Goal: Task Accomplishment & Management: Manage account settings

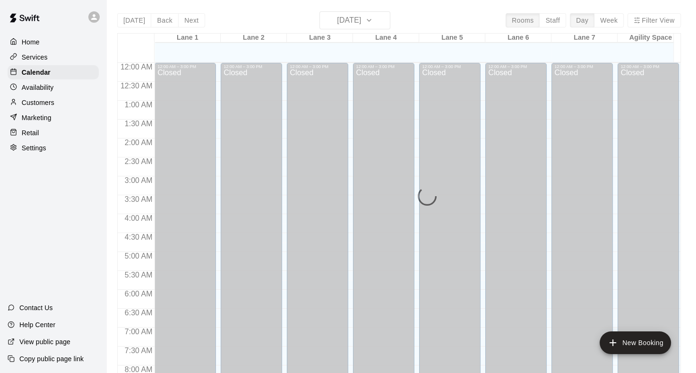
scroll to position [491, 0]
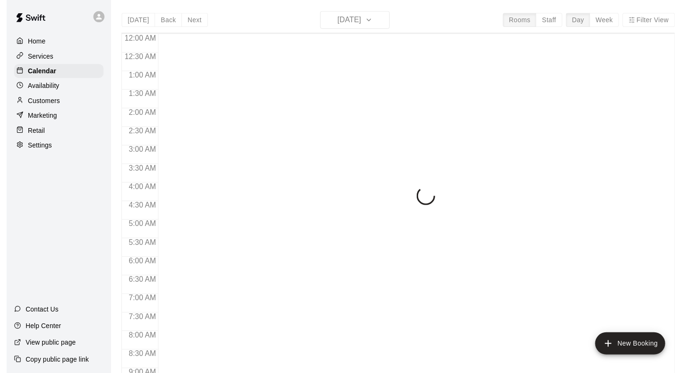
scroll to position [550, 0]
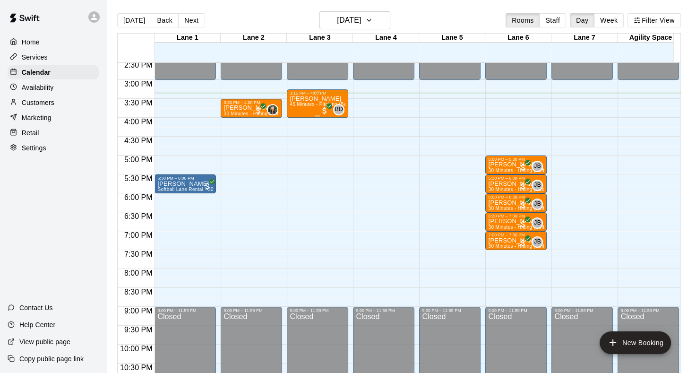
click at [298, 110] on div "William Bell 45 Minutes - Pitching (Baseball)" at bounding box center [318, 281] width 56 height 373
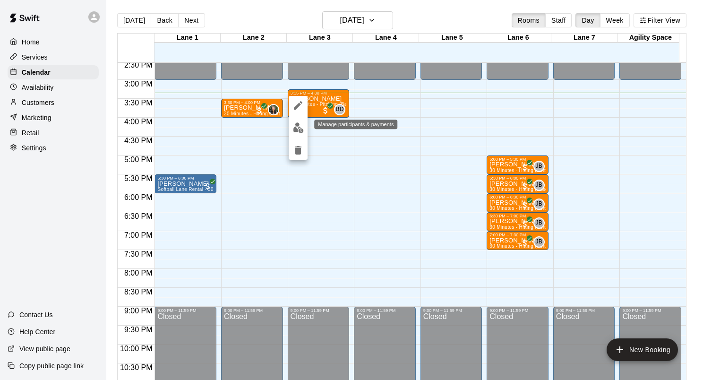
click at [301, 131] on img "edit" at bounding box center [298, 127] width 11 height 11
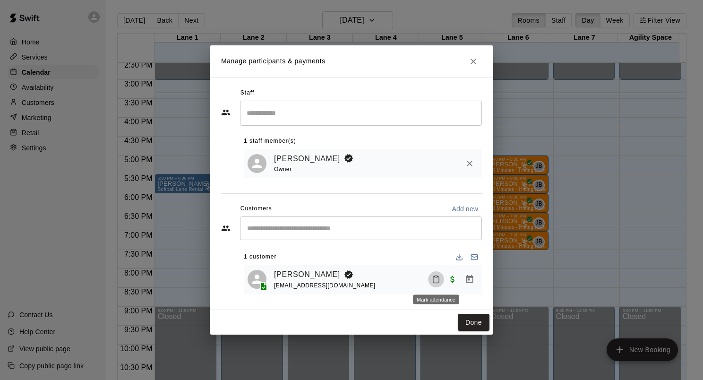
click at [439, 282] on icon "Mark attendance" at bounding box center [436, 279] width 9 height 9
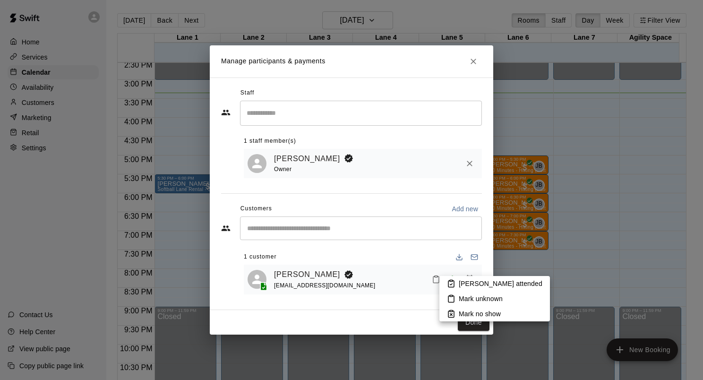
click at [455, 279] on li "[PERSON_NAME] attended" at bounding box center [494, 283] width 111 height 15
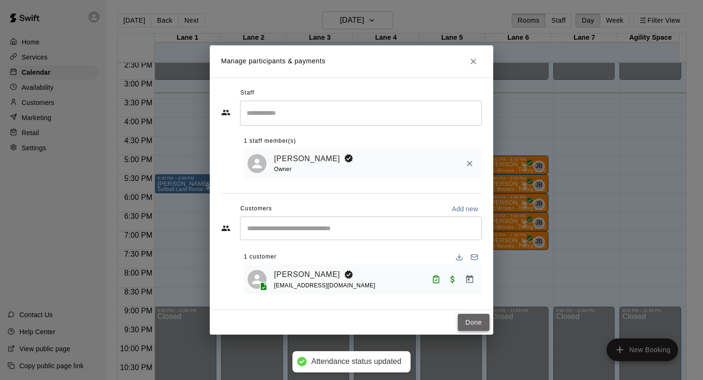
click at [463, 322] on button "Done" at bounding box center [474, 322] width 32 height 17
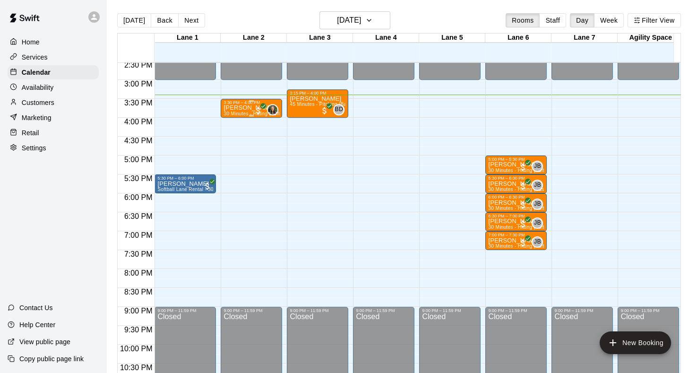
click at [238, 113] on span "30 Minutes - Hitting (Softball)" at bounding box center [256, 113] width 66 height 5
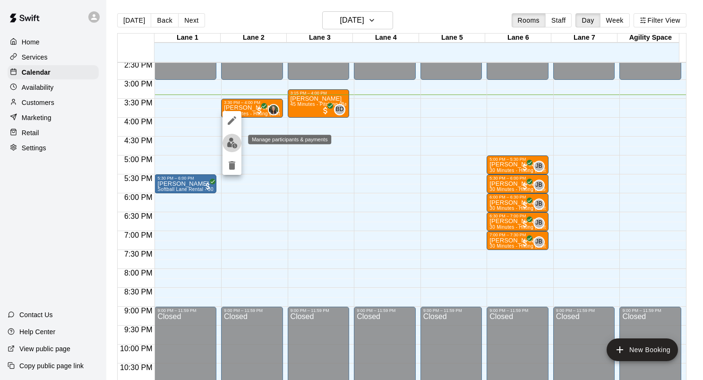
click at [229, 144] on img "edit" at bounding box center [232, 142] width 11 height 11
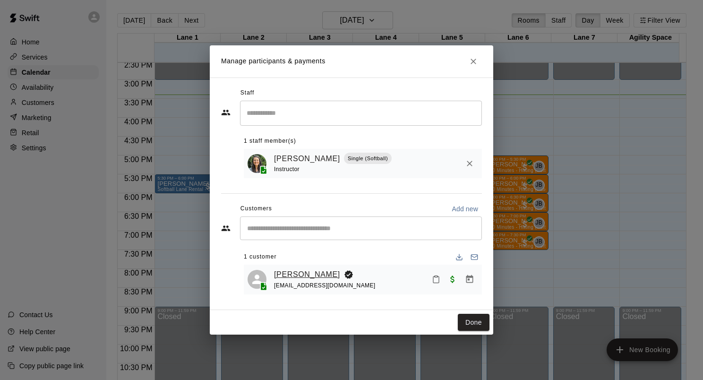
click at [320, 278] on link "[PERSON_NAME]" at bounding box center [307, 274] width 66 height 12
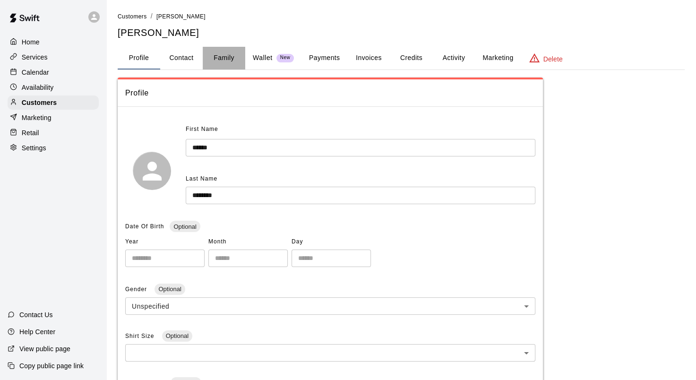
click at [224, 59] on button "Family" at bounding box center [224, 58] width 43 height 23
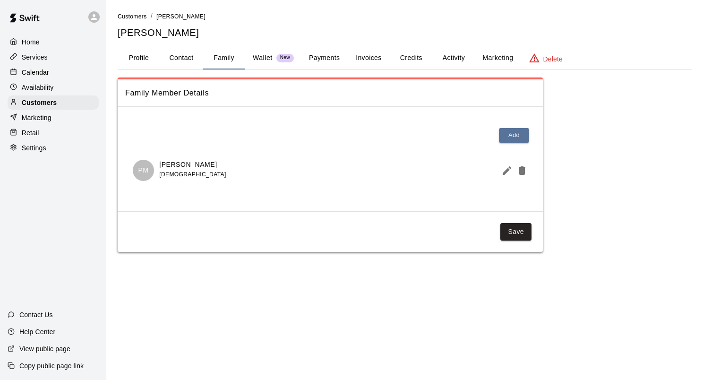
click at [34, 47] on div "Home" at bounding box center [53, 42] width 91 height 14
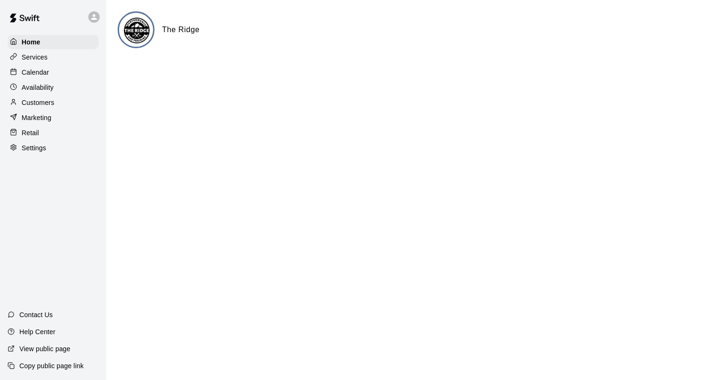
click at [34, 77] on p "Calendar" at bounding box center [35, 72] width 27 height 9
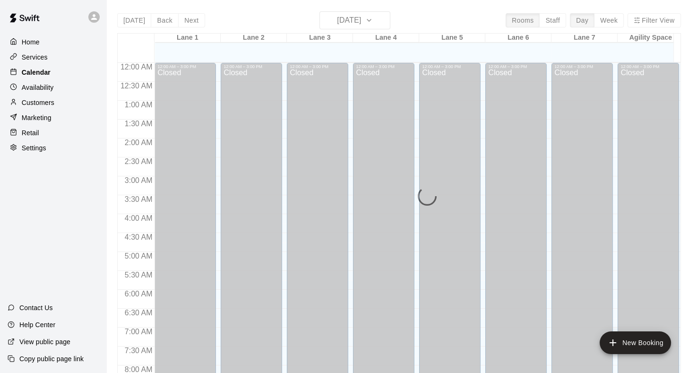
scroll to position [550, 0]
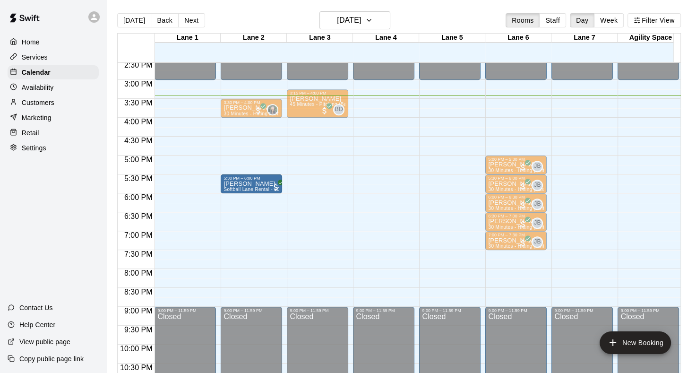
drag, startPoint x: 171, startPoint y: 180, endPoint x: 233, endPoint y: 184, distance: 62.9
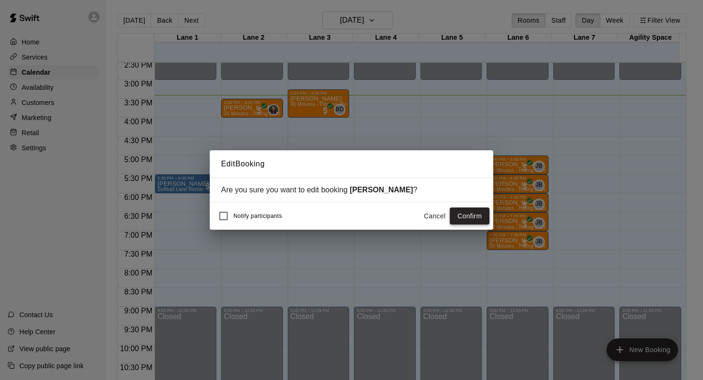
click at [481, 221] on button "Confirm" at bounding box center [470, 215] width 40 height 17
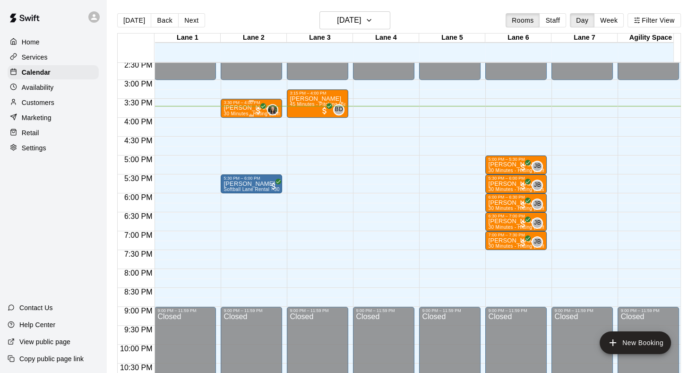
click at [233, 108] on p "[PERSON_NAME]" at bounding box center [251, 108] width 56 height 0
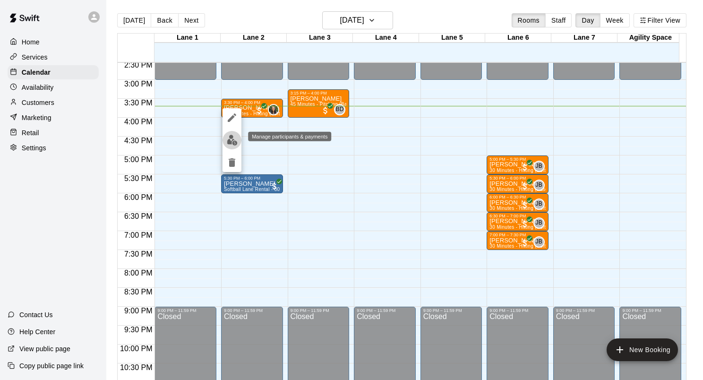
click at [229, 144] on img "edit" at bounding box center [232, 140] width 11 height 11
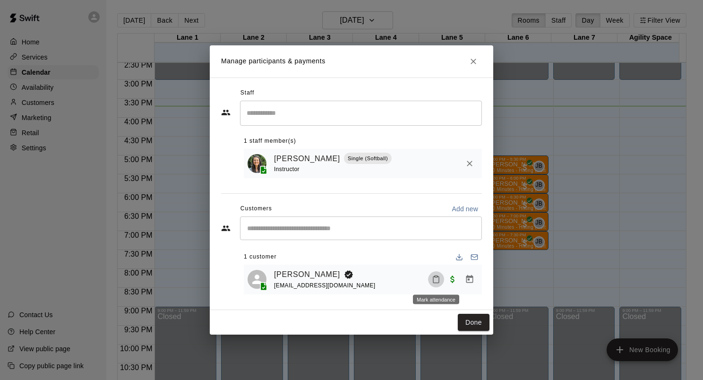
click at [437, 283] on icon "Mark attendance" at bounding box center [436, 279] width 9 height 9
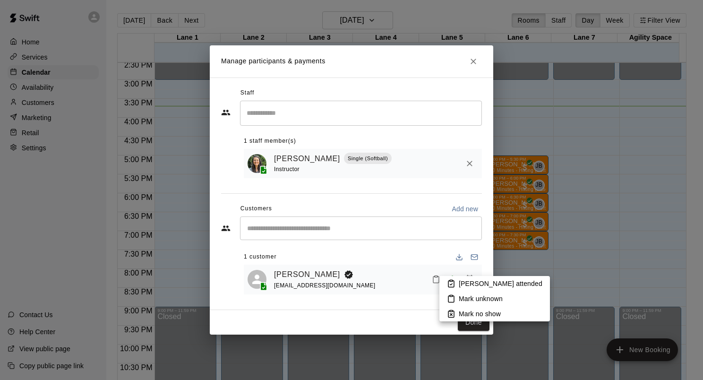
click at [453, 288] on li "[PERSON_NAME] attended" at bounding box center [494, 283] width 111 height 15
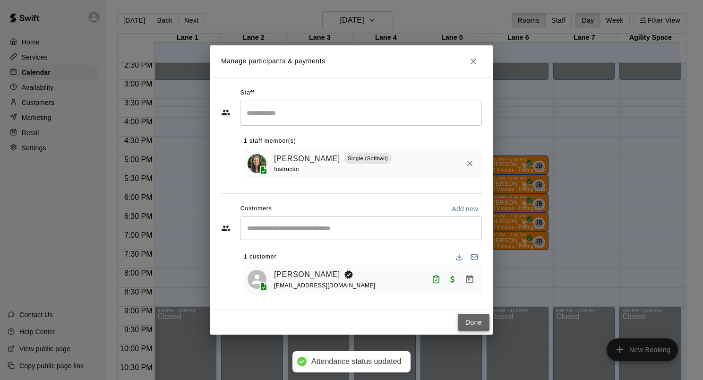
click at [480, 317] on button "Done" at bounding box center [474, 322] width 32 height 17
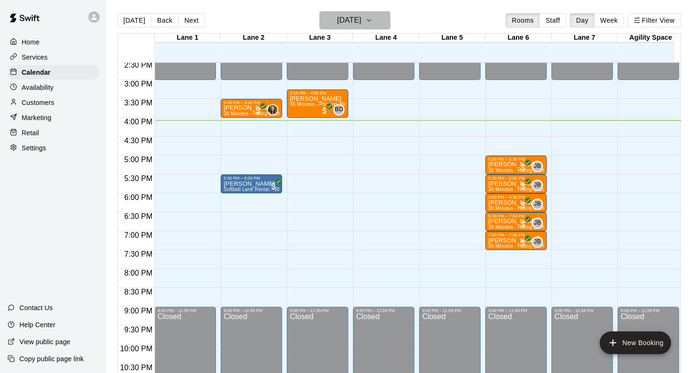
click at [373, 19] on icon "button" at bounding box center [369, 20] width 8 height 11
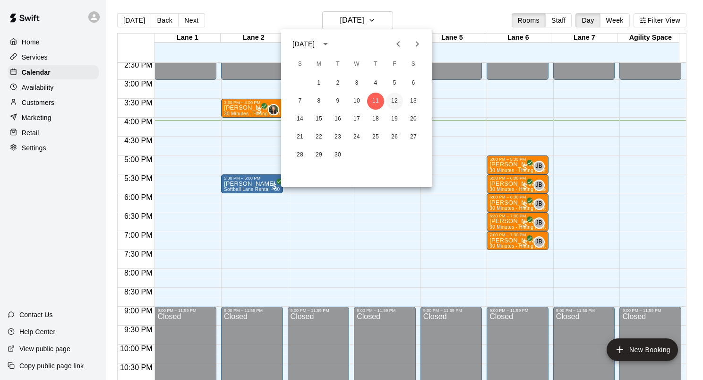
click at [393, 100] on button "12" at bounding box center [394, 101] width 17 height 17
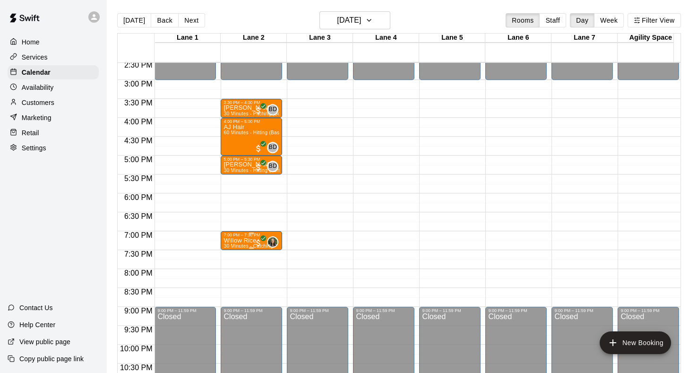
click at [242, 240] on p "Willow Rice" at bounding box center [247, 240] width 49 height 0
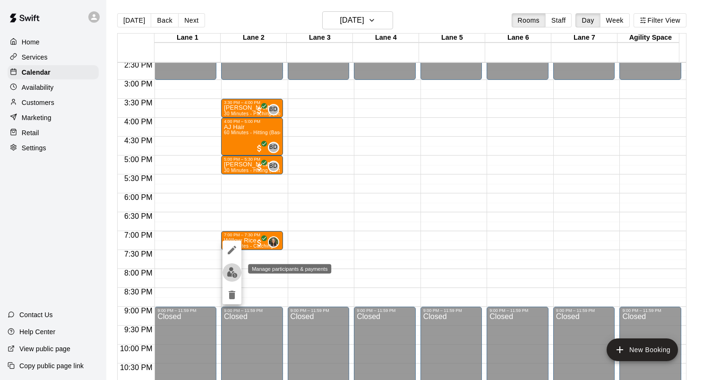
click at [236, 271] on img "edit" at bounding box center [232, 272] width 11 height 11
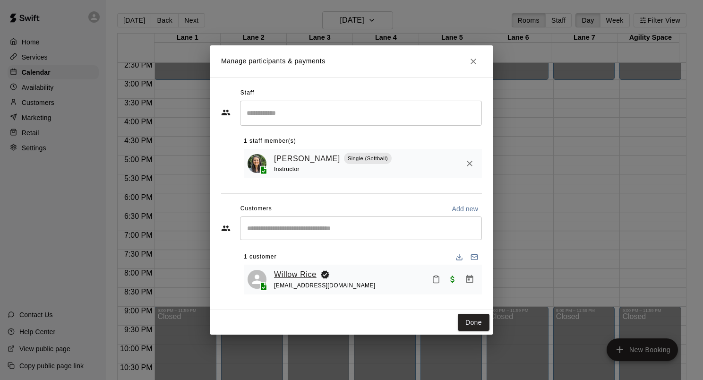
click at [298, 275] on link "Willow Rice" at bounding box center [295, 274] width 43 height 12
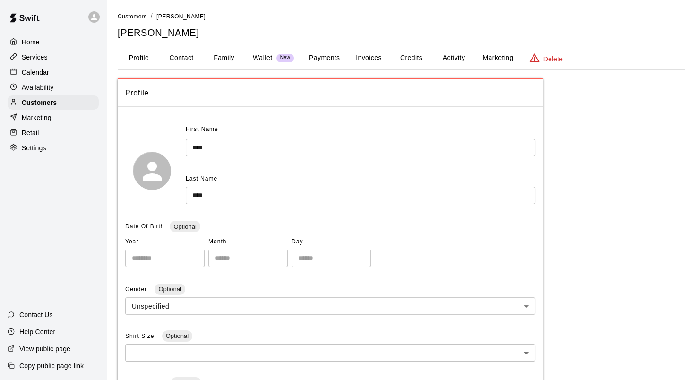
click at [229, 60] on button "Family" at bounding box center [224, 58] width 43 height 23
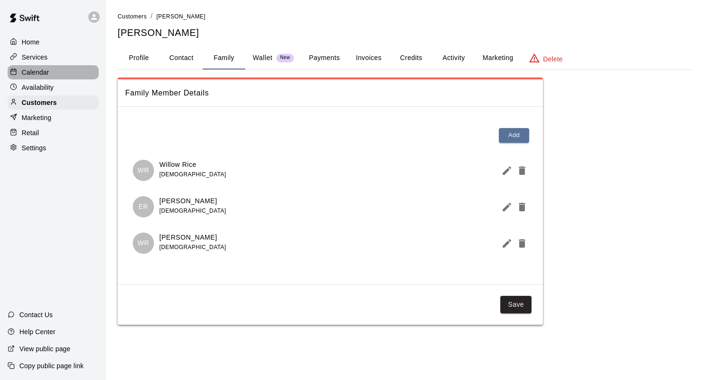
click at [34, 75] on p "Calendar" at bounding box center [35, 72] width 27 height 9
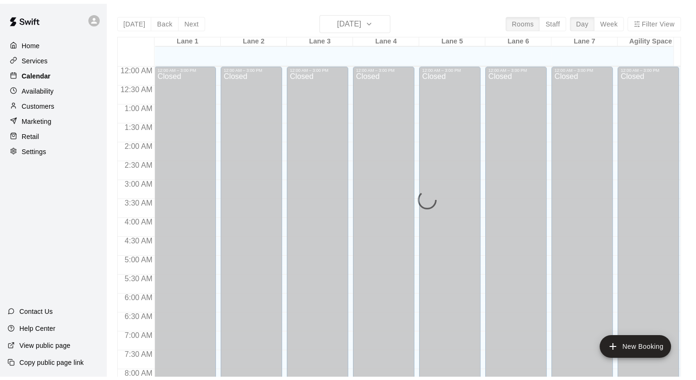
scroll to position [550, 0]
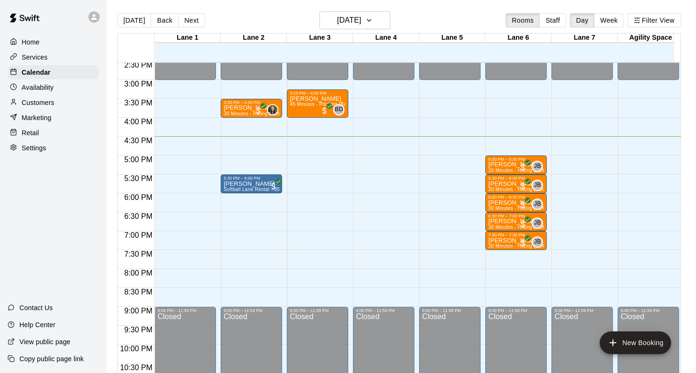
click at [41, 94] on div "Availability" at bounding box center [53, 87] width 91 height 14
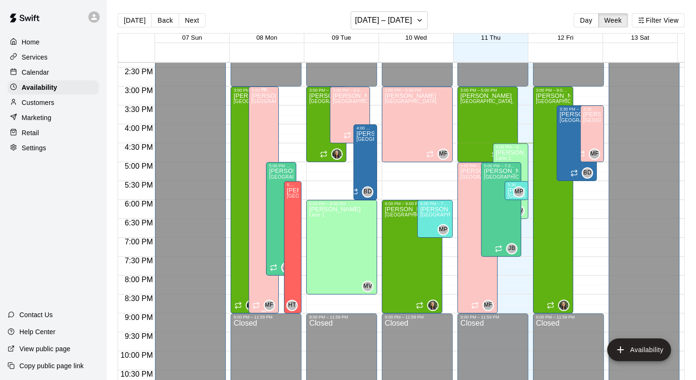
scroll to position [484, 0]
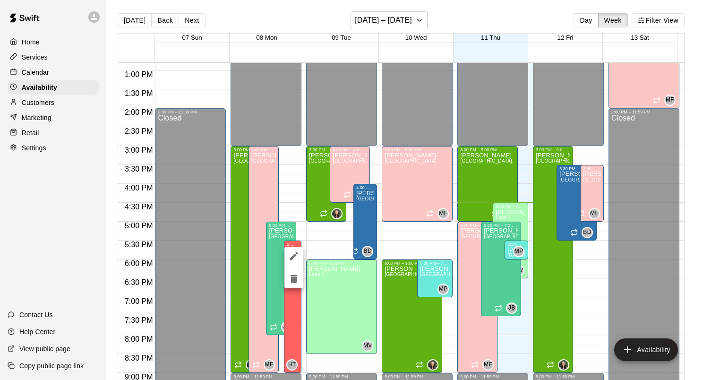
click at [291, 306] on div at bounding box center [351, 190] width 703 height 380
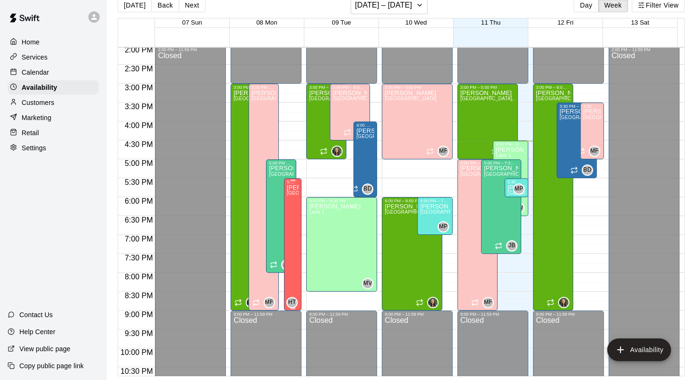
scroll to position [0, 0]
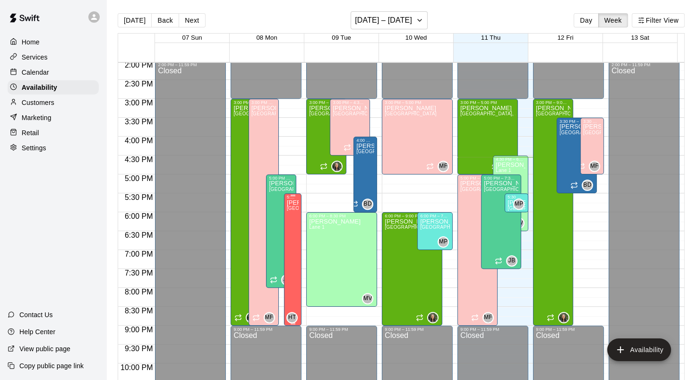
click at [286, 193] on div "5:30 PM – 9:00 PM Hannah Thomas Lane 1, Lane 2, Lane 3, Lane 4, Lane 5, Lane 6,…" at bounding box center [292, 259] width 17 height 132
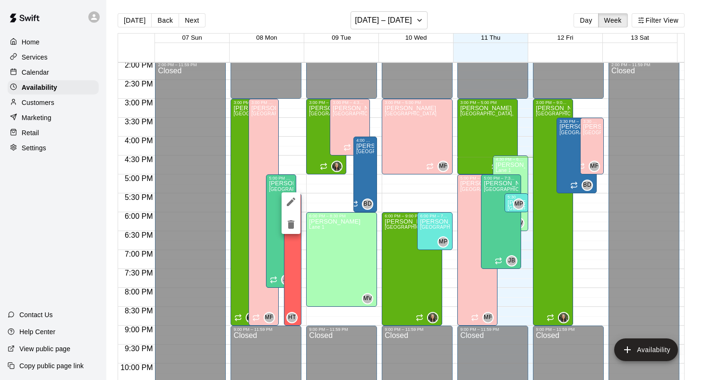
click at [77, 241] on div at bounding box center [351, 190] width 703 height 380
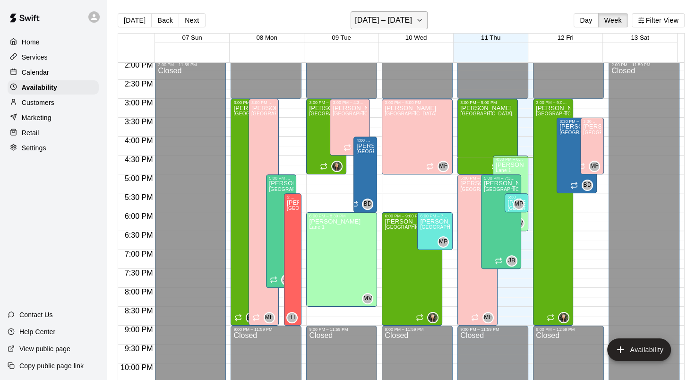
click at [419, 18] on icon "button" at bounding box center [420, 20] width 8 height 11
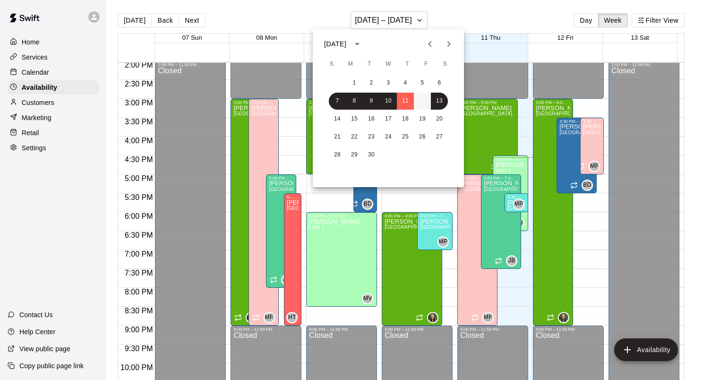
click at [425, 103] on button "12" at bounding box center [422, 101] width 17 height 17
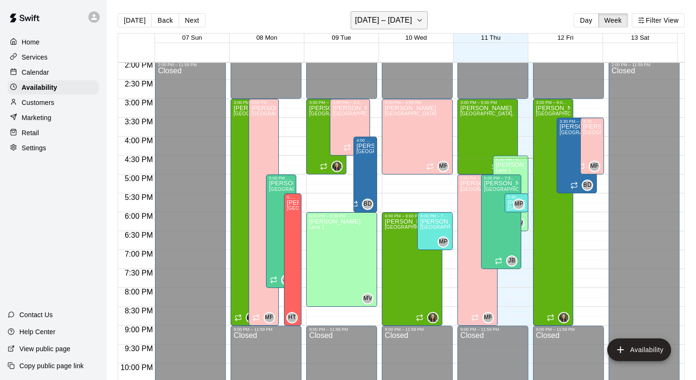
click at [423, 20] on icon "button" at bounding box center [420, 20] width 8 height 11
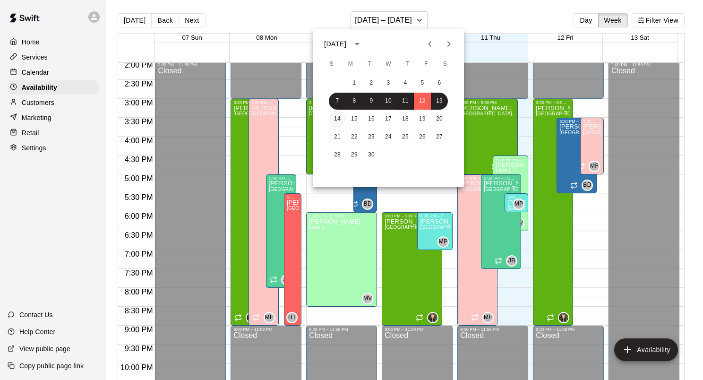
click at [341, 119] on button "14" at bounding box center [337, 119] width 17 height 17
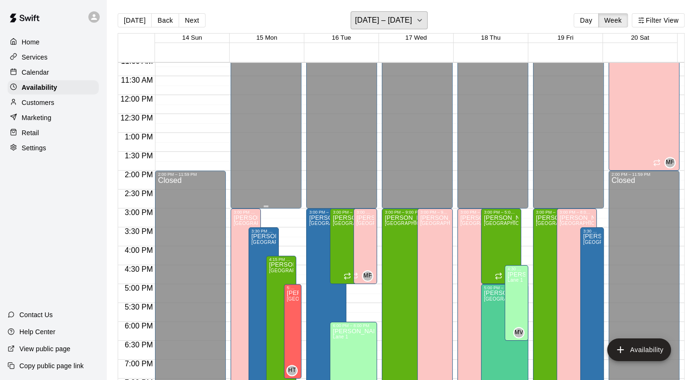
scroll to position [437, 0]
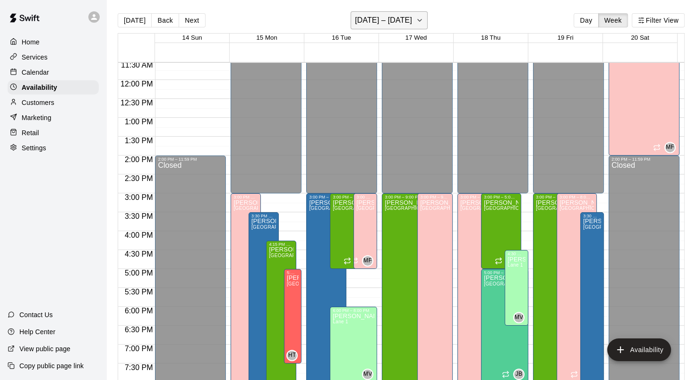
click at [423, 18] on icon "button" at bounding box center [420, 20] width 8 height 11
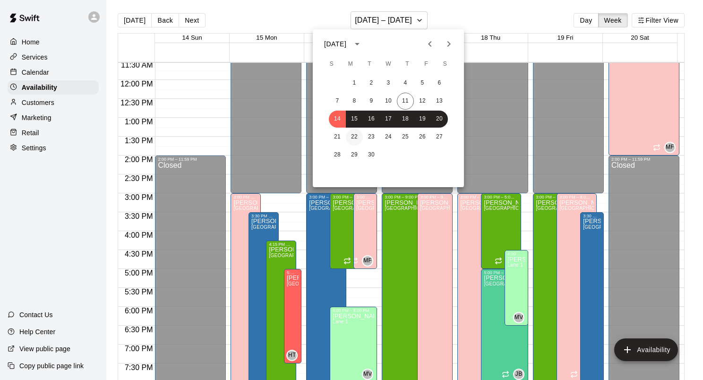
click at [351, 137] on button "22" at bounding box center [354, 136] width 17 height 17
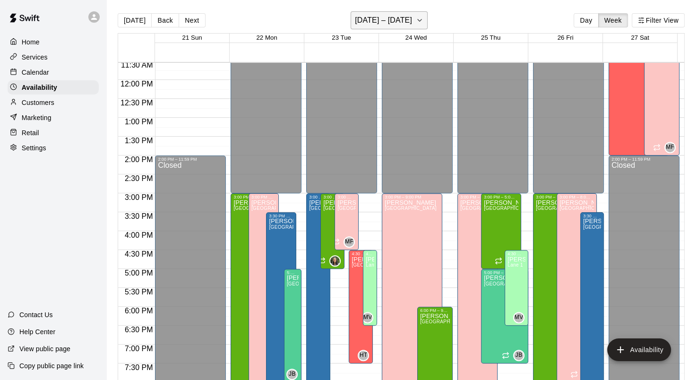
click at [421, 20] on icon "button" at bounding box center [420, 20] width 4 height 2
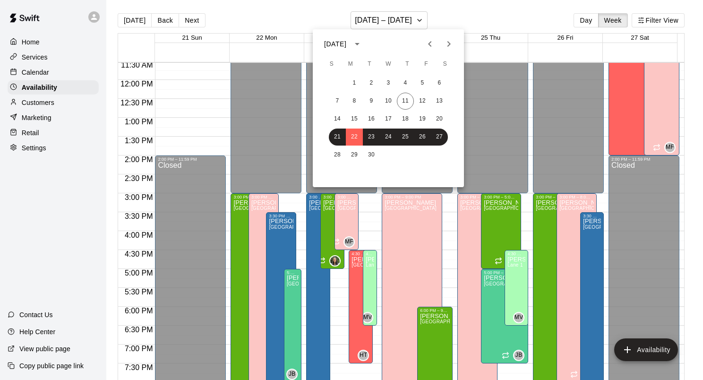
click at [508, 18] on div at bounding box center [351, 190] width 703 height 380
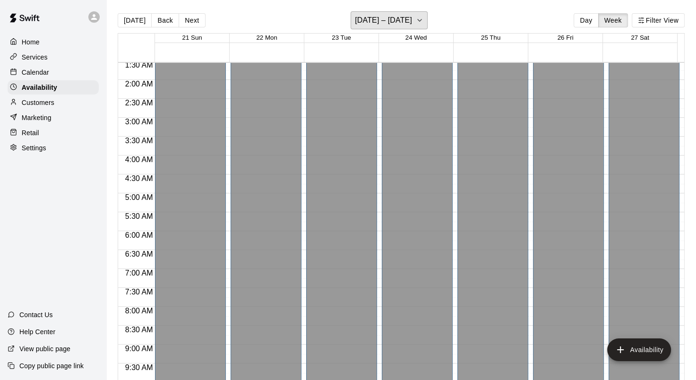
scroll to position [248, 0]
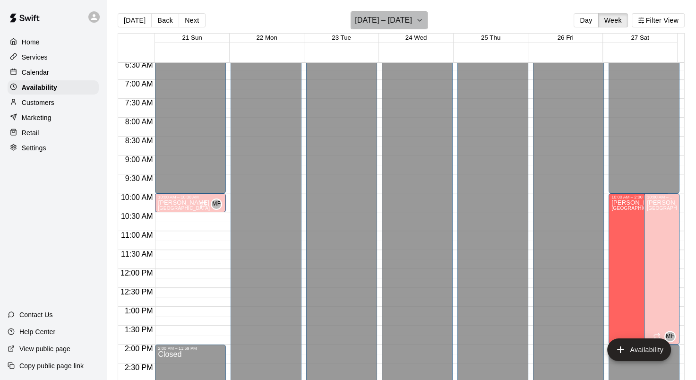
click at [423, 22] on icon "button" at bounding box center [420, 20] width 8 height 11
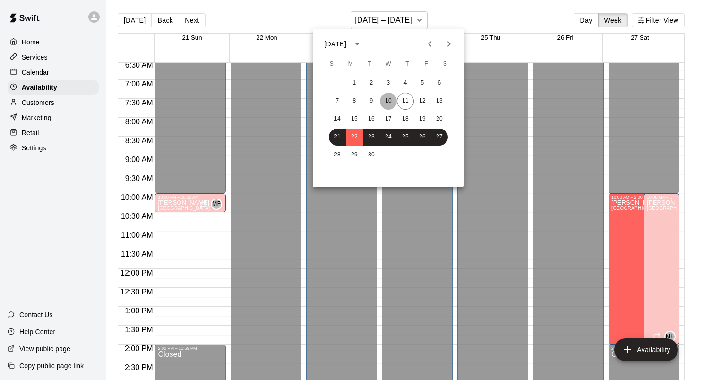
click at [389, 102] on button "10" at bounding box center [388, 101] width 17 height 17
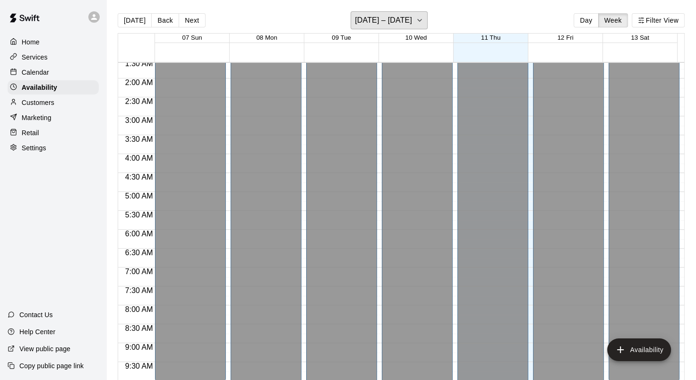
scroll to position [59, 0]
click at [422, 24] on icon "button" at bounding box center [420, 20] width 8 height 11
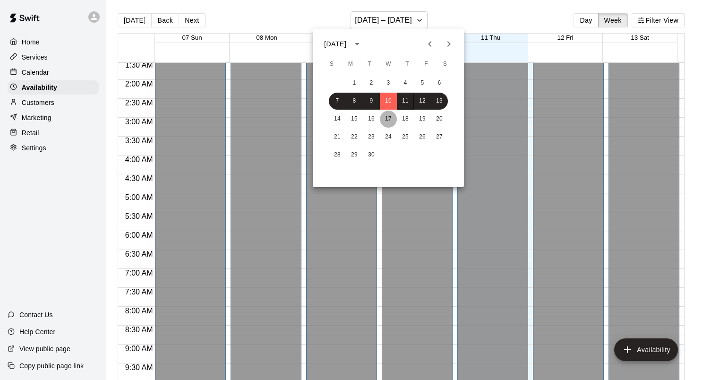
click at [385, 121] on button "17" at bounding box center [388, 119] width 17 height 17
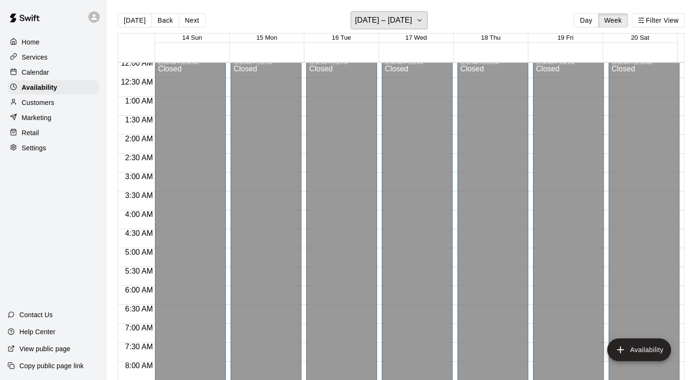
scroll to position [0, 0]
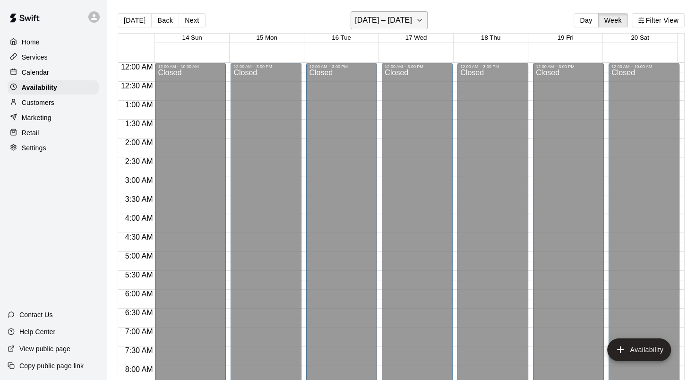
click at [421, 23] on icon "button" at bounding box center [420, 20] width 8 height 11
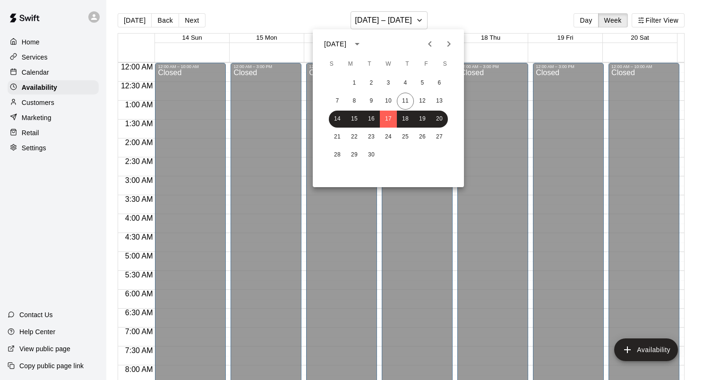
click at [522, 17] on div at bounding box center [351, 190] width 703 height 380
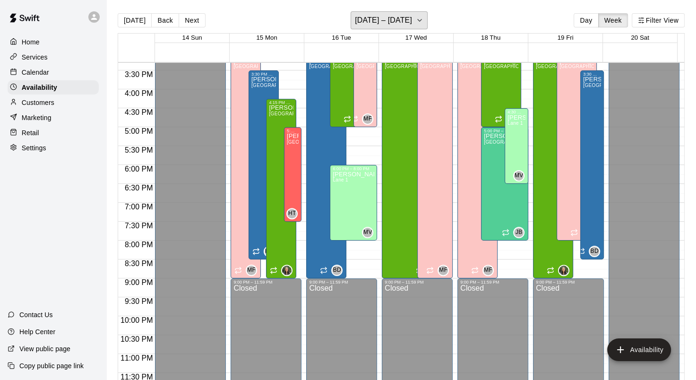
scroll to position [389, 0]
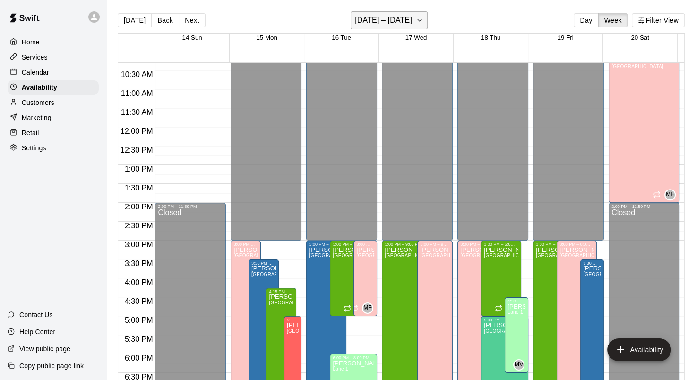
click at [423, 20] on icon "button" at bounding box center [420, 20] width 8 height 11
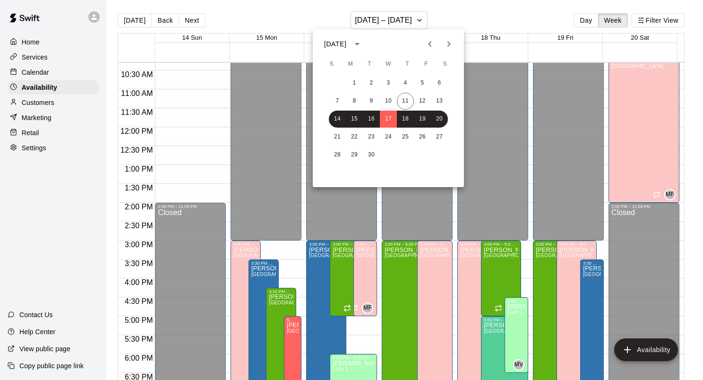
click at [463, 12] on div at bounding box center [351, 190] width 703 height 380
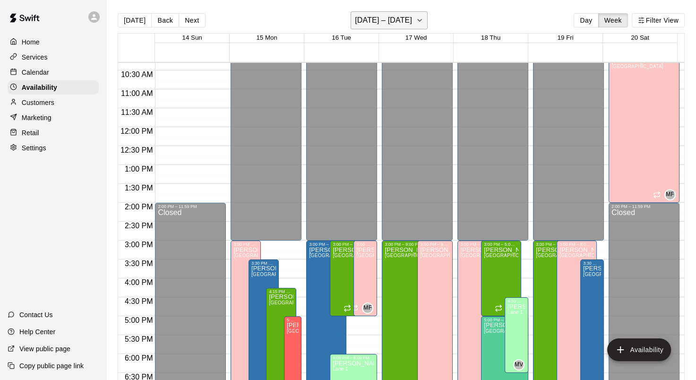
click at [423, 21] on icon "button" at bounding box center [420, 20] width 8 height 11
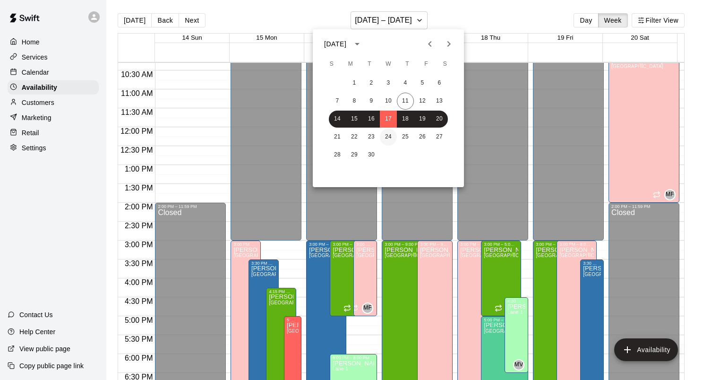
click at [381, 137] on button "24" at bounding box center [388, 136] width 17 height 17
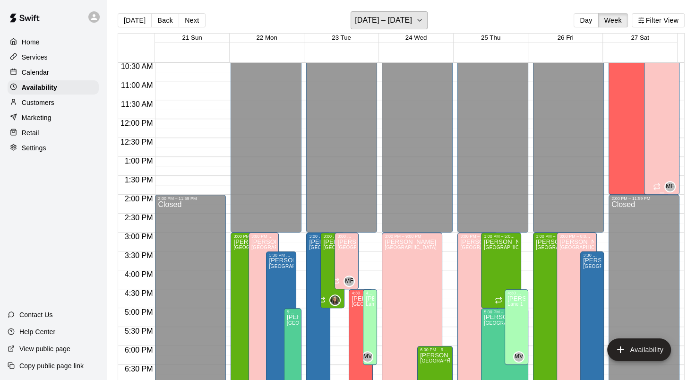
scroll to position [342, 0]
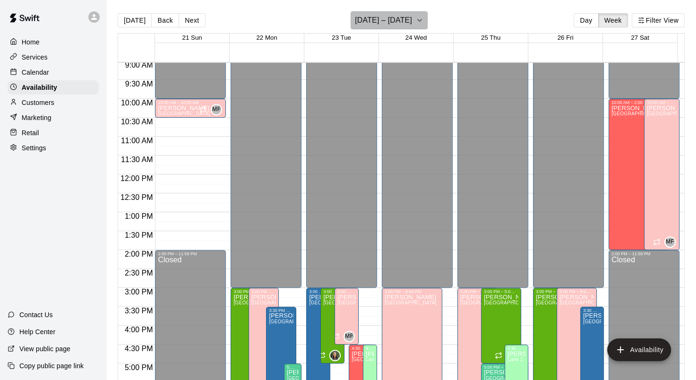
click at [423, 23] on icon "button" at bounding box center [420, 20] width 8 height 11
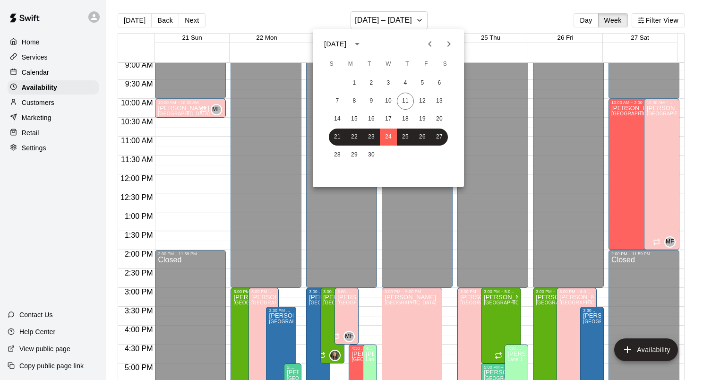
click at [425, 19] on div at bounding box center [351, 190] width 703 height 380
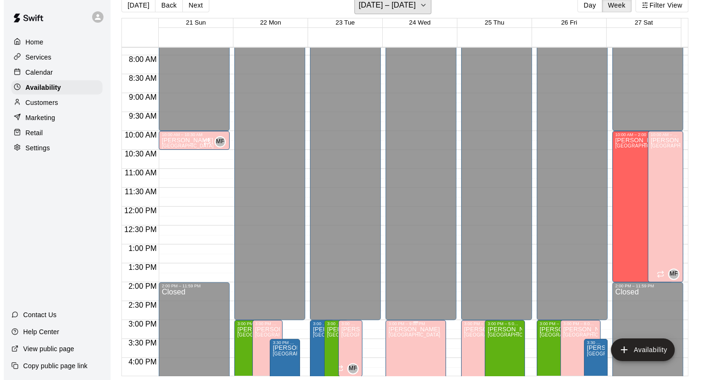
scroll to position [0, 0]
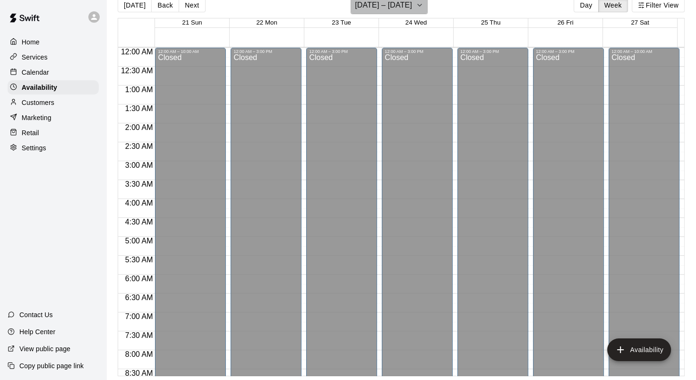
click at [423, 6] on icon "button" at bounding box center [420, 5] width 8 height 11
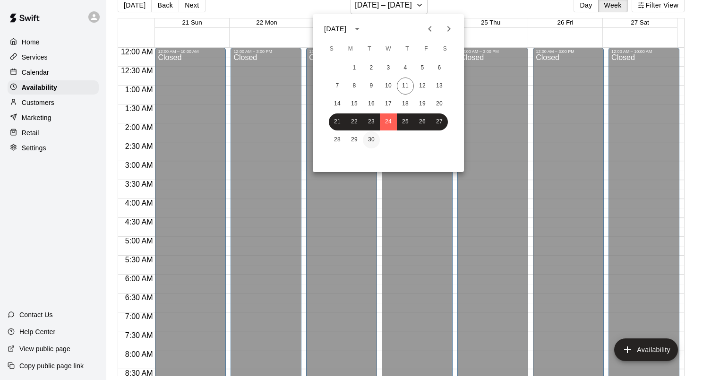
click at [365, 142] on button "30" at bounding box center [371, 139] width 17 height 17
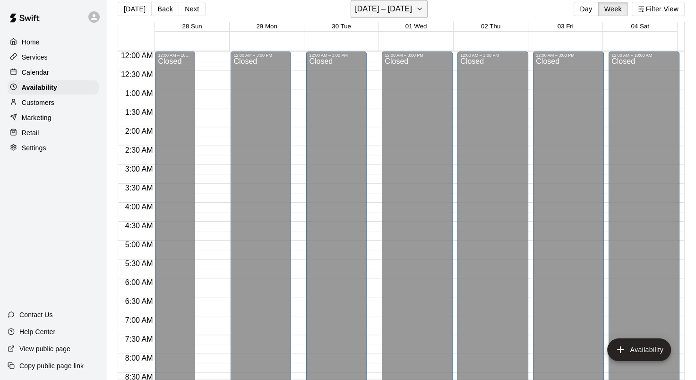
click at [423, 9] on icon "button" at bounding box center [420, 8] width 8 height 11
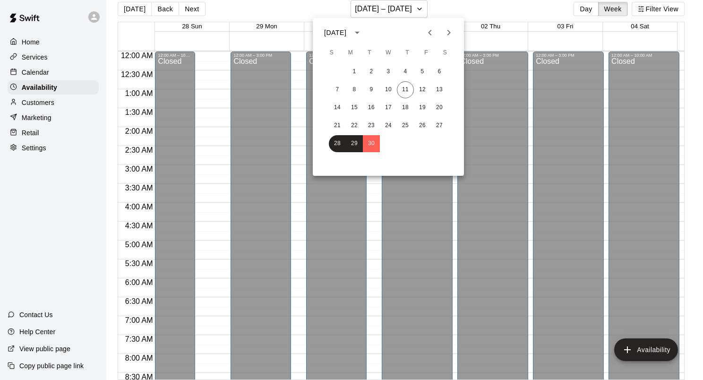
click at [454, 10] on div at bounding box center [351, 190] width 703 height 380
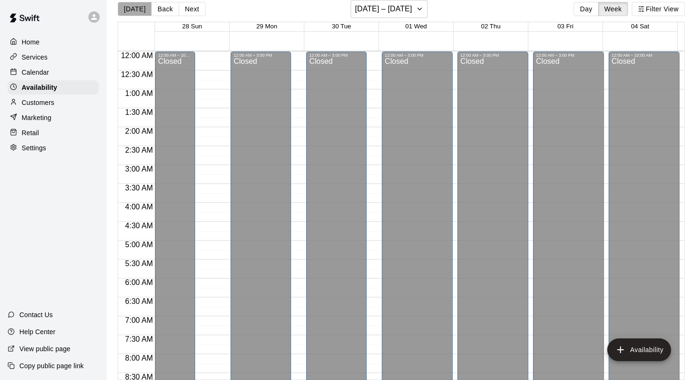
click at [137, 13] on button "[DATE]" at bounding box center [135, 9] width 34 height 14
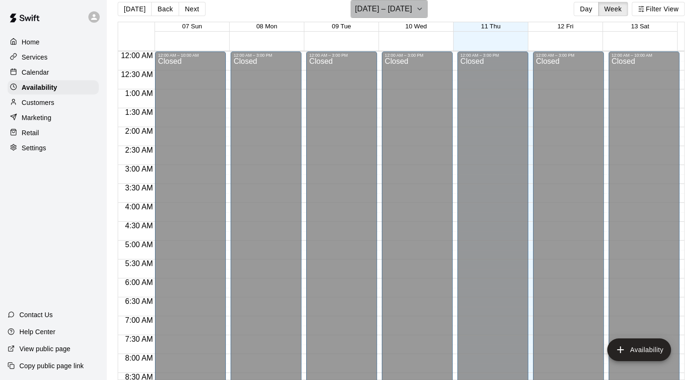
click at [421, 11] on icon "button" at bounding box center [420, 8] width 8 height 11
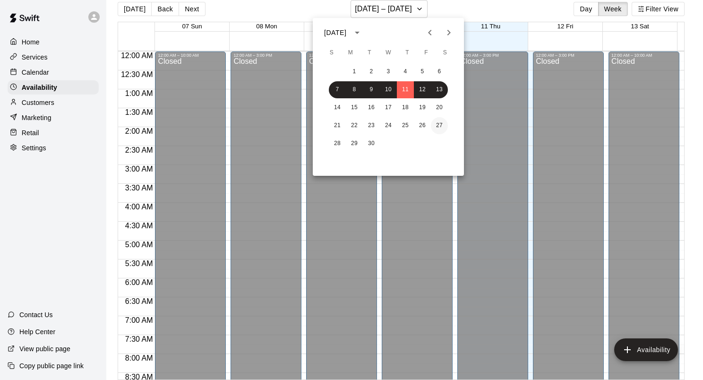
click at [440, 124] on button "27" at bounding box center [439, 125] width 17 height 17
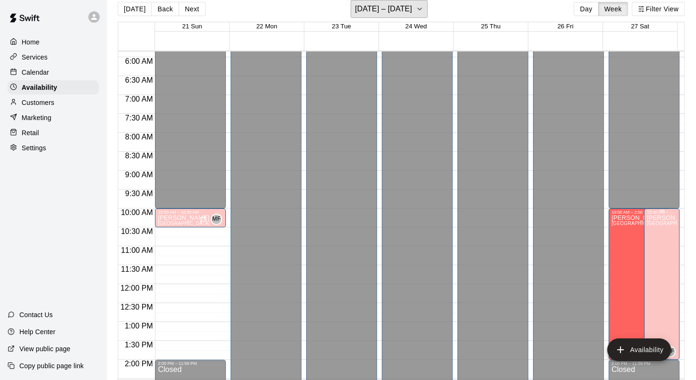
scroll to position [189, 0]
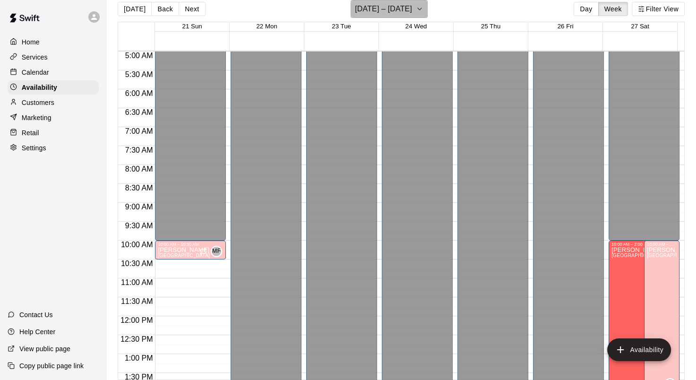
click at [420, 8] on icon "button" at bounding box center [420, 8] width 8 height 11
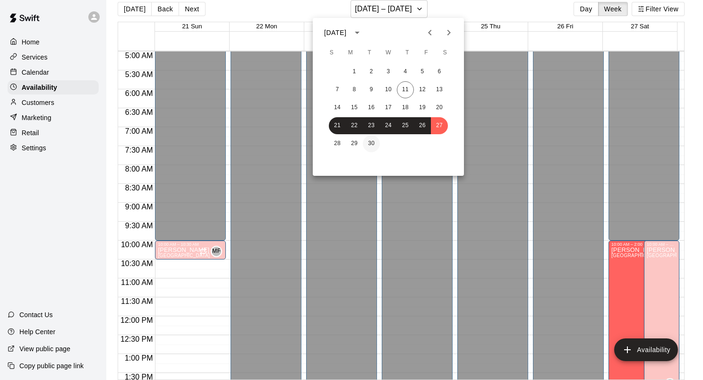
click at [363, 146] on button "30" at bounding box center [371, 143] width 17 height 17
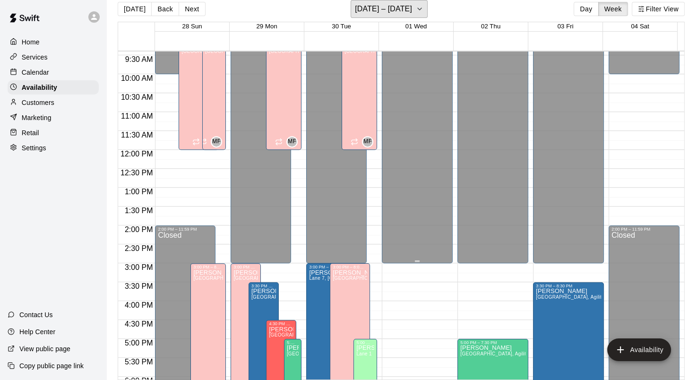
scroll to position [200, 0]
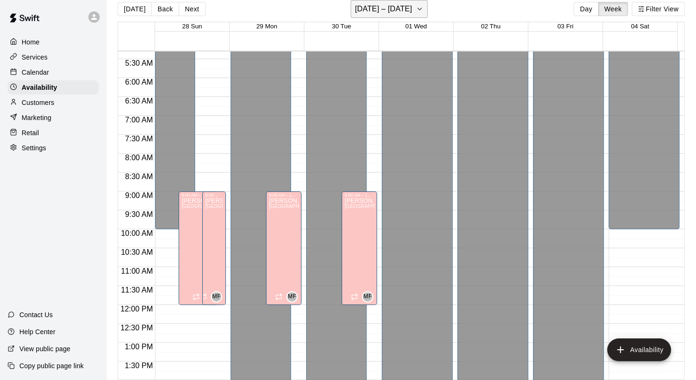
click at [423, 11] on icon "button" at bounding box center [420, 8] width 8 height 11
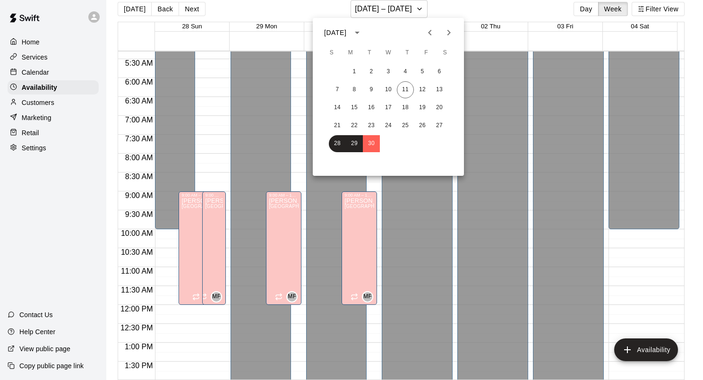
click at [448, 33] on icon "Next month" at bounding box center [448, 32] width 11 height 11
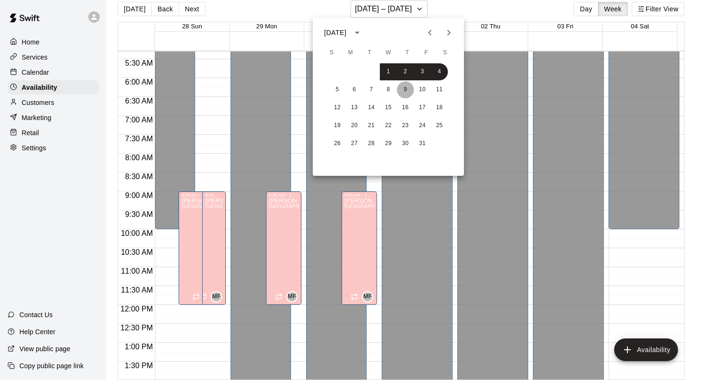
click at [400, 88] on button "9" at bounding box center [405, 89] width 17 height 17
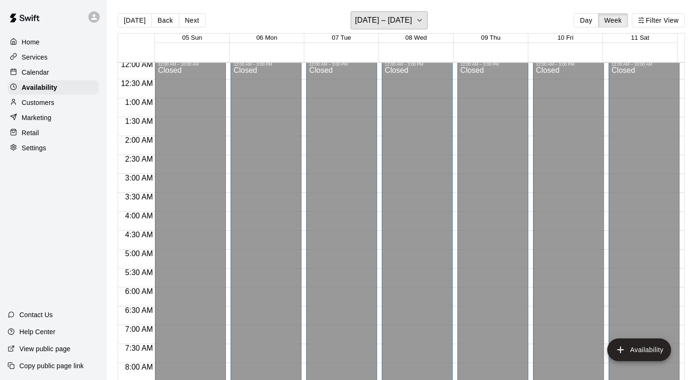
scroll to position [0, 0]
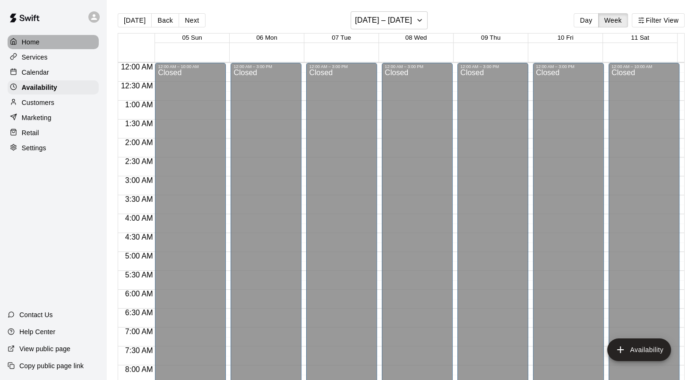
click at [52, 48] on div "Home" at bounding box center [53, 42] width 91 height 14
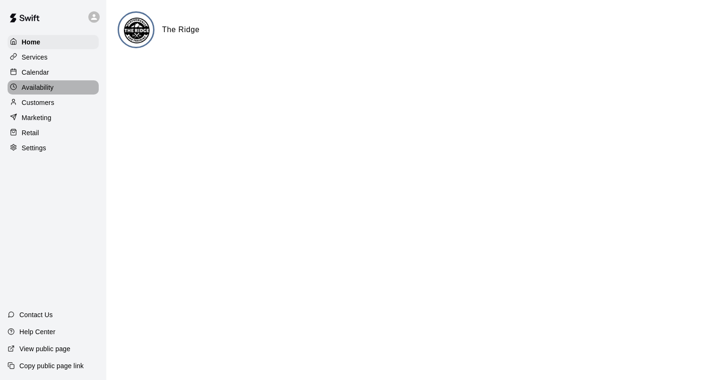
click at [53, 90] on p "Availability" at bounding box center [38, 87] width 32 height 9
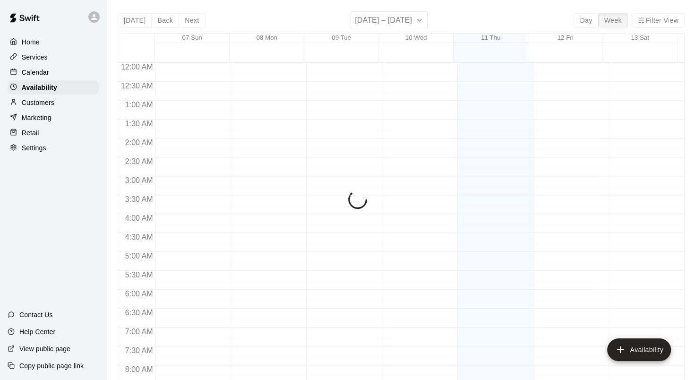
scroll to position [578, 0]
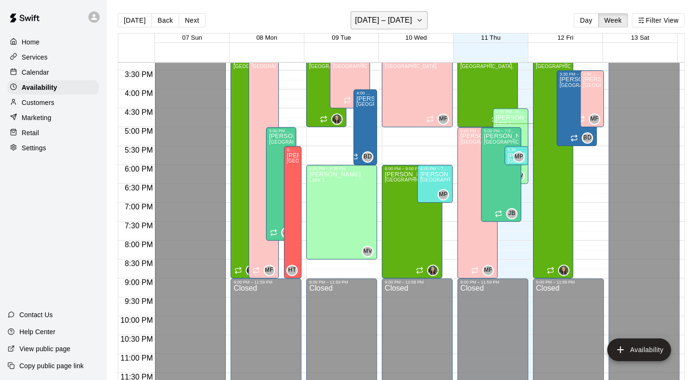
click at [421, 18] on icon "button" at bounding box center [420, 20] width 8 height 11
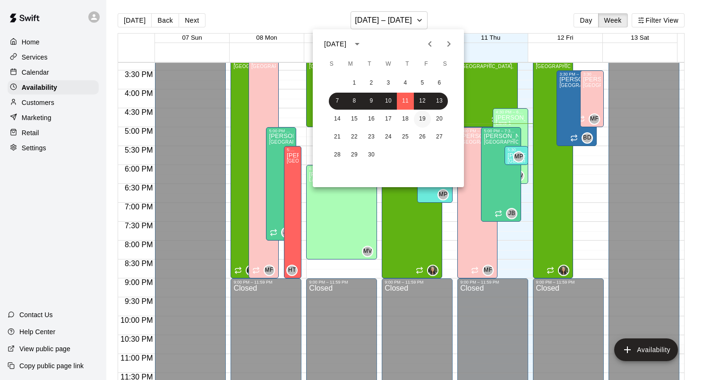
click at [423, 118] on button "19" at bounding box center [422, 119] width 17 height 17
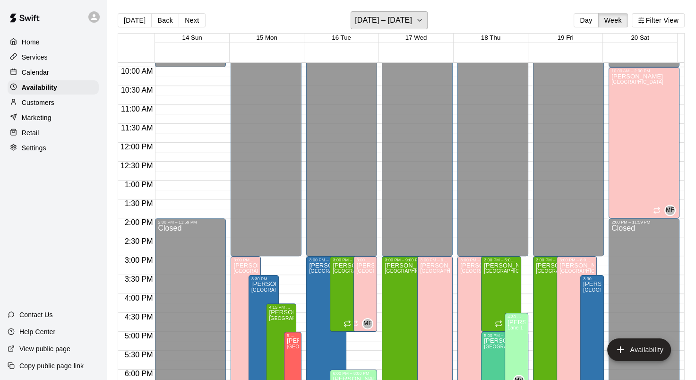
scroll to position [389, 0]
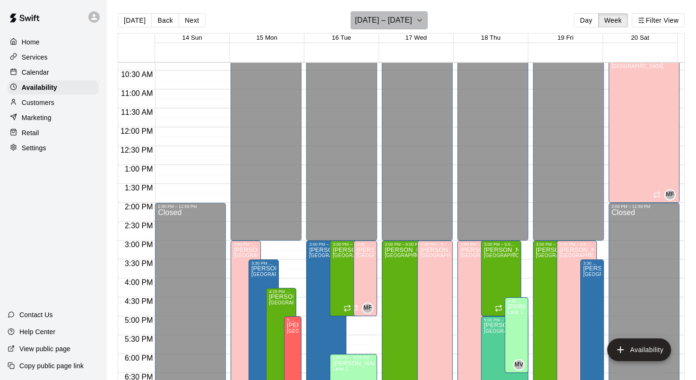
click at [427, 21] on button "September 14 – 20" at bounding box center [389, 20] width 77 height 18
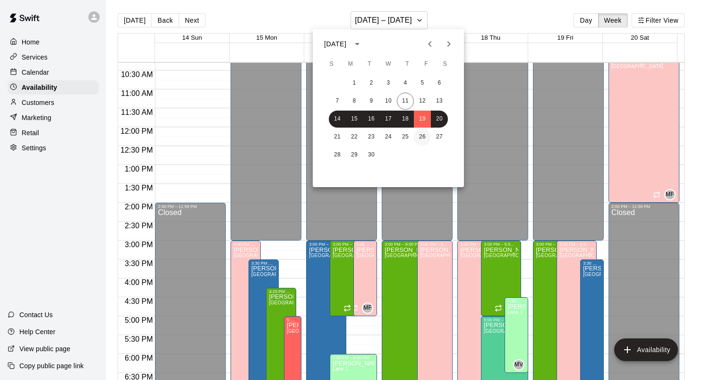
click at [429, 139] on button "26" at bounding box center [422, 136] width 17 height 17
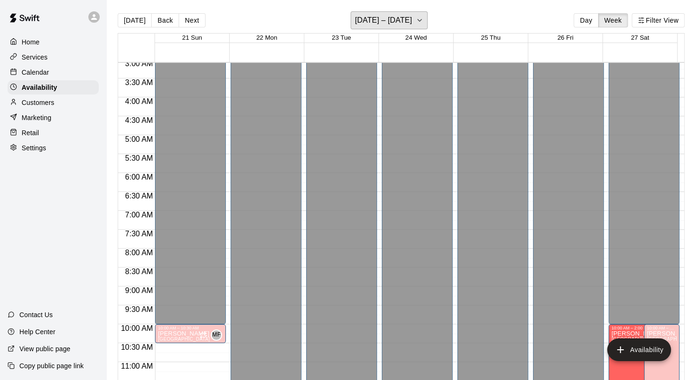
scroll to position [142, 0]
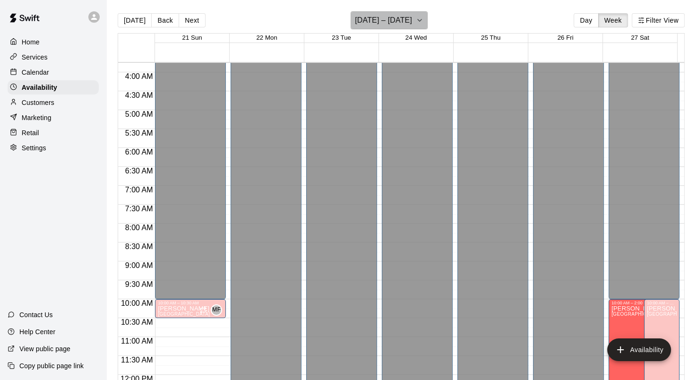
click at [417, 17] on button "September 21 – 27" at bounding box center [389, 20] width 77 height 18
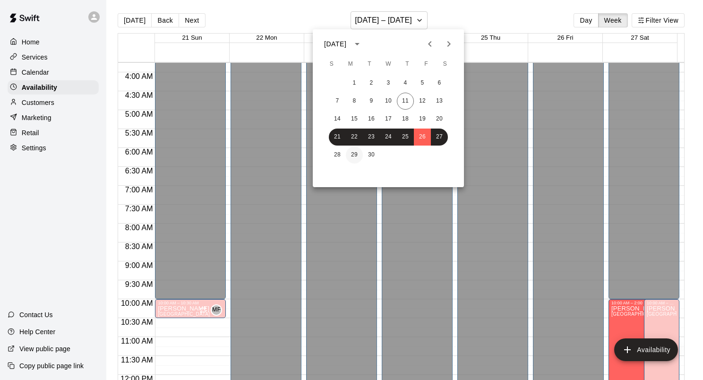
click at [353, 154] on button "29" at bounding box center [354, 154] width 17 height 17
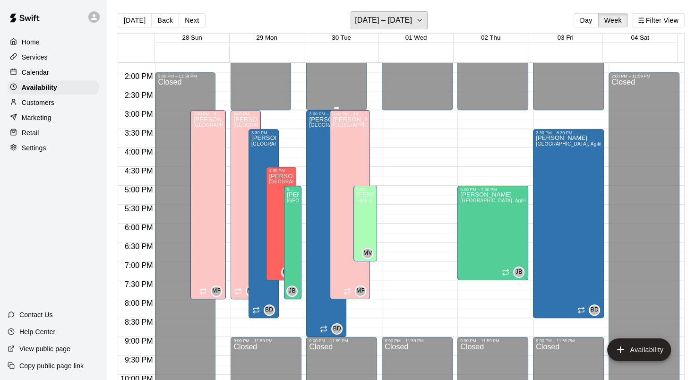
scroll to position [283, 0]
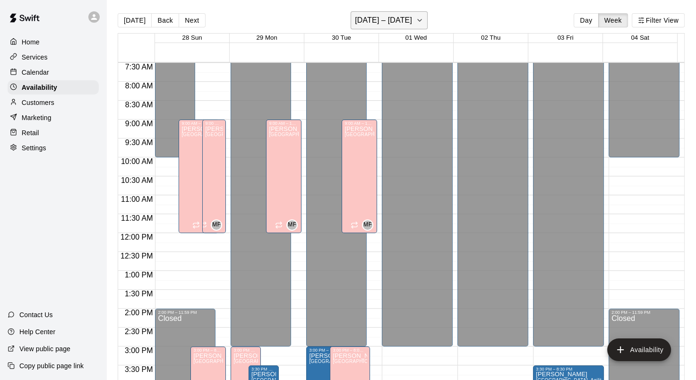
click at [423, 20] on icon "button" at bounding box center [420, 20] width 8 height 11
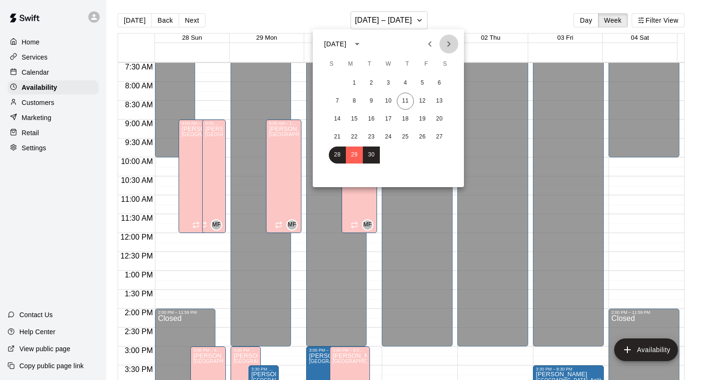
click at [450, 47] on icon "Next month" at bounding box center [448, 43] width 11 height 11
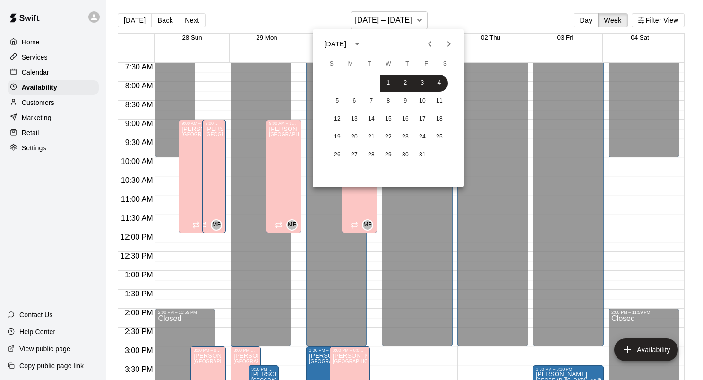
click at [380, 107] on div "5 6 7 8 9 10 11" at bounding box center [388, 101] width 151 height 17
click at [380, 100] on button "8" at bounding box center [388, 101] width 17 height 17
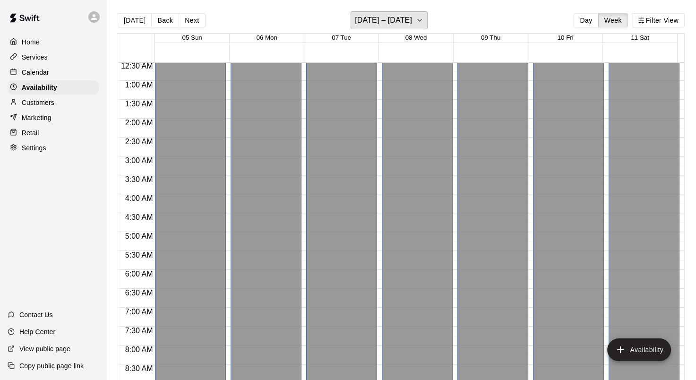
scroll to position [0, 0]
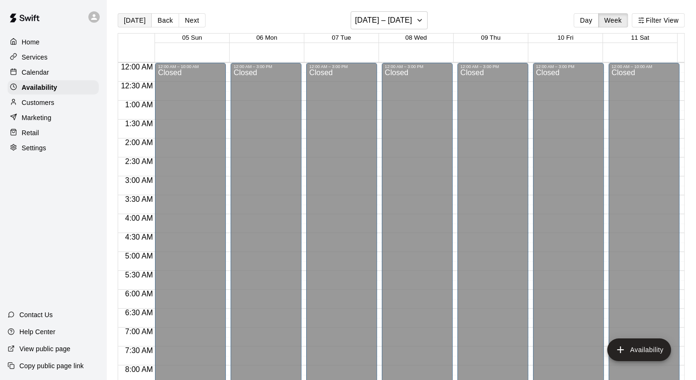
click at [130, 25] on button "[DATE]" at bounding box center [135, 20] width 34 height 14
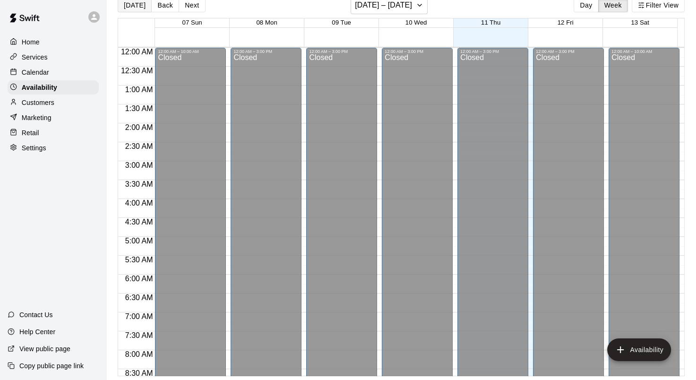
click at [133, 6] on button "[DATE]" at bounding box center [135, 5] width 34 height 14
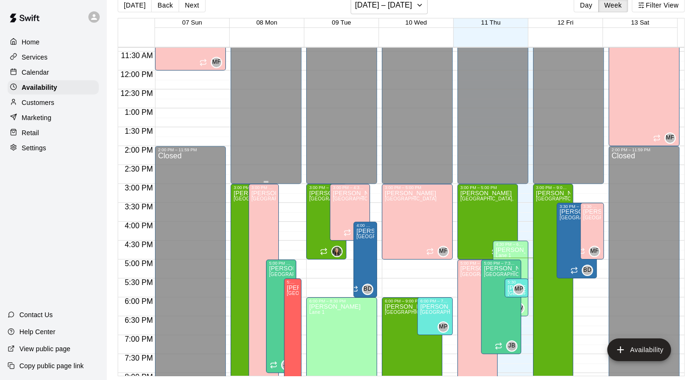
scroll to position [520, 0]
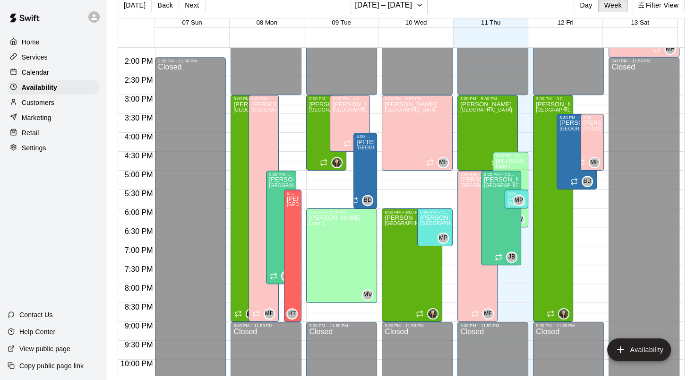
click at [44, 38] on div "Home" at bounding box center [53, 42] width 91 height 14
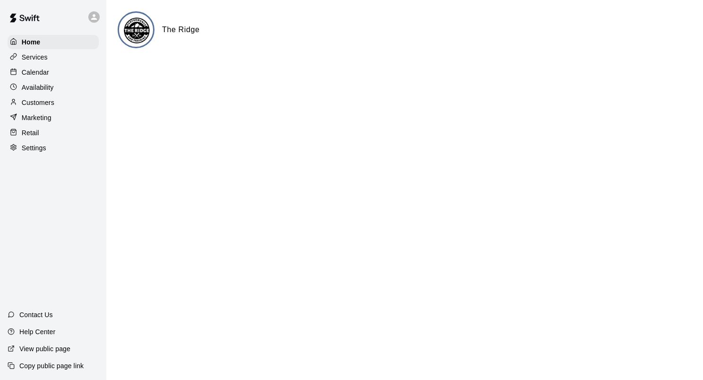
click at [39, 75] on p "Calendar" at bounding box center [35, 72] width 27 height 9
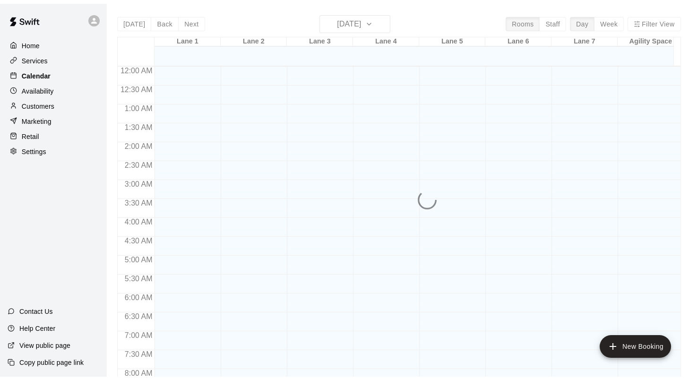
scroll to position [550, 0]
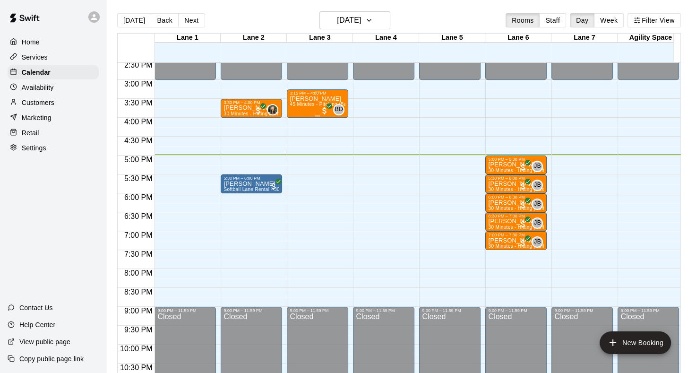
click at [299, 111] on div "William Bell 45 Minutes - Pitching (Baseball)" at bounding box center [318, 281] width 56 height 373
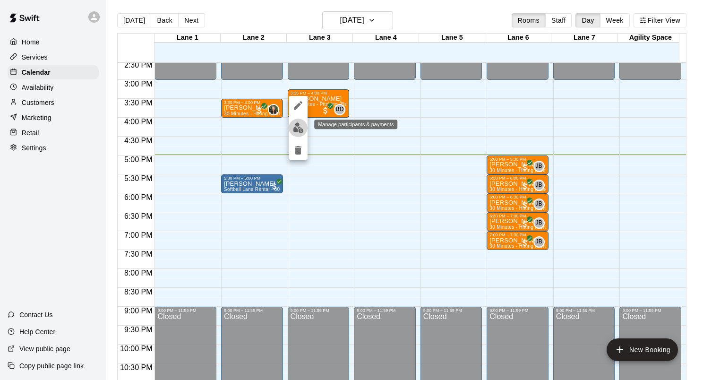
click at [293, 127] on img "edit" at bounding box center [298, 127] width 11 height 11
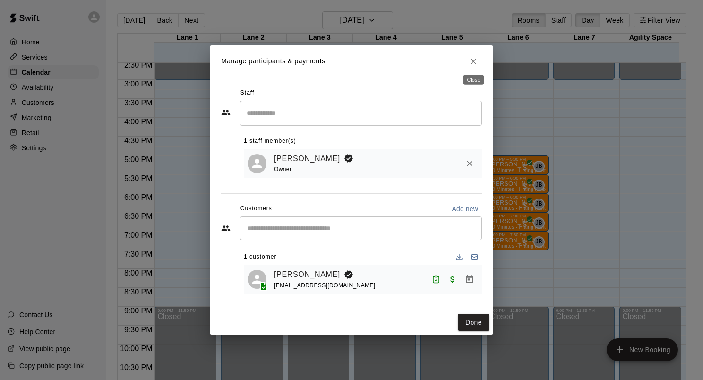
click at [478, 59] on button "Close" at bounding box center [473, 61] width 17 height 17
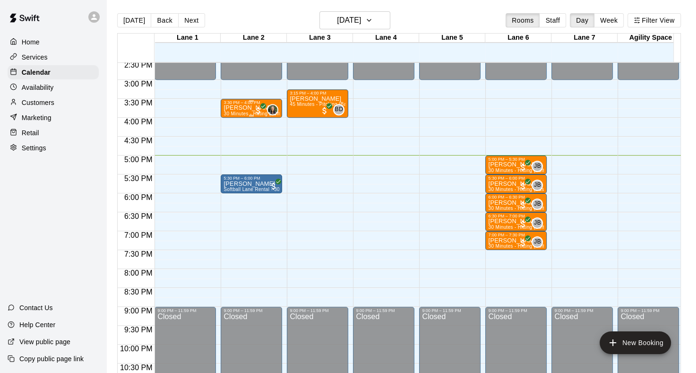
click at [248, 108] on p "[PERSON_NAME]" at bounding box center [251, 108] width 56 height 0
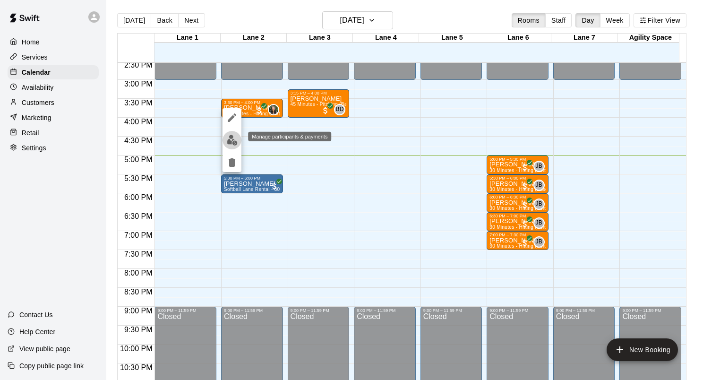
click at [238, 143] on button "edit" at bounding box center [232, 140] width 19 height 18
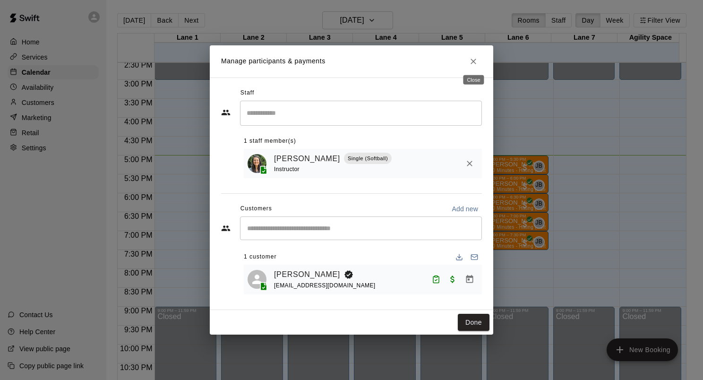
click at [478, 63] on icon "Close" at bounding box center [473, 61] width 9 height 9
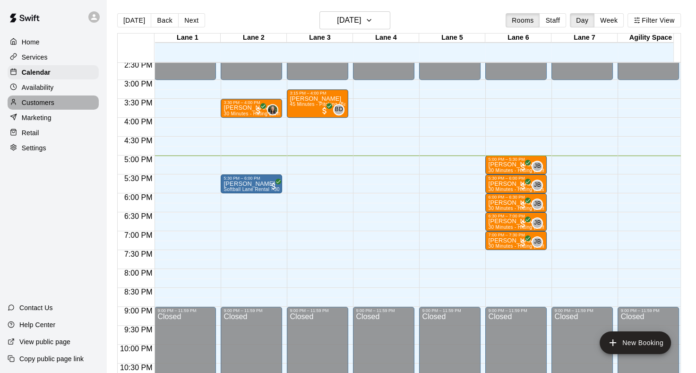
click at [39, 107] on p "Customers" at bounding box center [38, 102] width 33 height 9
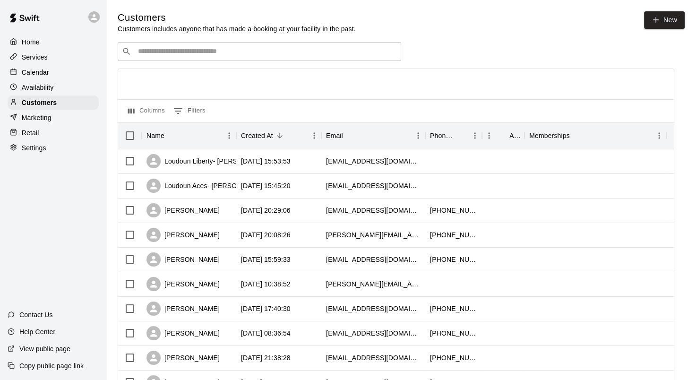
click at [164, 56] on input "Search customers by name or email" at bounding box center [266, 51] width 262 height 9
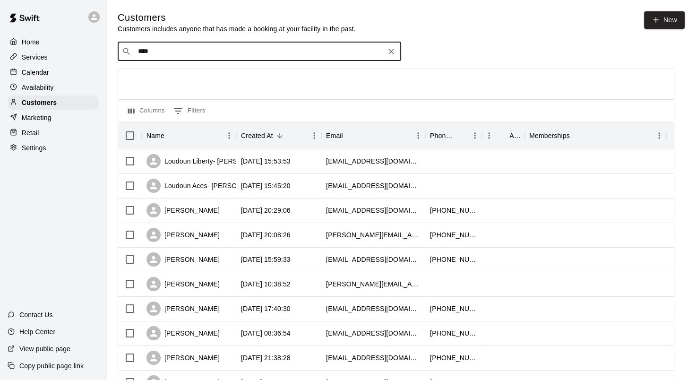
type input "****"
click at [191, 56] on input "****" at bounding box center [259, 51] width 248 height 9
click at [172, 51] on input "****" at bounding box center [259, 51] width 248 height 9
drag, startPoint x: 221, startPoint y: 47, endPoint x: 167, endPoint y: 44, distance: 53.9
click at [167, 44] on div "​ **** ​" at bounding box center [259, 51] width 283 height 19
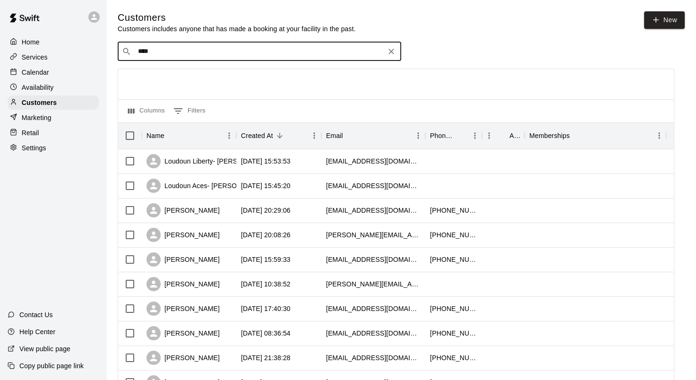
drag, startPoint x: 173, startPoint y: 57, endPoint x: 111, endPoint y: 55, distance: 61.9
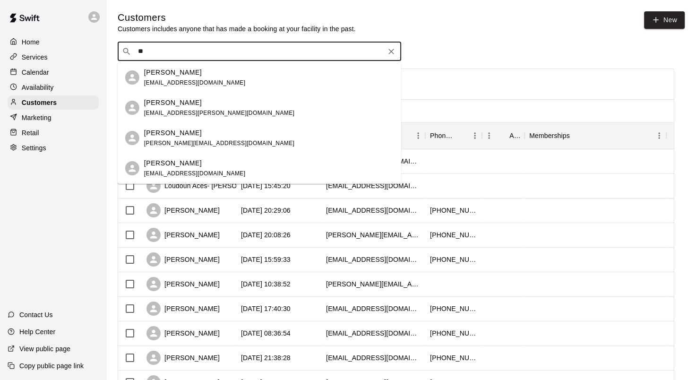
type input "*"
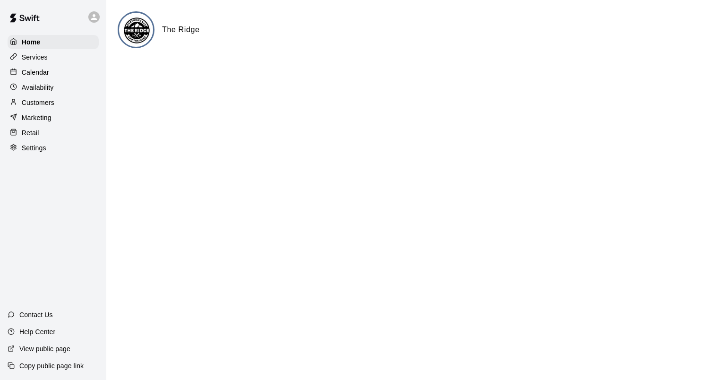
click at [42, 79] on div "Calendar" at bounding box center [53, 72] width 91 height 14
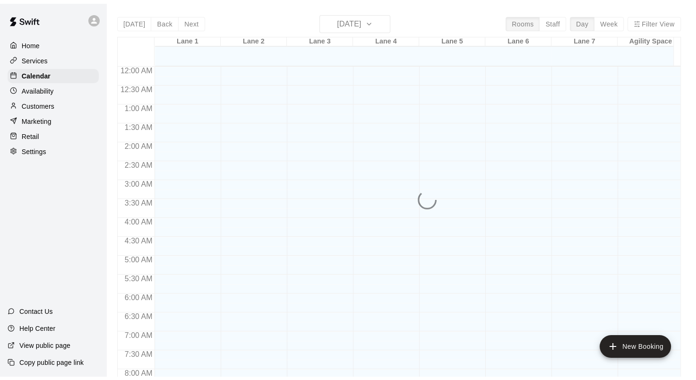
scroll to position [550, 0]
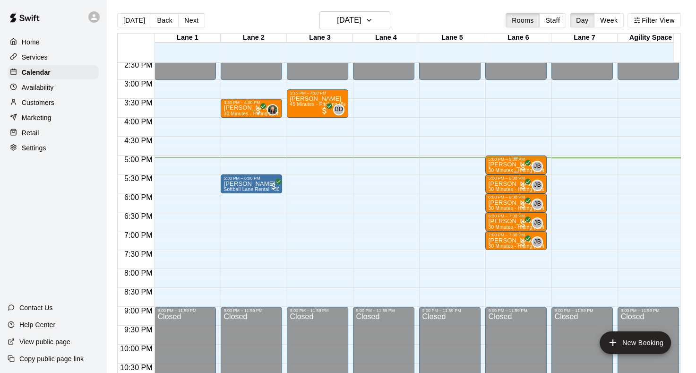
click at [505, 167] on div "Sloane Abedrabo 30 Minutes - Hitting (Softball)" at bounding box center [516, 348] width 56 height 373
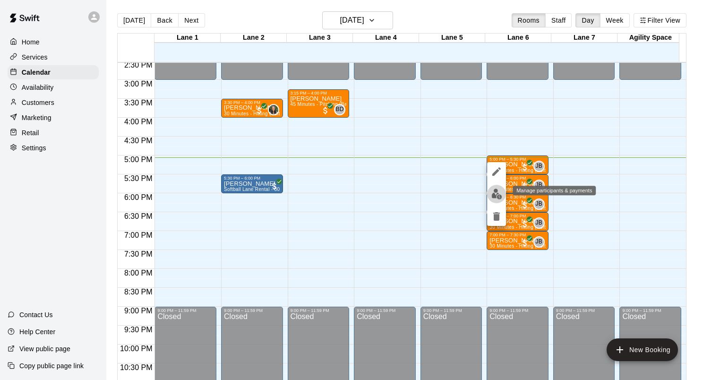
click at [496, 197] on img "edit" at bounding box center [496, 193] width 11 height 11
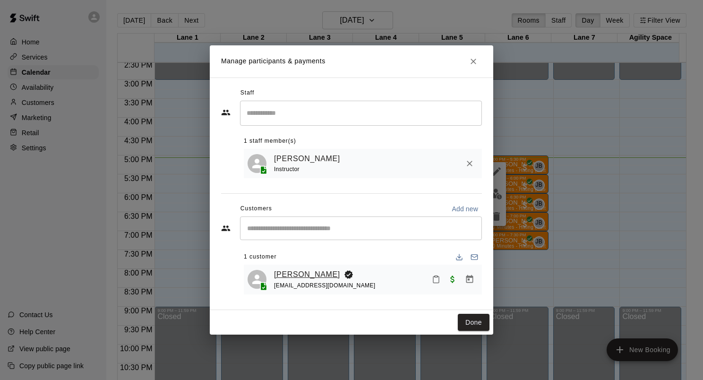
click at [300, 277] on link "[PERSON_NAME]" at bounding box center [307, 274] width 66 height 12
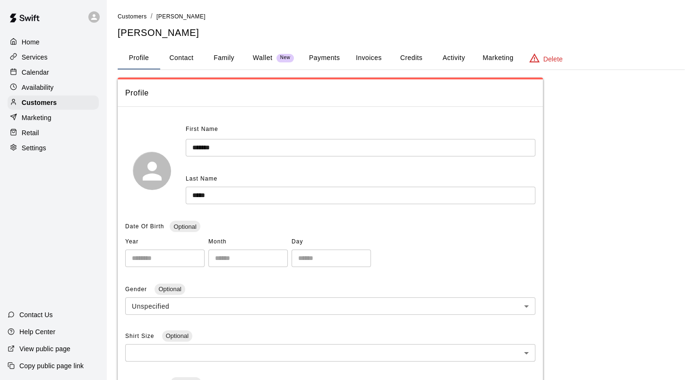
click at [38, 75] on p "Calendar" at bounding box center [35, 72] width 27 height 9
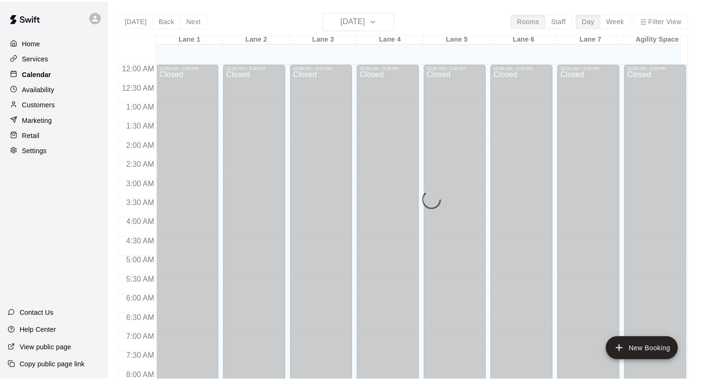
scroll to position [550, 0]
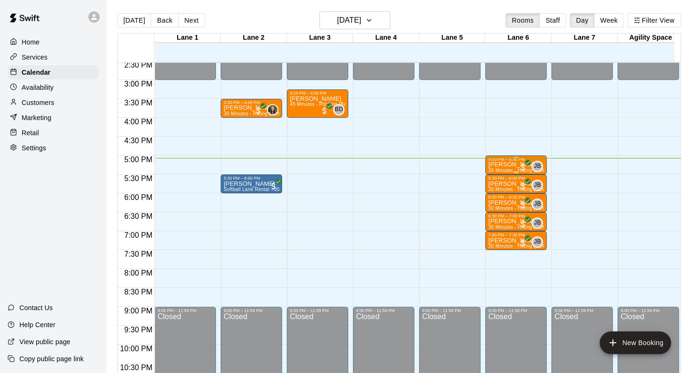
click at [499, 164] on p "[PERSON_NAME]" at bounding box center [516, 164] width 56 height 0
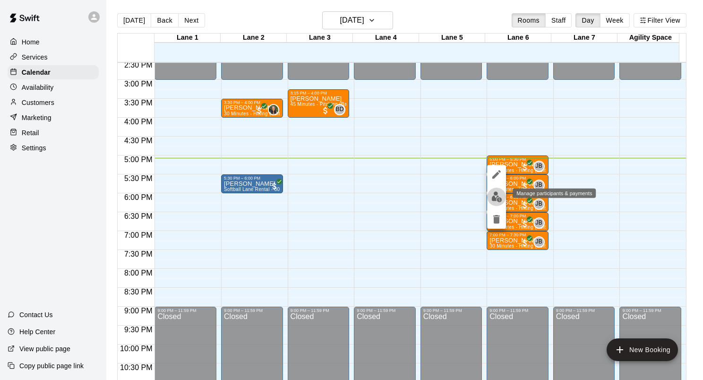
click at [499, 197] on img "edit" at bounding box center [496, 196] width 11 height 11
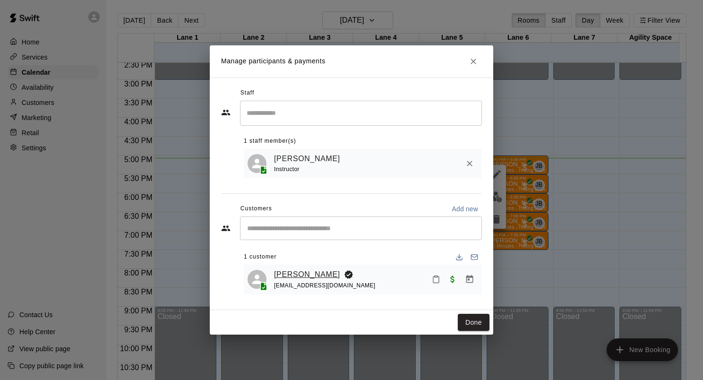
click at [291, 278] on link "[PERSON_NAME]" at bounding box center [307, 274] width 66 height 12
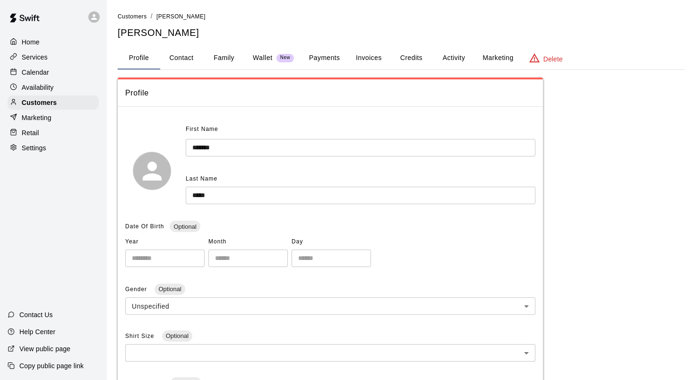
click at [23, 43] on p "Home" at bounding box center [31, 41] width 18 height 9
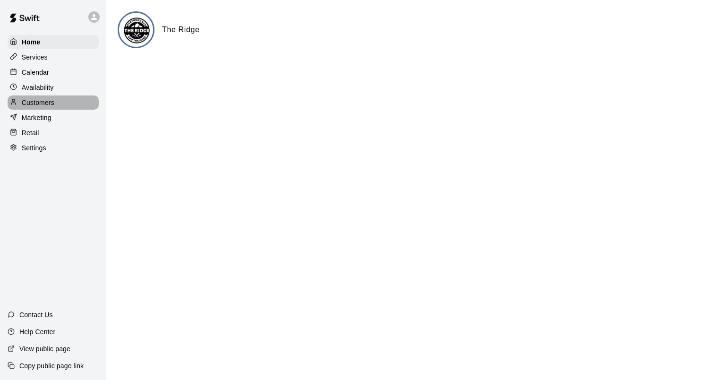
click at [38, 107] on p "Customers" at bounding box center [38, 102] width 33 height 9
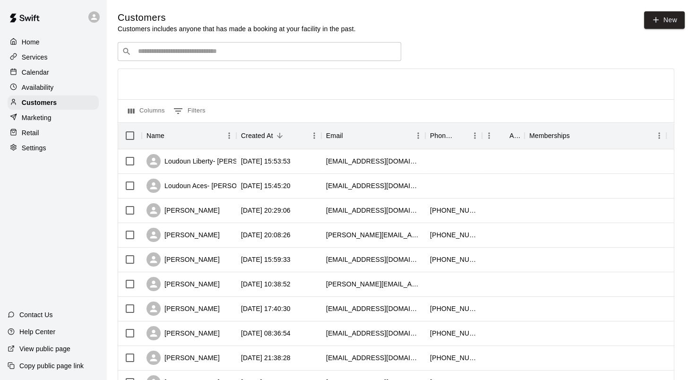
click at [189, 51] on input "Search customers by name or email" at bounding box center [266, 51] width 262 height 9
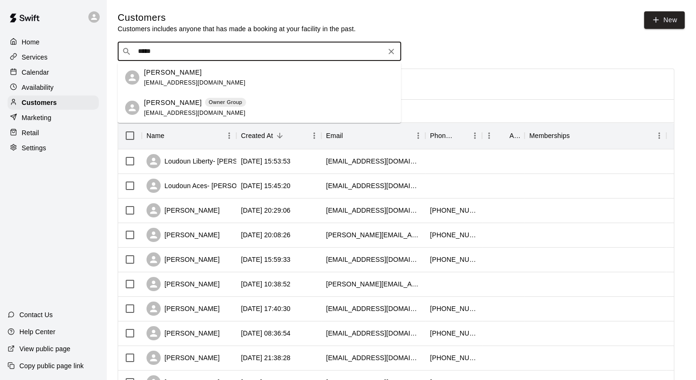
type input "******"
click at [175, 73] on p "[PERSON_NAME]" at bounding box center [173, 73] width 58 height 10
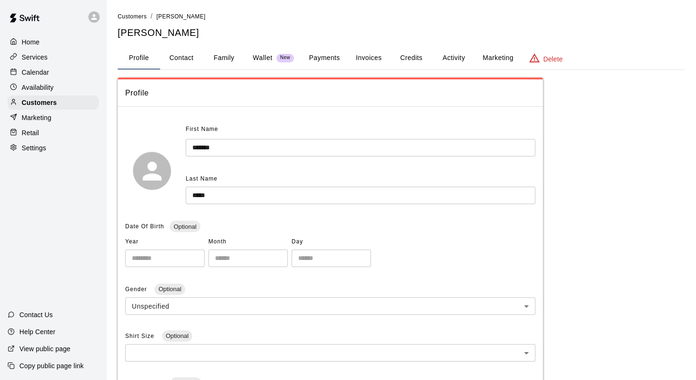
click at [231, 60] on button "Family" at bounding box center [224, 58] width 43 height 23
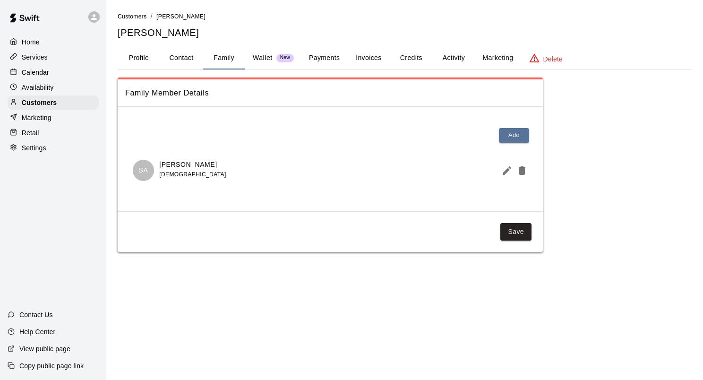
click at [39, 138] on div "Retail" at bounding box center [53, 133] width 91 height 14
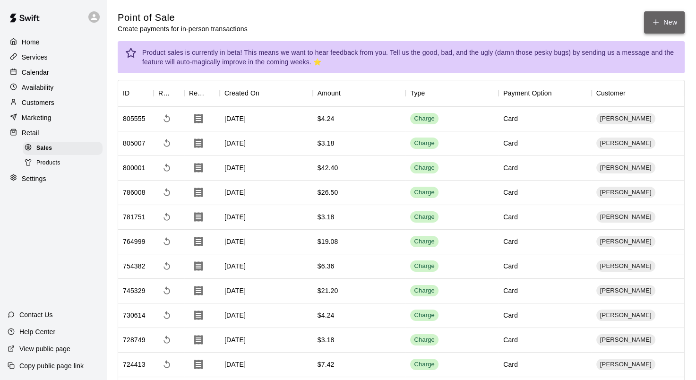
click at [658, 18] on icon "button" at bounding box center [655, 22] width 9 height 9
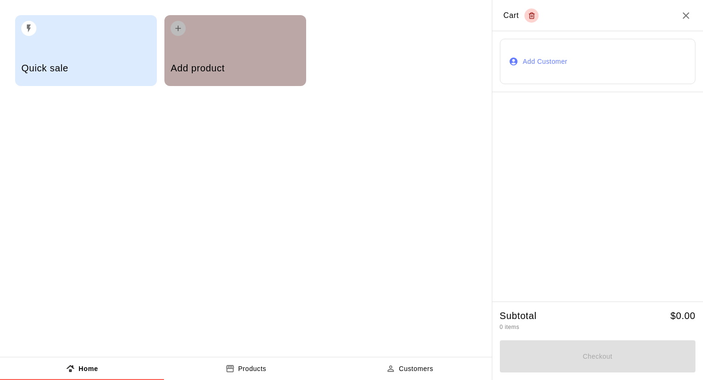
click at [227, 53] on div "Add product" at bounding box center [235, 69] width 129 height 34
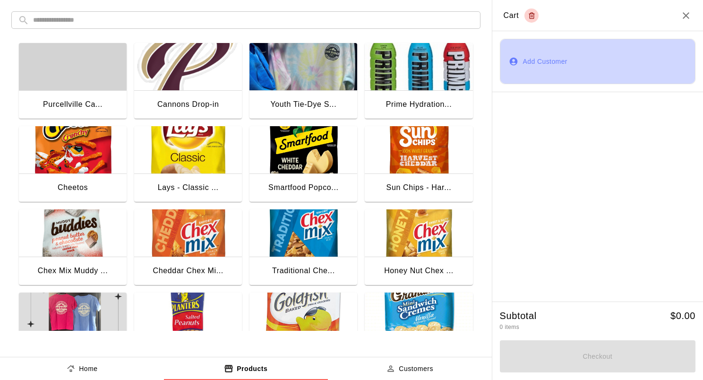
click at [555, 60] on button "Add Customer" at bounding box center [598, 61] width 196 height 45
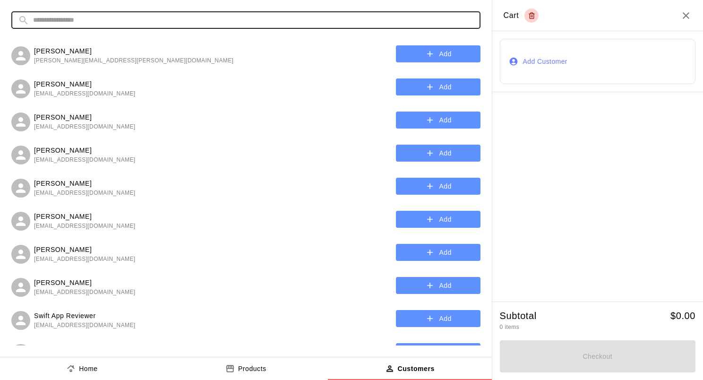
click at [197, 26] on input "text" at bounding box center [253, 19] width 441 height 17
type input "*"
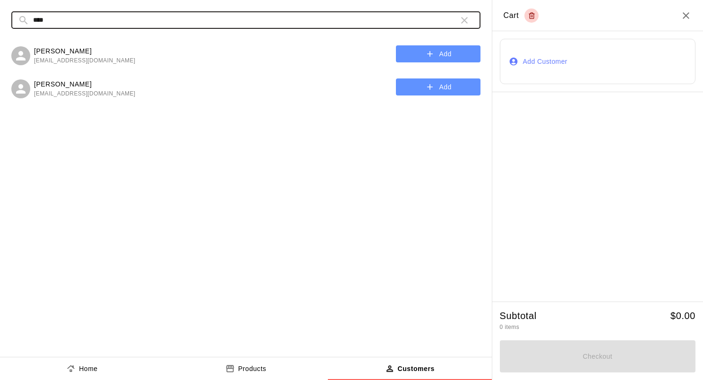
type input "****"
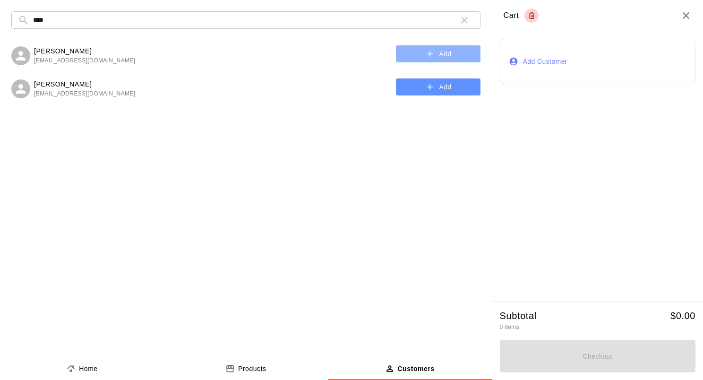
click at [433, 53] on icon "button" at bounding box center [429, 53] width 9 height 9
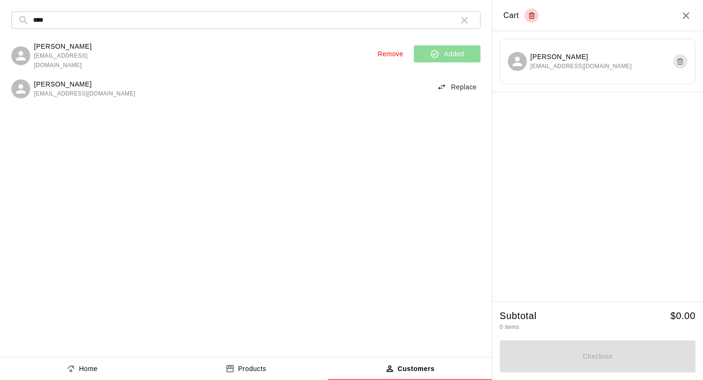
click at [252, 366] on p "Products" at bounding box center [252, 369] width 28 height 10
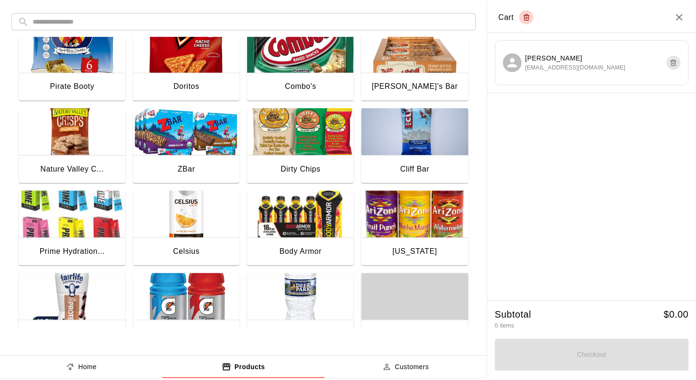
scroll to position [378, 0]
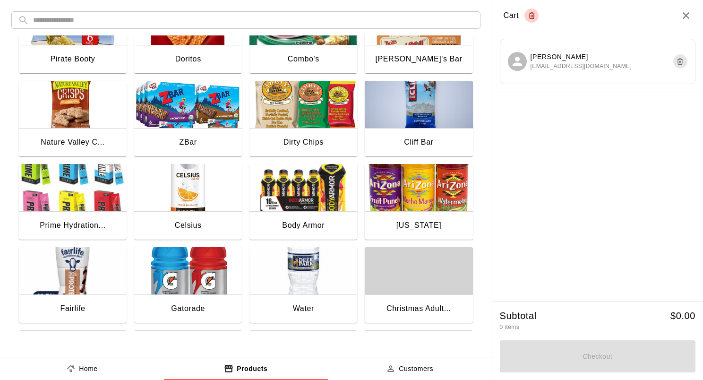
click at [300, 270] on img "button" at bounding box center [303, 270] width 108 height 47
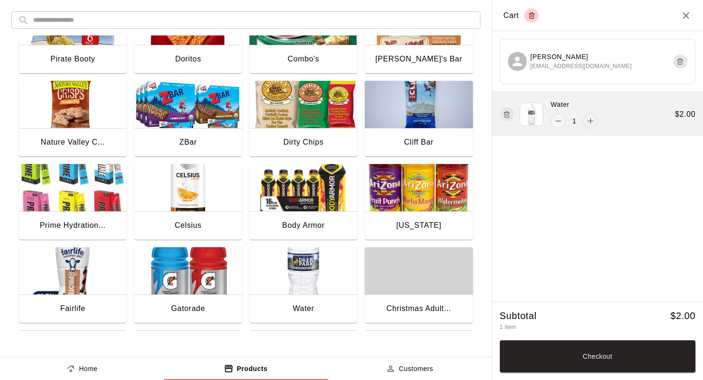
click at [592, 125] on icon "add" at bounding box center [590, 120] width 9 height 9
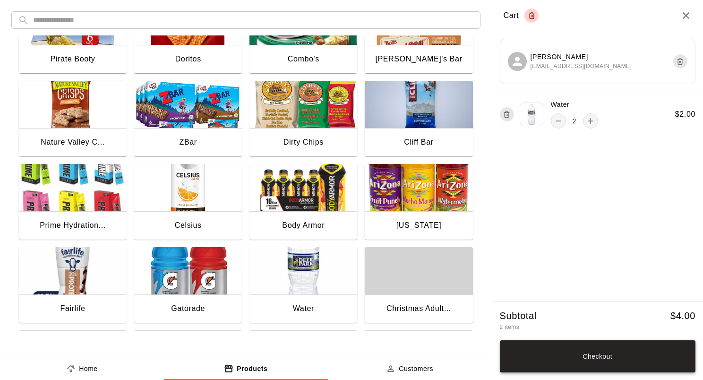
click at [615, 363] on button "Checkout" at bounding box center [598, 356] width 196 height 32
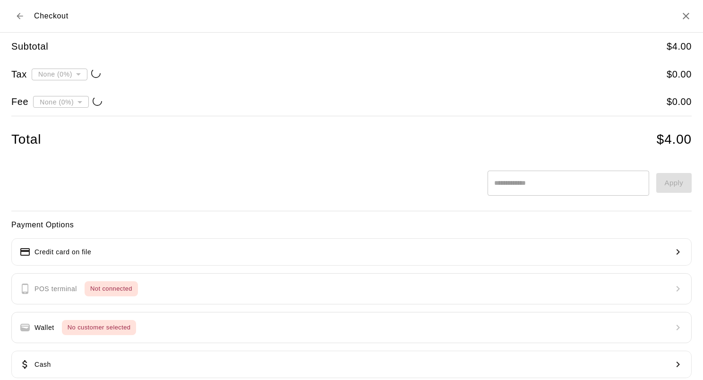
type input "**********"
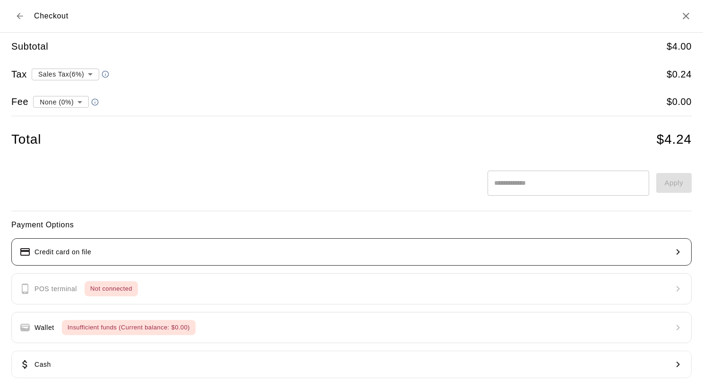
click at [656, 248] on button "Credit card on file" at bounding box center [351, 251] width 680 height 27
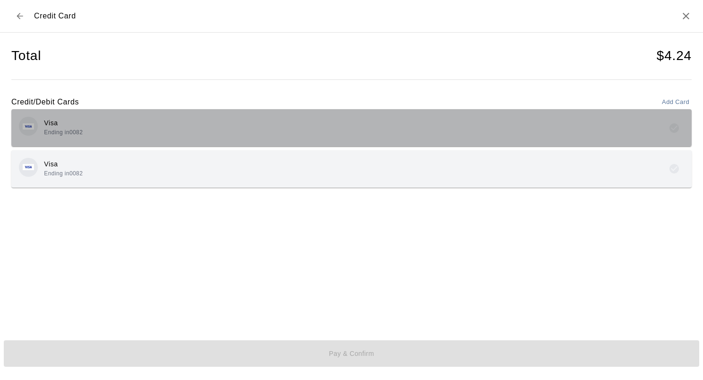
click at [143, 128] on div "Visa Ending in 0082" at bounding box center [351, 128] width 665 height 22
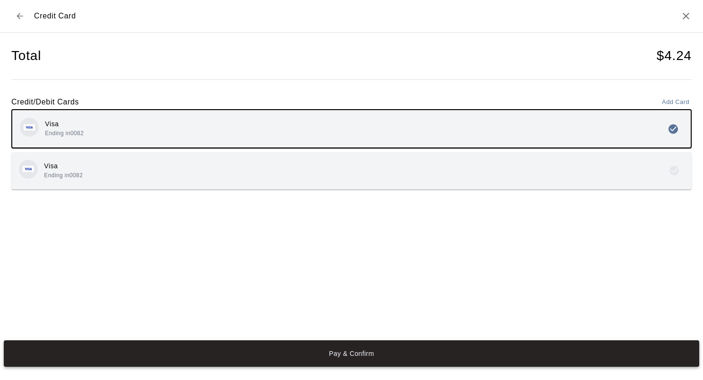
click at [317, 353] on button "Pay & Confirm" at bounding box center [351, 353] width 695 height 26
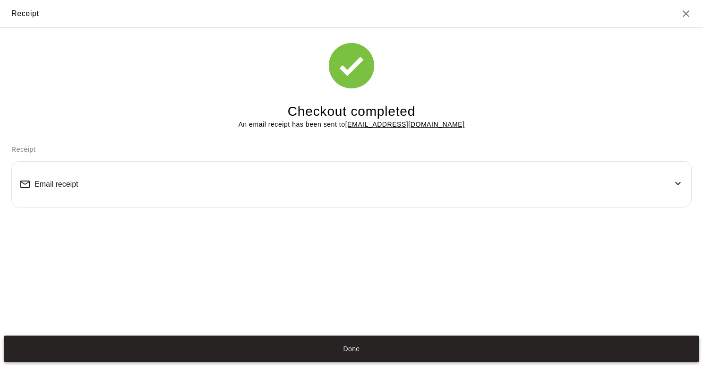
click at [333, 347] on button "Done" at bounding box center [351, 348] width 695 height 26
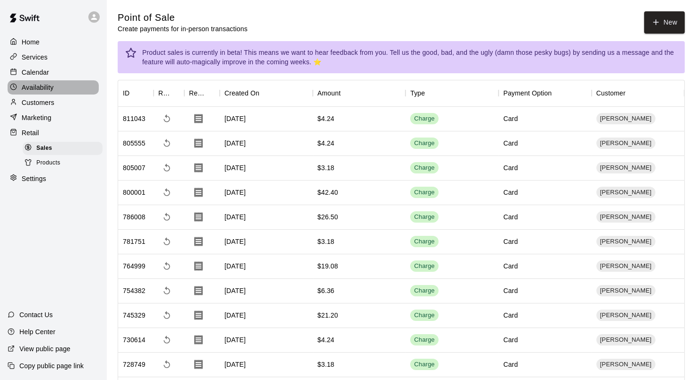
click at [43, 87] on p "Availability" at bounding box center [38, 87] width 32 height 9
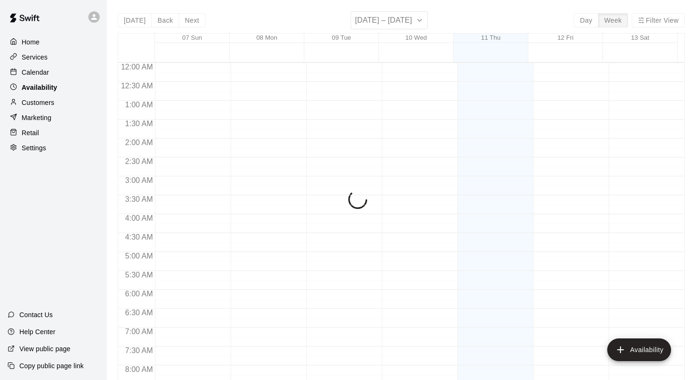
scroll to position [578, 0]
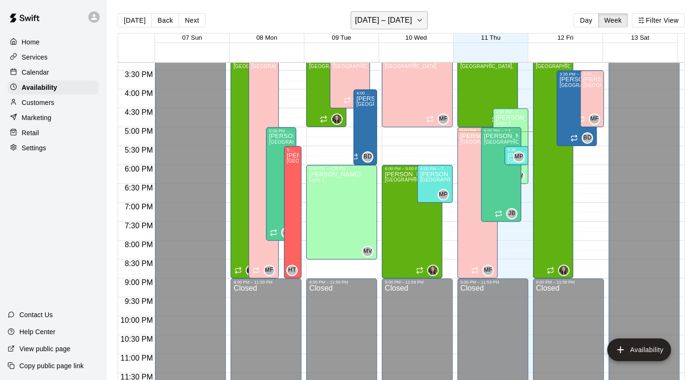
click at [422, 15] on icon "button" at bounding box center [420, 20] width 8 height 11
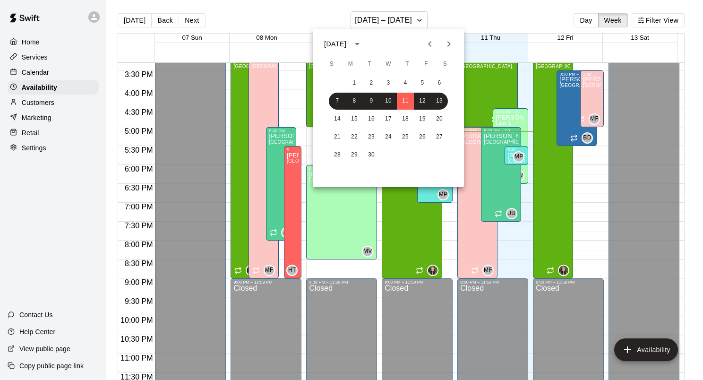
click at [446, 45] on icon "Next month" at bounding box center [448, 43] width 11 height 11
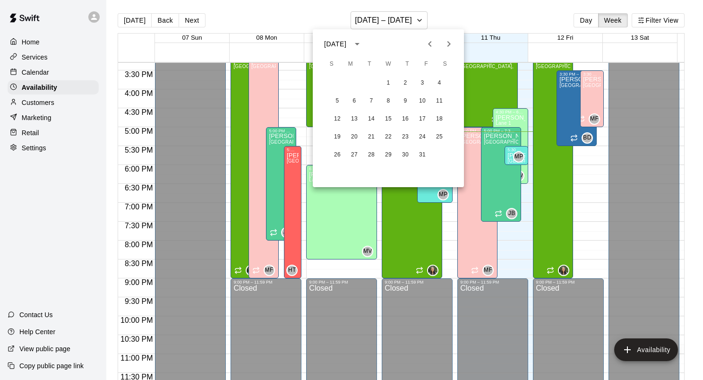
click at [448, 49] on icon "Next month" at bounding box center [448, 43] width 11 height 11
click at [362, 97] on div "2 3 4 5 6 7 8" at bounding box center [388, 101] width 151 height 17
click at [363, 98] on button "4" at bounding box center [371, 101] width 17 height 17
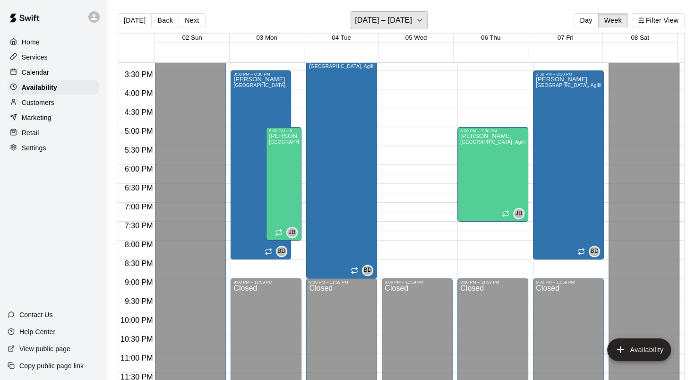
scroll to position [295, 0]
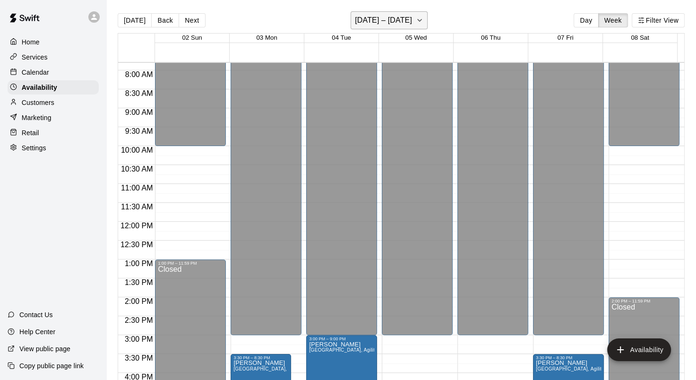
click at [419, 19] on icon "button" at bounding box center [420, 20] width 8 height 11
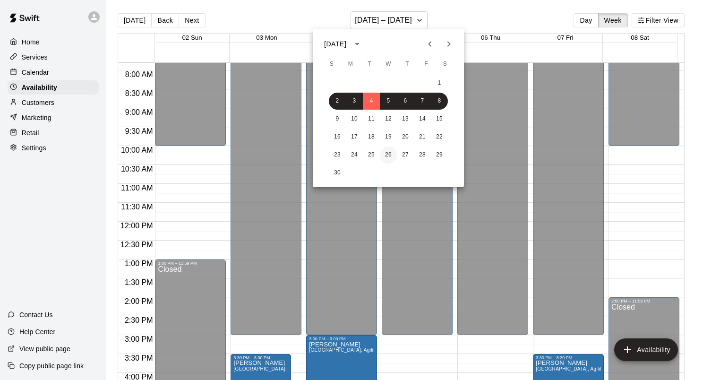
click at [391, 154] on button "26" at bounding box center [388, 154] width 17 height 17
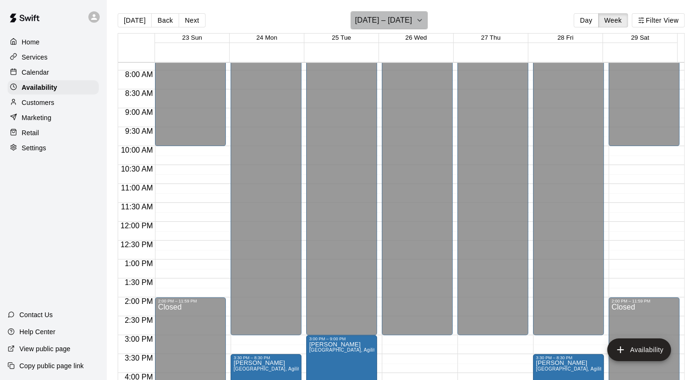
click at [427, 22] on button "November 23 – 29" at bounding box center [389, 20] width 77 height 18
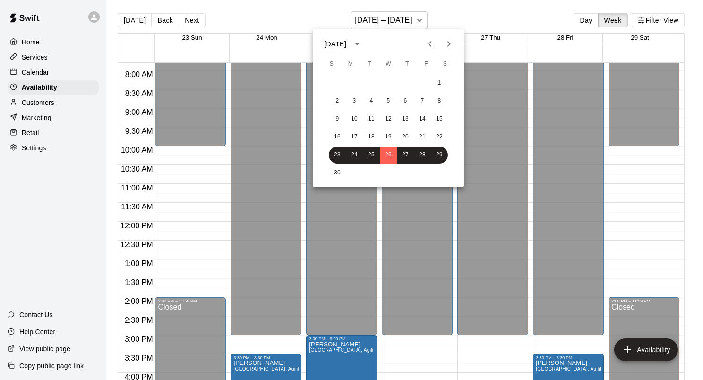
click at [430, 43] on icon "Previous month" at bounding box center [429, 43] width 11 height 11
click at [405, 155] on button "30" at bounding box center [405, 154] width 17 height 17
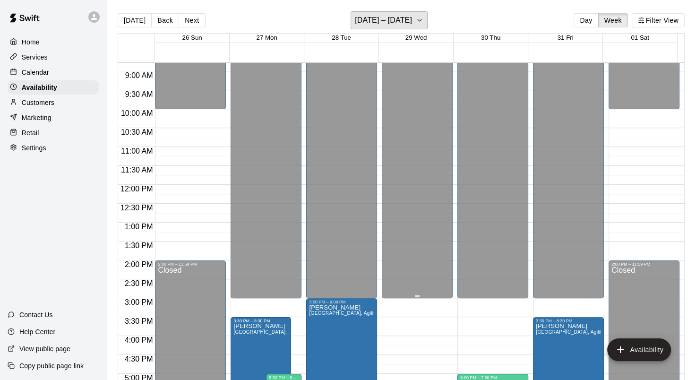
scroll to position [248, 0]
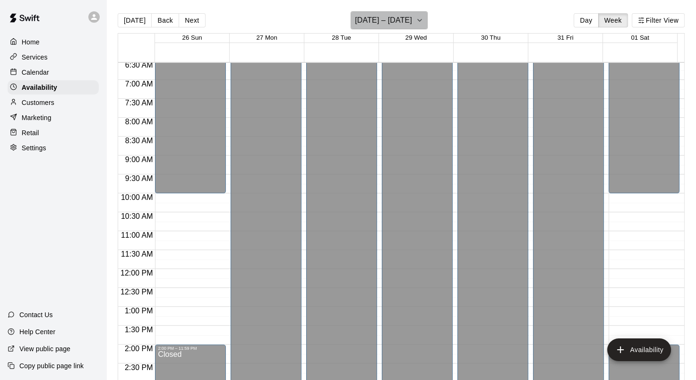
click at [423, 17] on icon "button" at bounding box center [420, 20] width 8 height 11
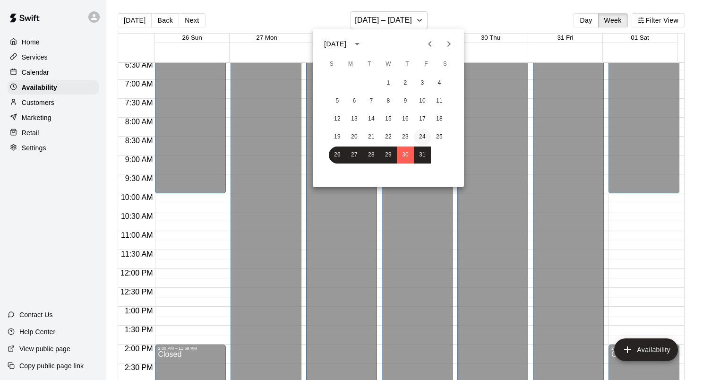
click at [428, 137] on button "24" at bounding box center [422, 136] width 17 height 17
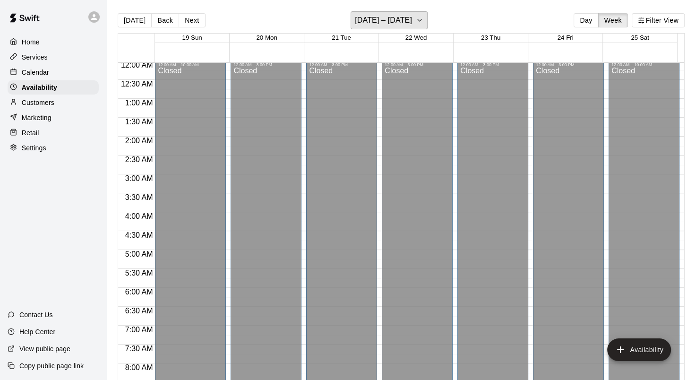
scroll to position [0, 0]
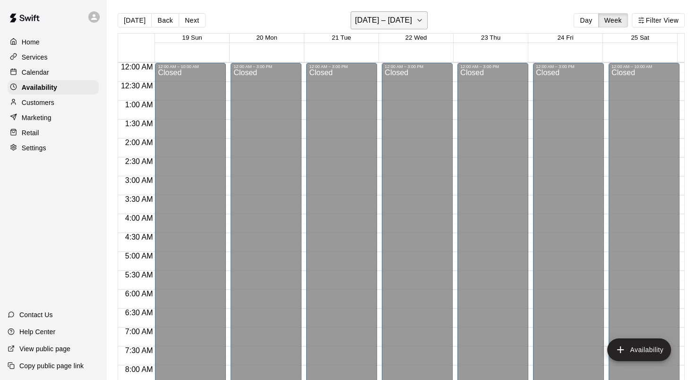
click at [416, 21] on icon "button" at bounding box center [420, 20] width 8 height 11
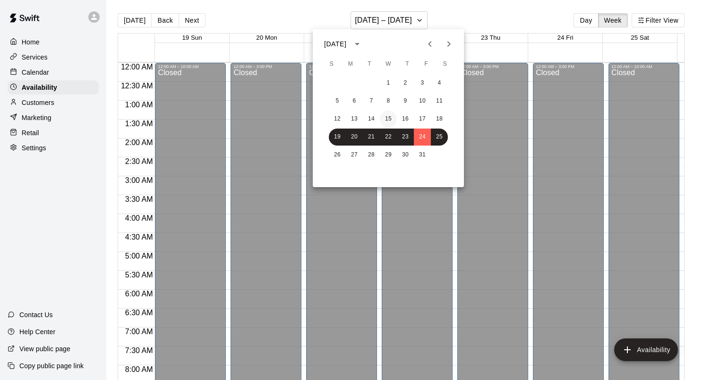
click at [384, 124] on button "15" at bounding box center [388, 119] width 17 height 17
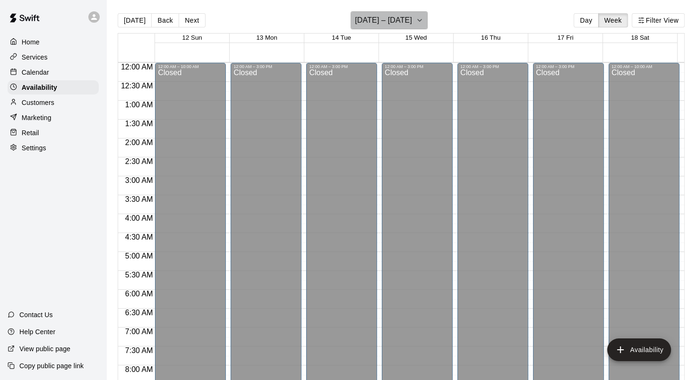
click at [418, 22] on icon "button" at bounding box center [420, 20] width 8 height 11
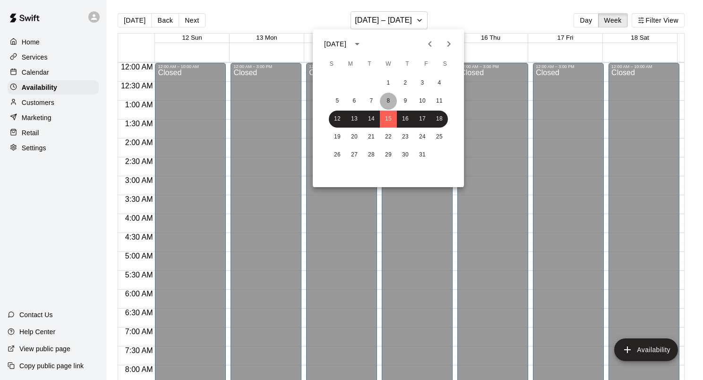
click at [387, 98] on button "8" at bounding box center [388, 101] width 17 height 17
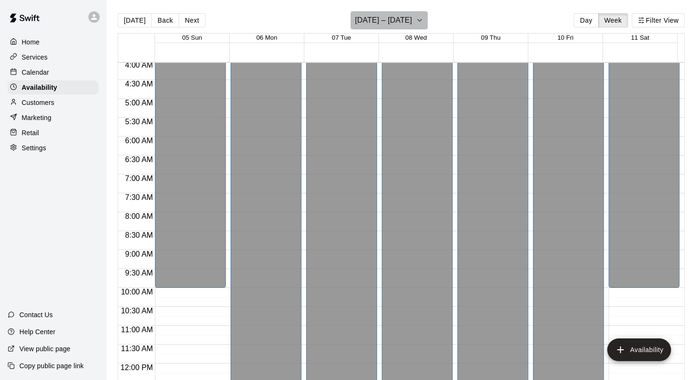
click at [419, 20] on icon "button" at bounding box center [420, 20] width 4 height 2
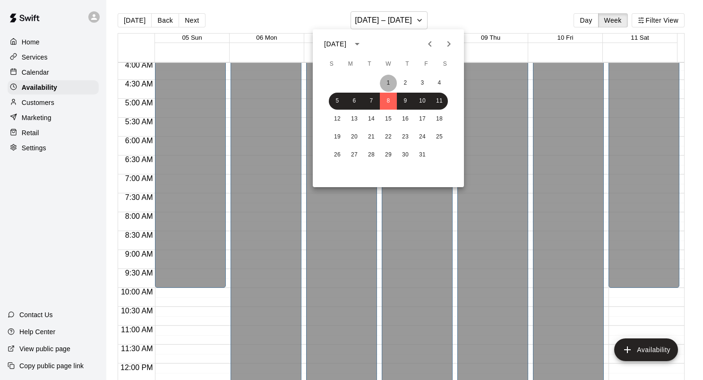
click at [394, 78] on button "1" at bounding box center [388, 83] width 17 height 17
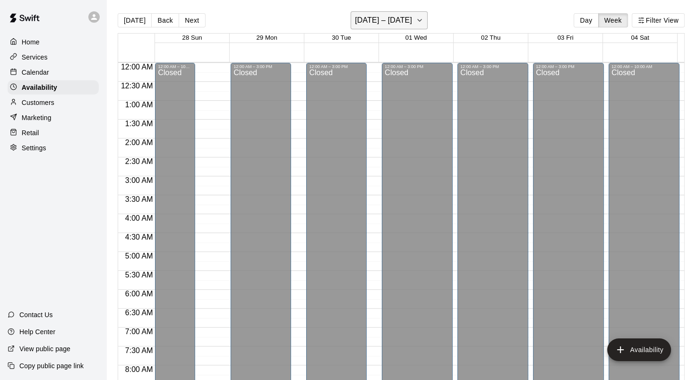
click at [423, 17] on icon "button" at bounding box center [420, 20] width 8 height 11
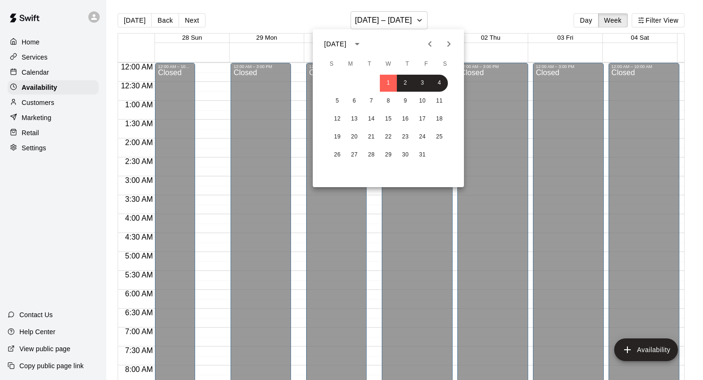
click at [428, 46] on icon "Previous month" at bounding box center [429, 43] width 11 height 11
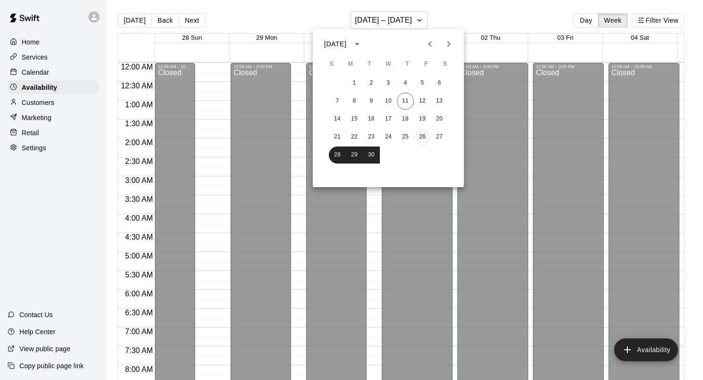
click at [418, 138] on button "26" at bounding box center [422, 136] width 17 height 17
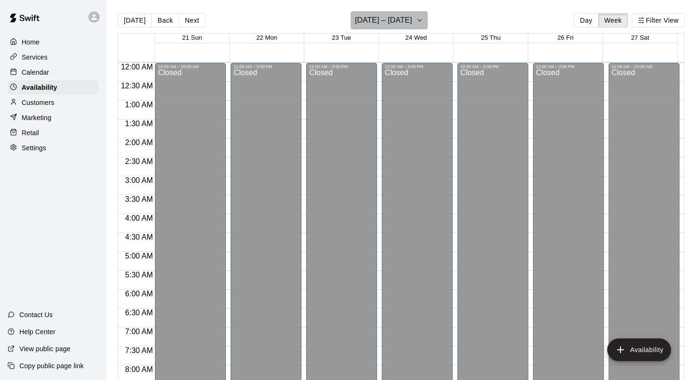
click at [427, 25] on button "September 21 – 27" at bounding box center [389, 20] width 77 height 18
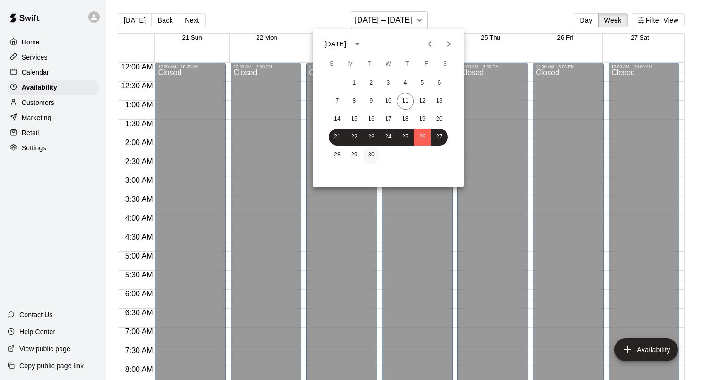
click at [371, 157] on button "30" at bounding box center [371, 154] width 17 height 17
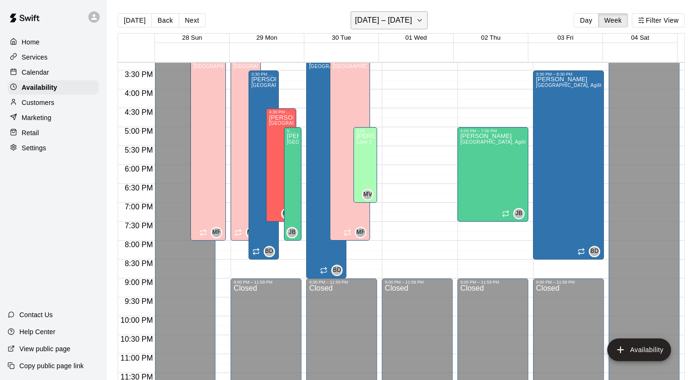
click at [423, 19] on icon "button" at bounding box center [420, 20] width 8 height 11
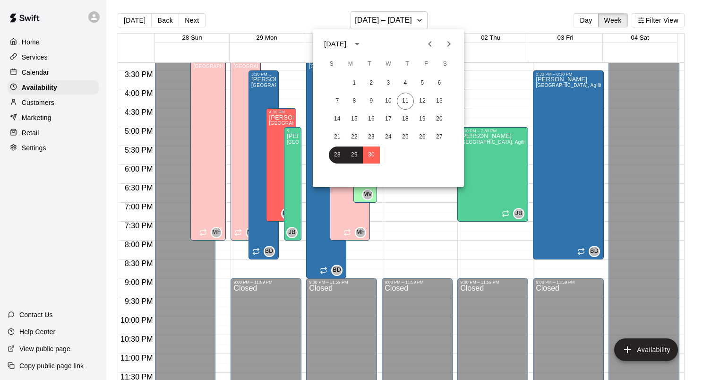
click at [445, 48] on icon "Next month" at bounding box center [448, 43] width 11 height 11
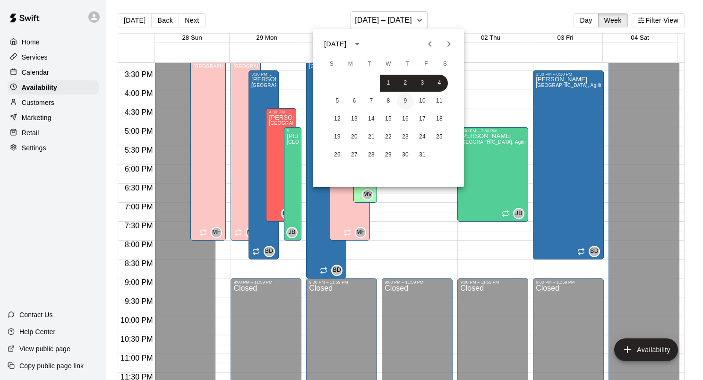
click at [402, 101] on button "9" at bounding box center [405, 101] width 17 height 17
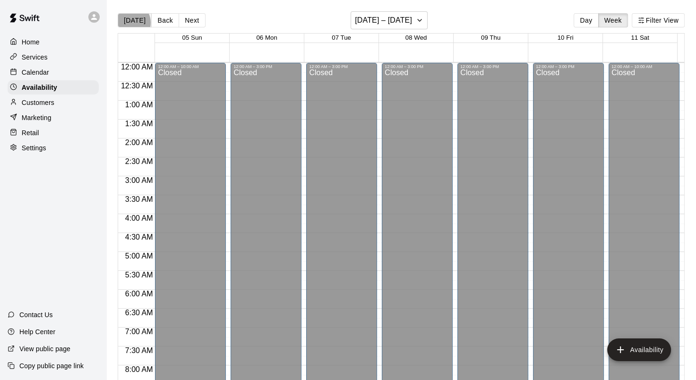
click at [128, 22] on button "[DATE]" at bounding box center [135, 20] width 34 height 14
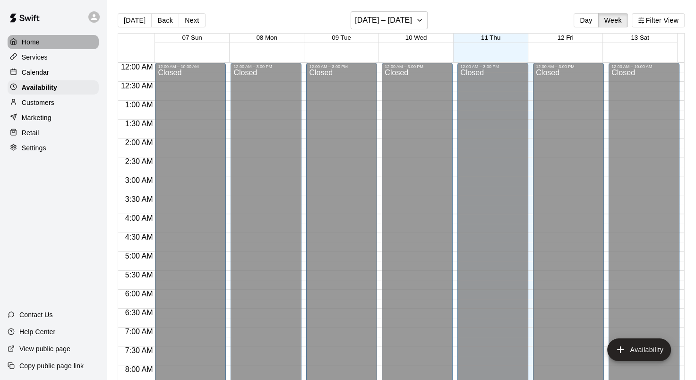
click at [33, 40] on p "Home" at bounding box center [31, 41] width 18 height 9
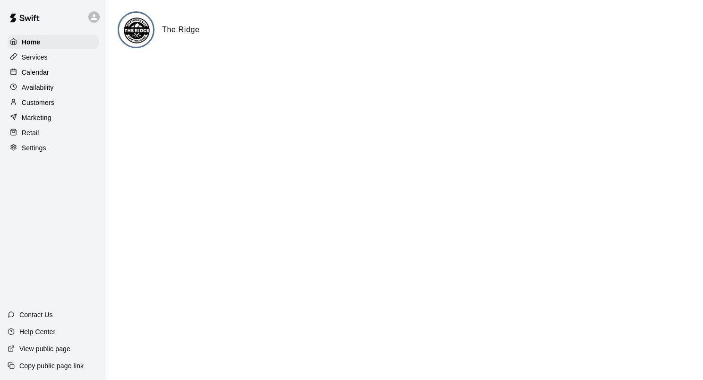
click at [35, 79] on div "Calendar" at bounding box center [53, 72] width 91 height 14
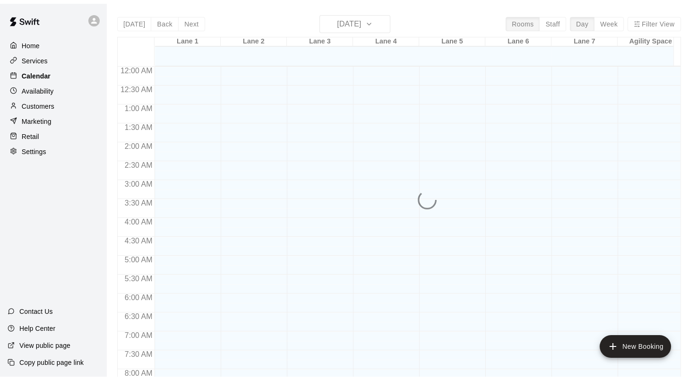
scroll to position [550, 0]
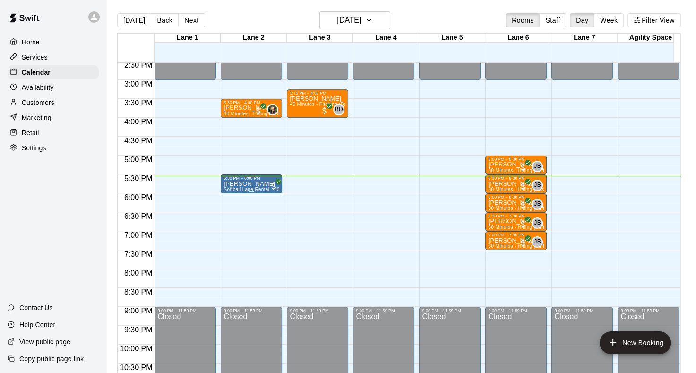
click at [254, 187] on span "Softball Lane Rental - 30 Minutes" at bounding box center [260, 189] width 75 height 5
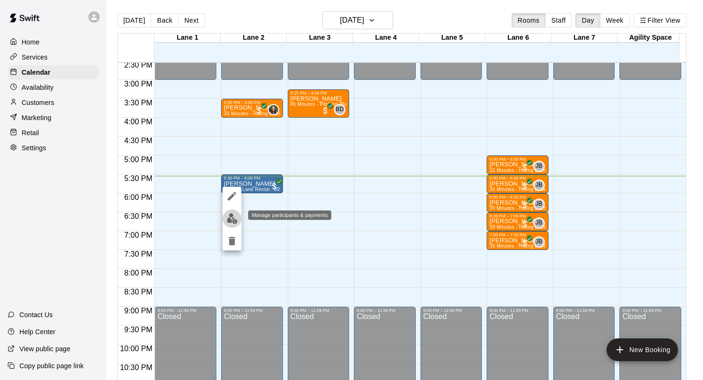
click at [232, 217] on img "edit" at bounding box center [232, 218] width 11 height 11
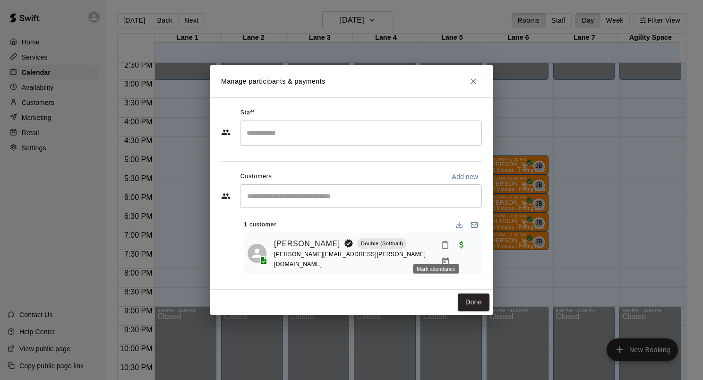
click at [441, 249] on icon "Mark attendance" at bounding box center [445, 244] width 9 height 9
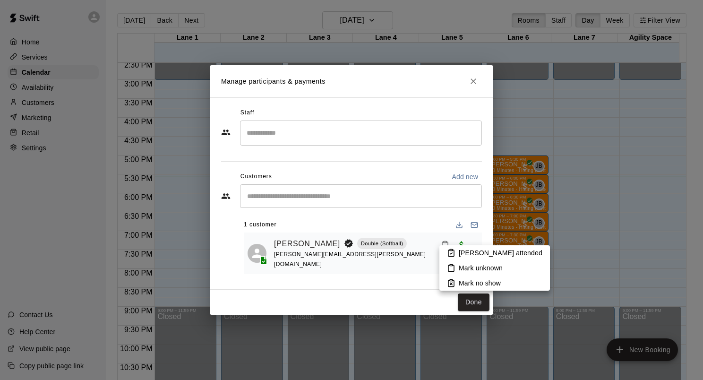
click at [465, 256] on p "Mark attended" at bounding box center [501, 252] width 84 height 9
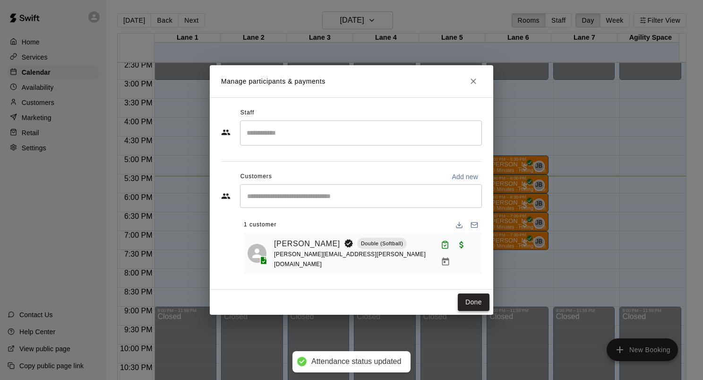
click at [465, 297] on button "Done" at bounding box center [474, 301] width 32 height 17
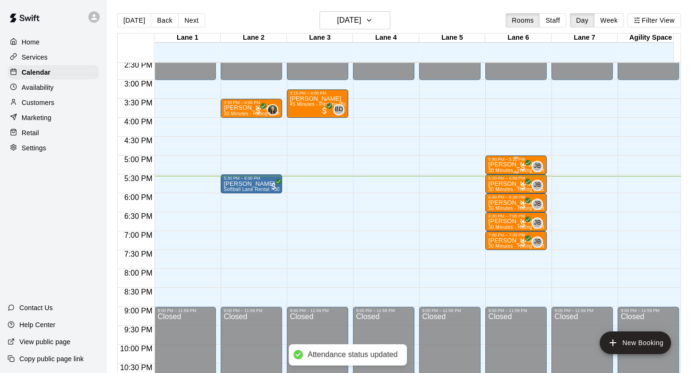
click at [499, 164] on p "[PERSON_NAME]" at bounding box center [516, 164] width 56 height 0
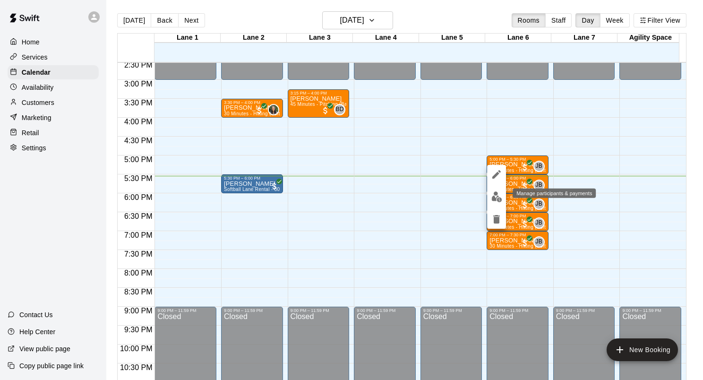
click at [499, 197] on img "edit" at bounding box center [496, 196] width 11 height 11
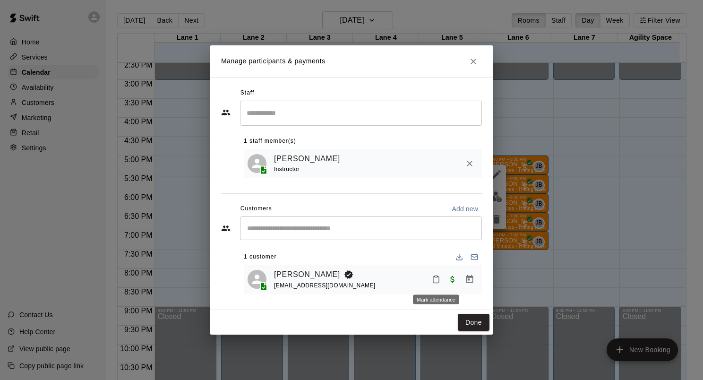
click at [435, 281] on icon "Mark attendance" at bounding box center [436, 279] width 9 height 9
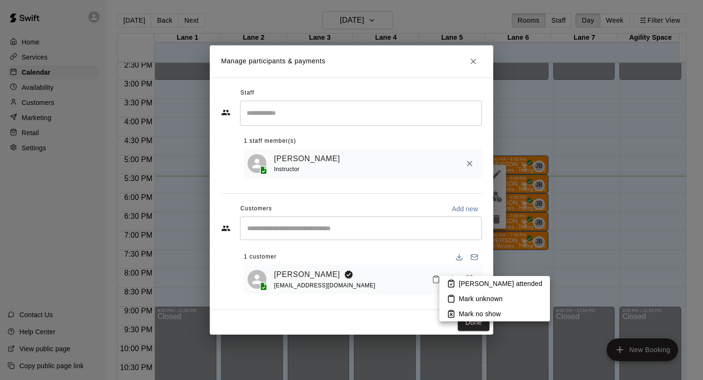
click at [460, 283] on p "Mark attended" at bounding box center [501, 283] width 84 height 9
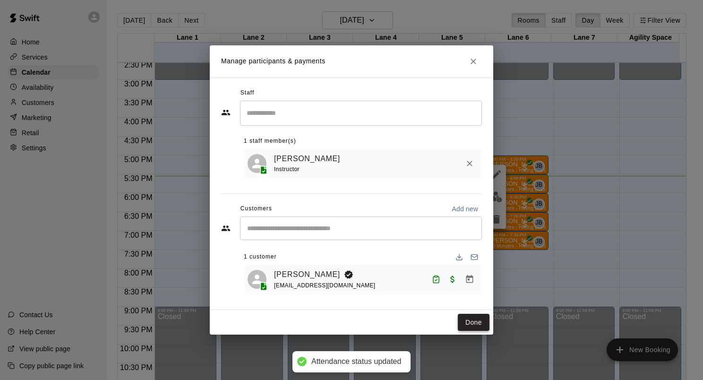
click at [466, 326] on button "Done" at bounding box center [474, 322] width 32 height 17
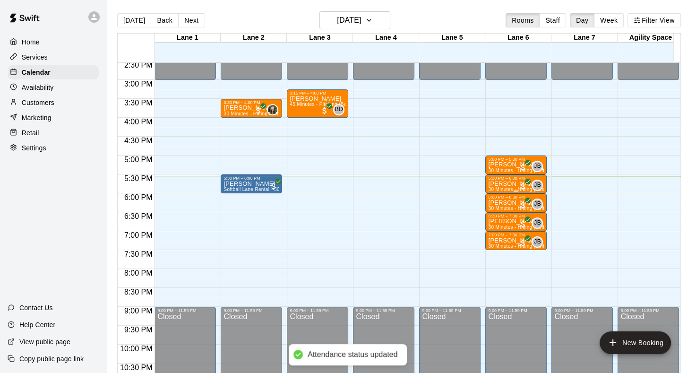
click at [496, 184] on p "[PERSON_NAME]" at bounding box center [516, 184] width 56 height 0
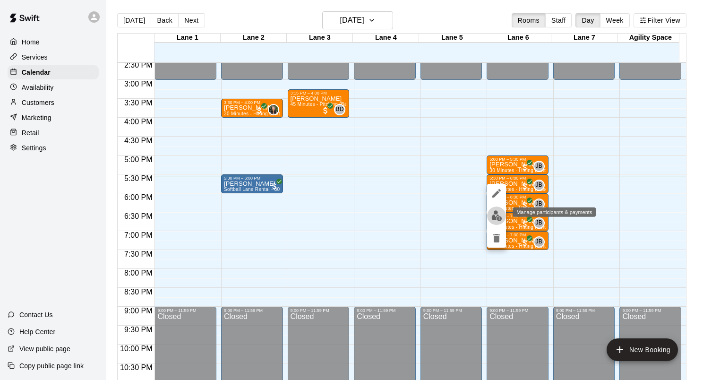
click at [500, 220] on img "edit" at bounding box center [496, 215] width 11 height 11
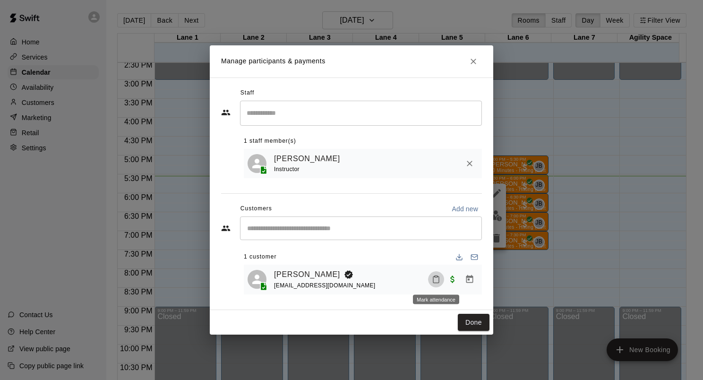
click at [437, 280] on icon "Mark attendance" at bounding box center [436, 279] width 9 height 9
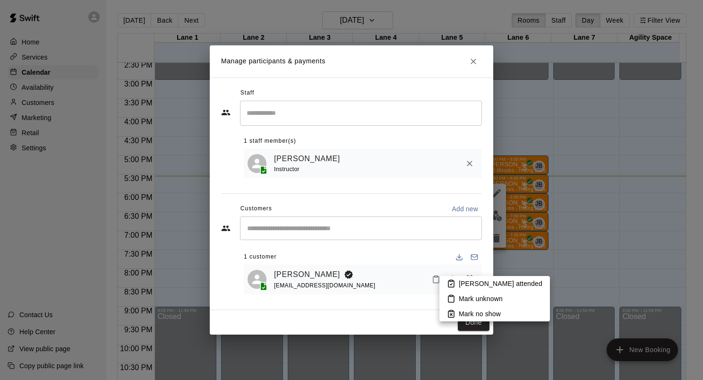
click at [466, 282] on p "Mark attended" at bounding box center [501, 283] width 84 height 9
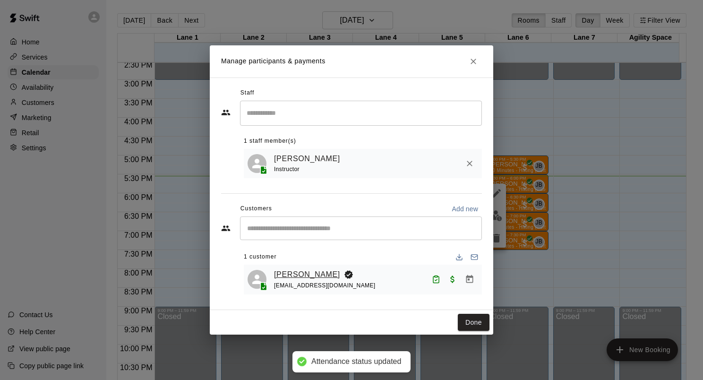
click at [292, 273] on link "[PERSON_NAME]" at bounding box center [307, 274] width 66 height 12
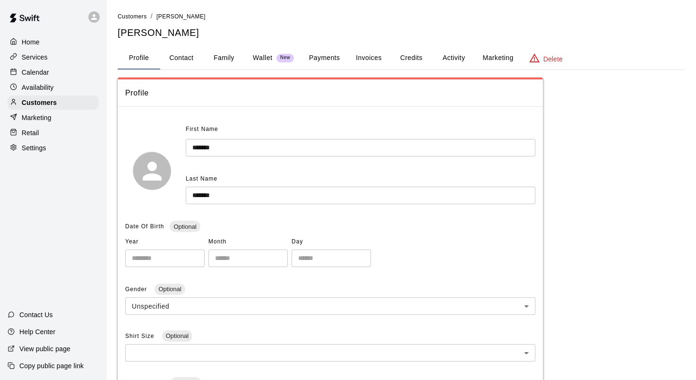
click at [221, 59] on button "Family" at bounding box center [224, 58] width 43 height 23
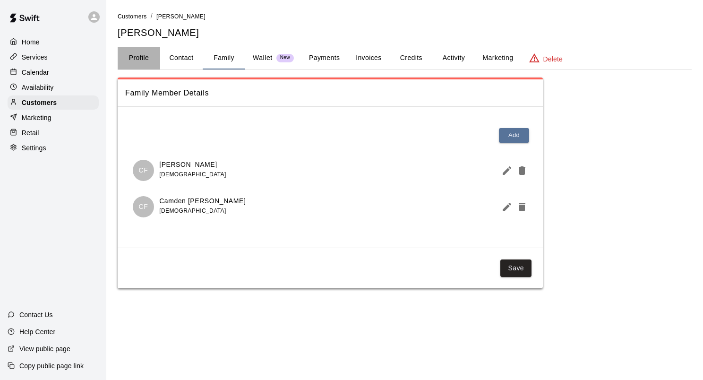
click at [134, 57] on button "Profile" at bounding box center [139, 58] width 43 height 23
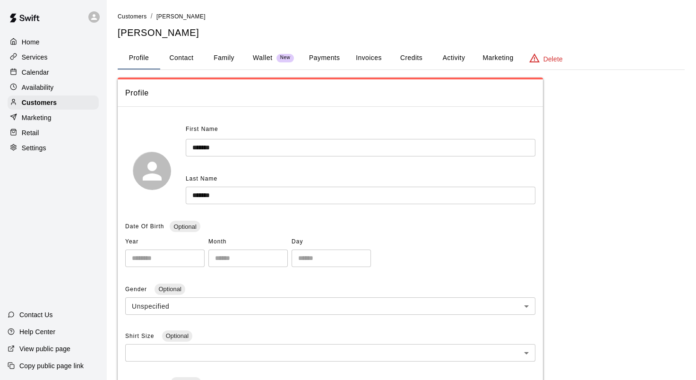
click at [31, 39] on p "Home" at bounding box center [31, 41] width 18 height 9
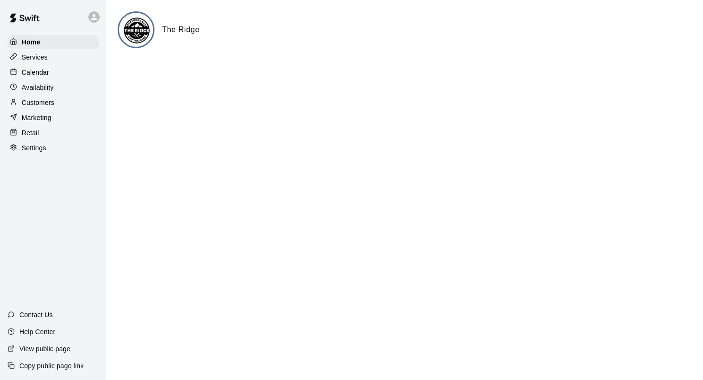
click at [32, 79] on div "Calendar" at bounding box center [53, 72] width 91 height 14
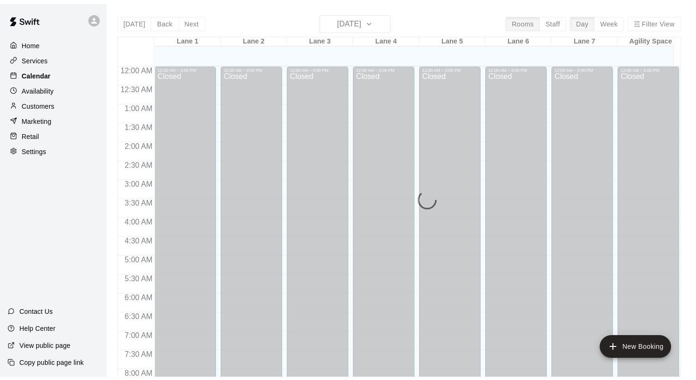
scroll to position [550, 0]
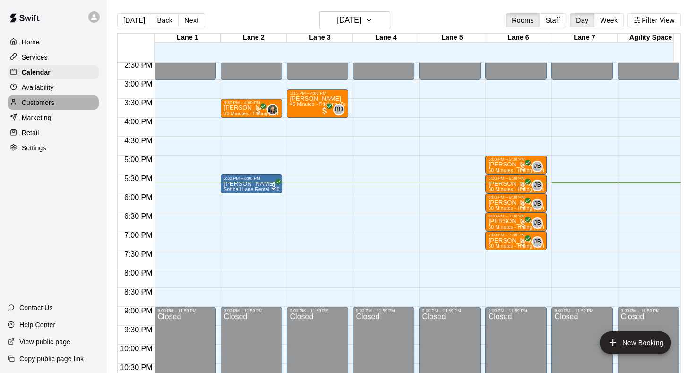
click at [41, 104] on p "Customers" at bounding box center [38, 102] width 33 height 9
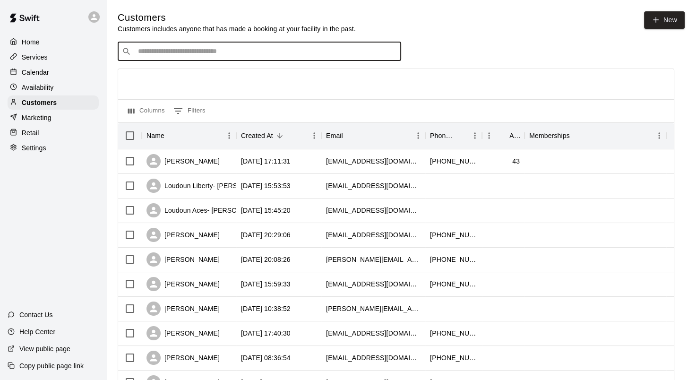
click at [192, 54] on input "Search customers by name or email" at bounding box center [266, 51] width 262 height 9
type input "****"
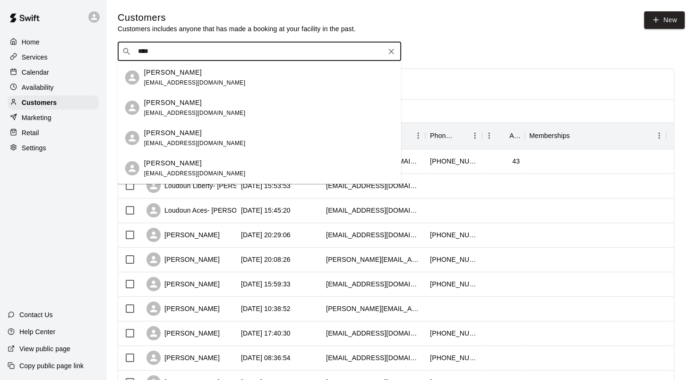
click at [177, 77] on div "Bradley Gray bgray@bg-cap.com" at bounding box center [195, 78] width 102 height 20
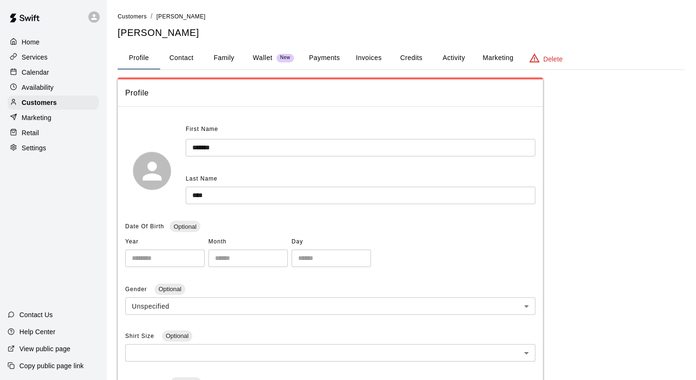
click at [40, 73] on p "Calendar" at bounding box center [35, 72] width 27 height 9
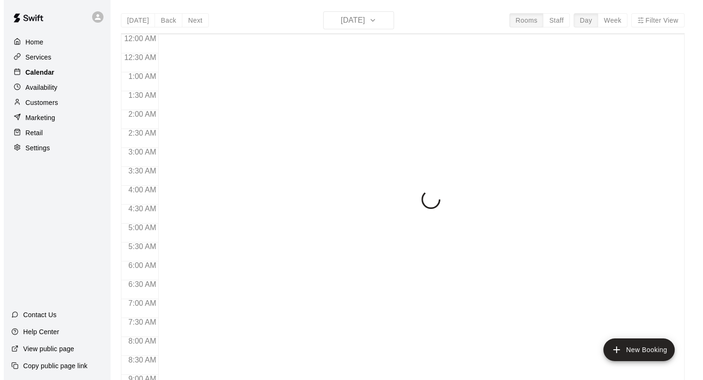
scroll to position [550, 0]
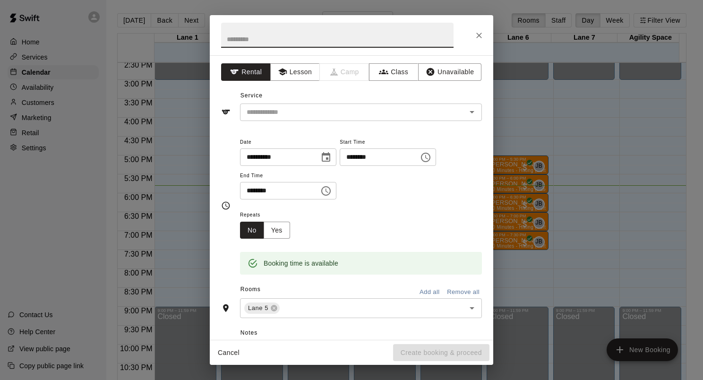
click at [430, 161] on icon "Choose time, selected time is 5:45 PM" at bounding box center [425, 157] width 9 height 9
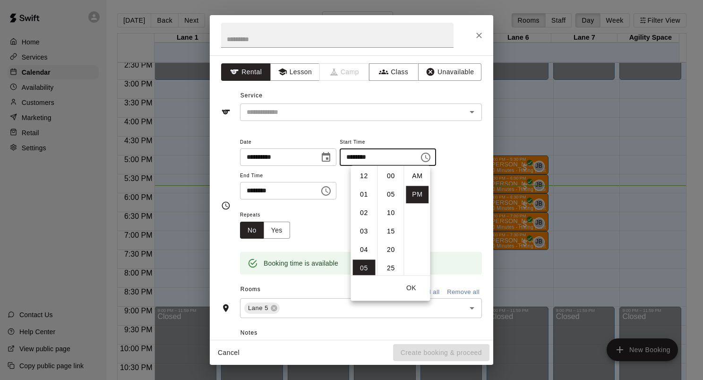
scroll to position [17, 0]
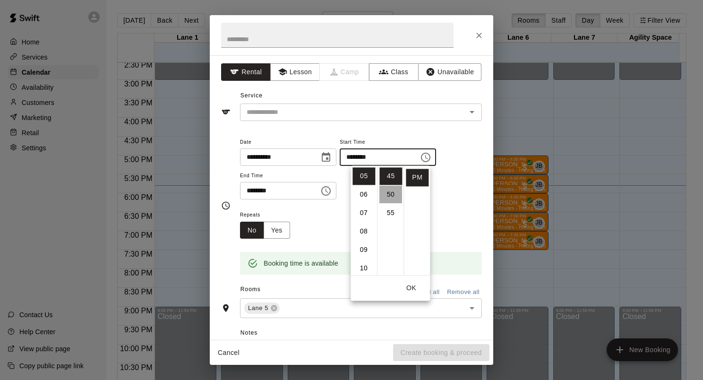
click at [394, 196] on li "50" at bounding box center [390, 194] width 23 height 17
type input "********"
click at [412, 287] on button "OK" at bounding box center [411, 287] width 30 height 17
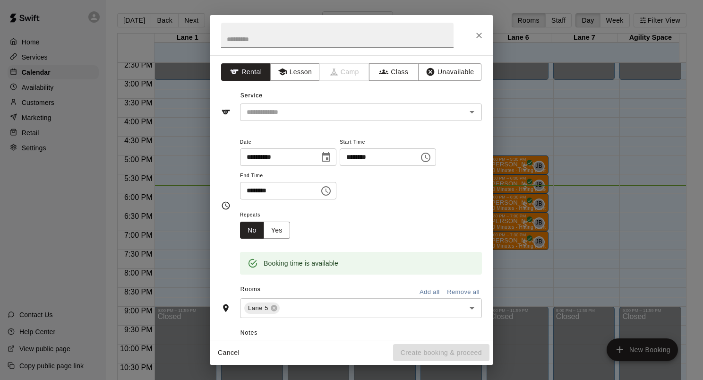
click at [260, 191] on input "********" at bounding box center [276, 190] width 73 height 17
click at [468, 113] on icon "Open" at bounding box center [471, 111] width 11 height 11
type input "********"
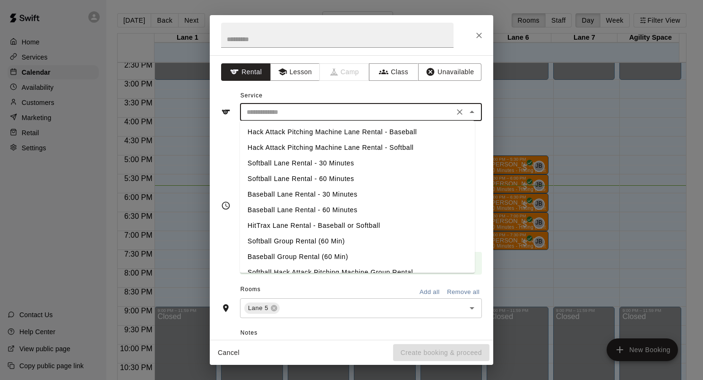
click at [316, 134] on li "Hack Attack Pitching Machine Lane Rental - Baseball" at bounding box center [357, 132] width 235 height 16
type input "**********"
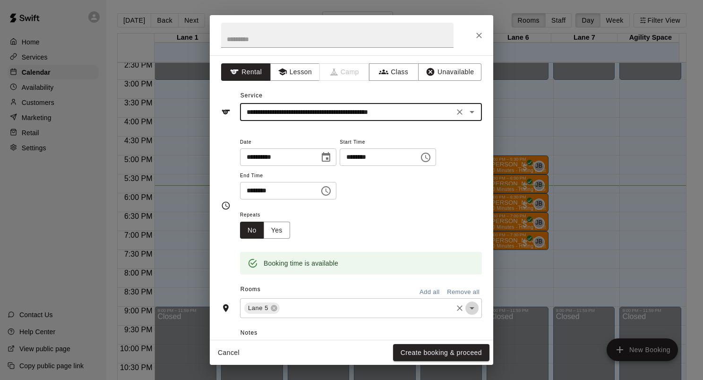
click at [466, 309] on icon "Open" at bounding box center [471, 307] width 11 height 11
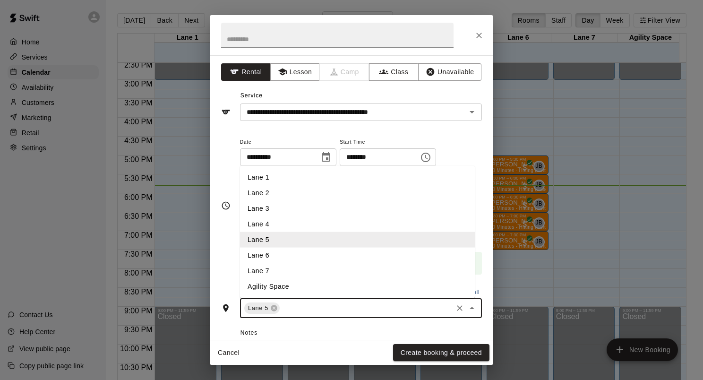
click at [271, 256] on li "Lane 6" at bounding box center [357, 256] width 235 height 16
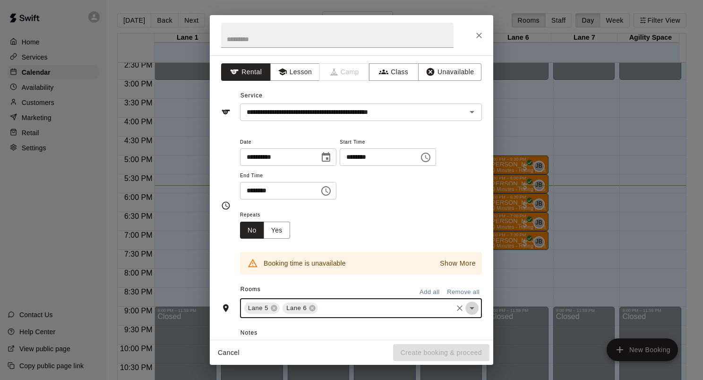
click at [466, 309] on icon "Open" at bounding box center [471, 307] width 11 height 11
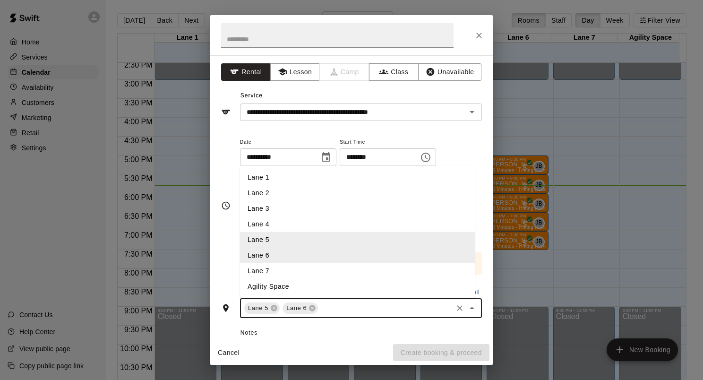
click at [267, 269] on li "Lane 7" at bounding box center [357, 271] width 235 height 16
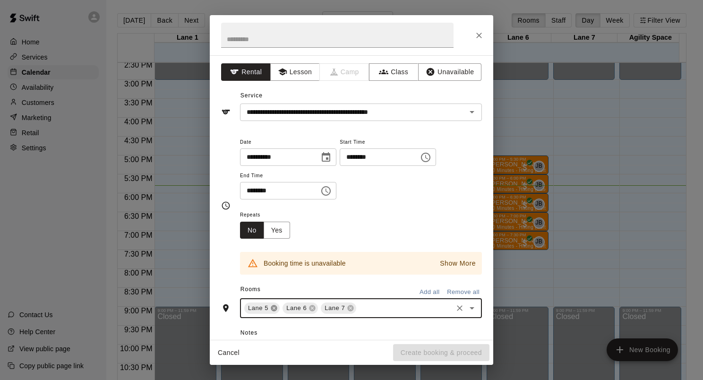
click at [273, 309] on icon at bounding box center [274, 308] width 6 height 6
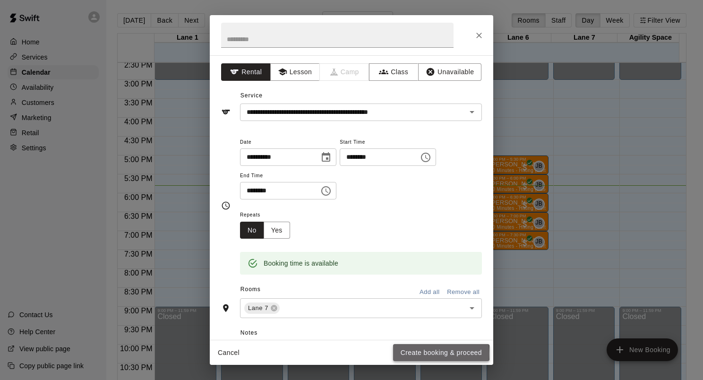
click at [420, 353] on button "Create booking & proceed" at bounding box center [441, 352] width 96 height 17
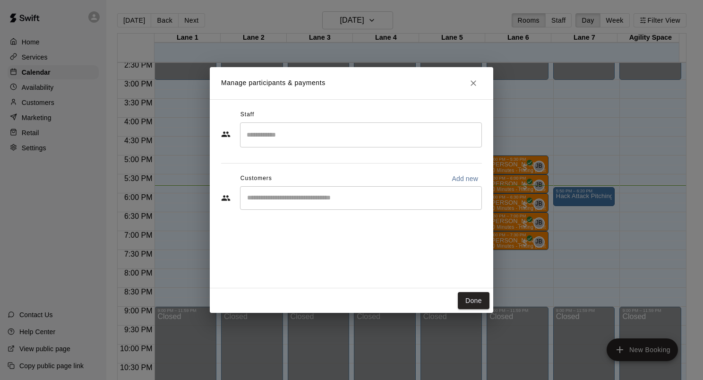
click at [307, 201] on input "Start typing to search customers..." at bounding box center [360, 197] width 233 height 9
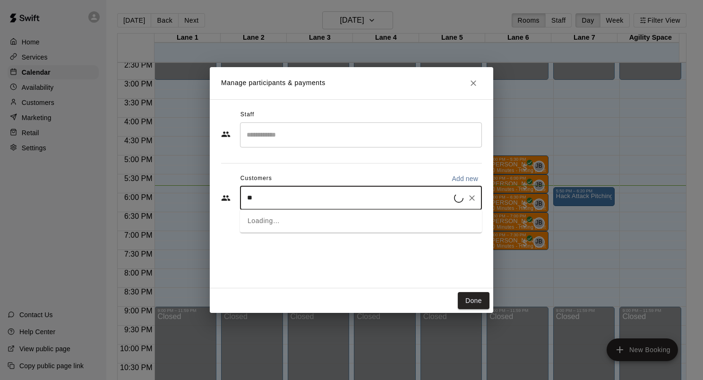
type input "***"
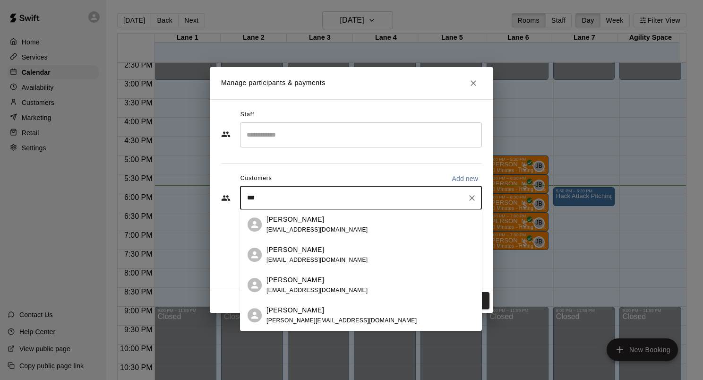
click at [312, 223] on div "[PERSON_NAME]" at bounding box center [317, 219] width 102 height 10
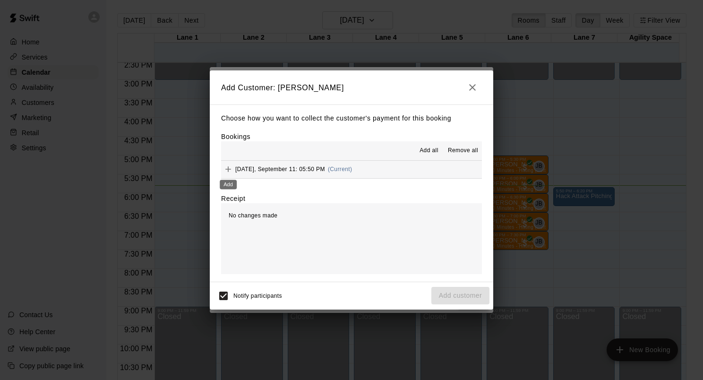
click at [231, 167] on icon "Add" at bounding box center [227, 168] width 9 height 9
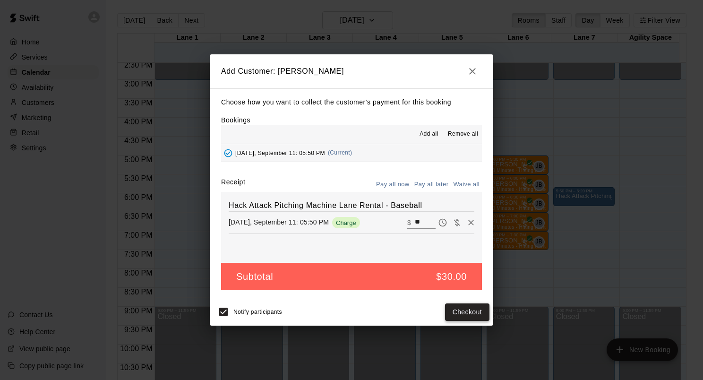
click at [465, 315] on button "Checkout" at bounding box center [467, 311] width 44 height 17
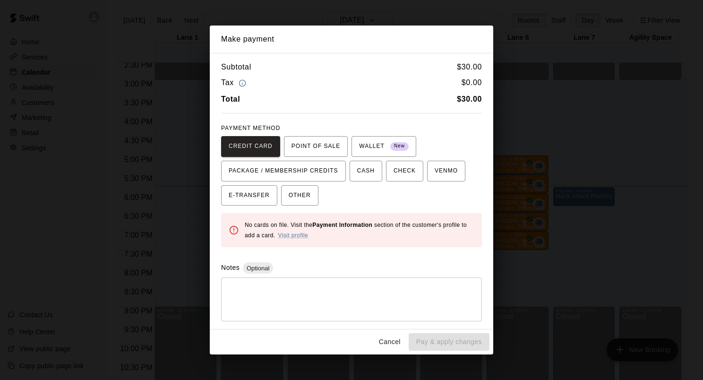
click at [401, 344] on button "Cancel" at bounding box center [390, 341] width 30 height 17
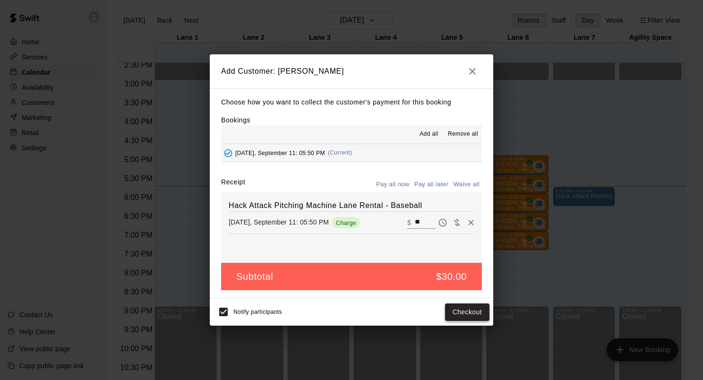
click at [469, 312] on button "Checkout" at bounding box center [467, 311] width 44 height 17
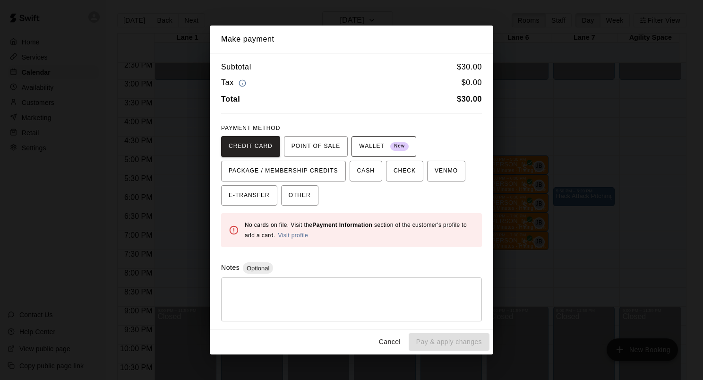
click at [367, 149] on span "WALLET New" at bounding box center [384, 146] width 50 height 15
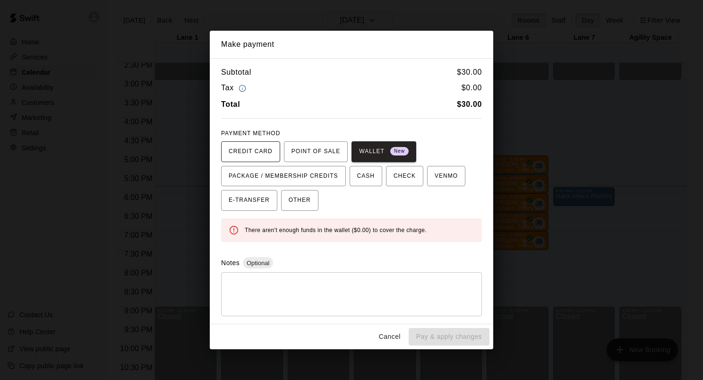
click at [255, 155] on span "CREDIT CARD" at bounding box center [251, 151] width 44 height 15
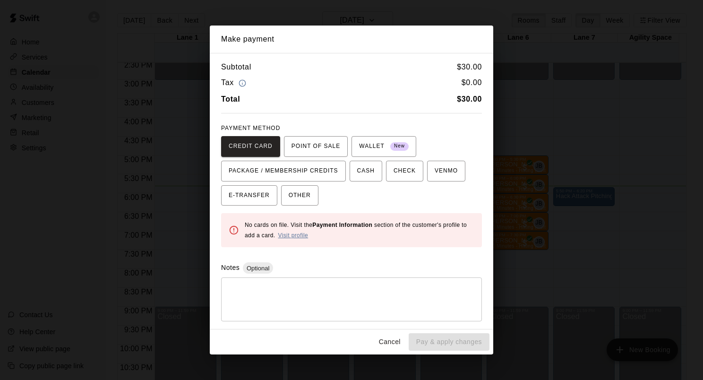
click at [297, 236] on link "Visit profile" at bounding box center [293, 235] width 30 height 7
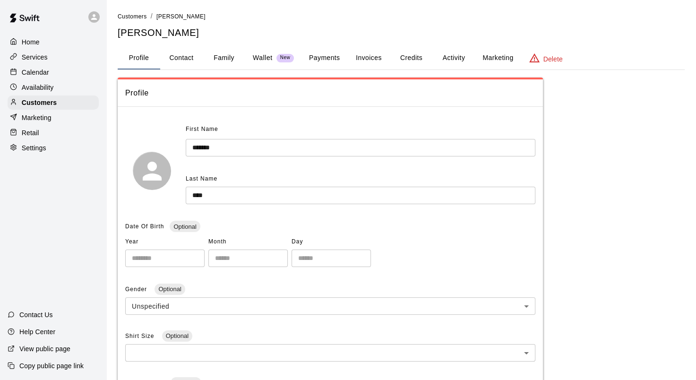
click at [330, 62] on button "Payments" at bounding box center [324, 58] width 46 height 23
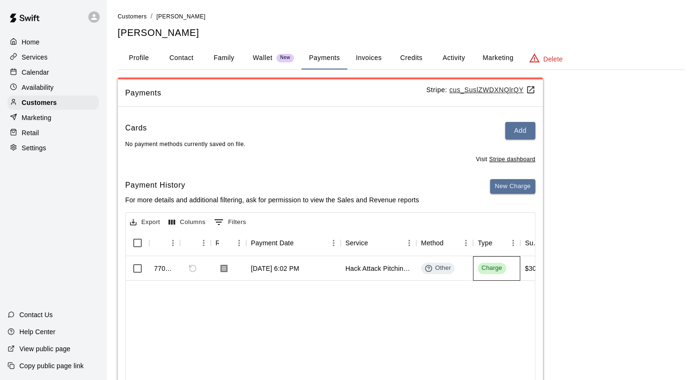
click at [484, 270] on div "Charge" at bounding box center [491, 268] width 21 height 9
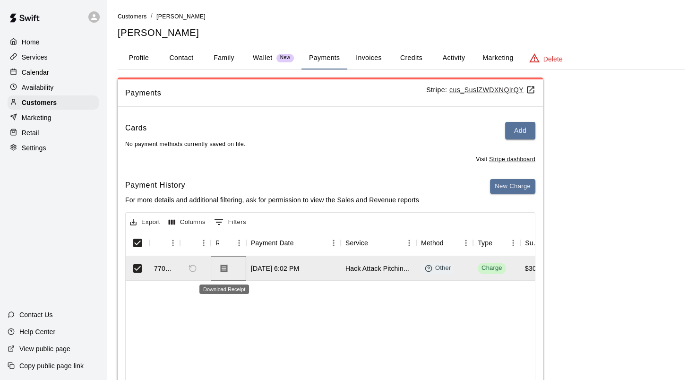
click at [229, 272] on button "Download Receipt" at bounding box center [223, 268] width 17 height 17
click at [37, 71] on p "Calendar" at bounding box center [35, 72] width 27 height 9
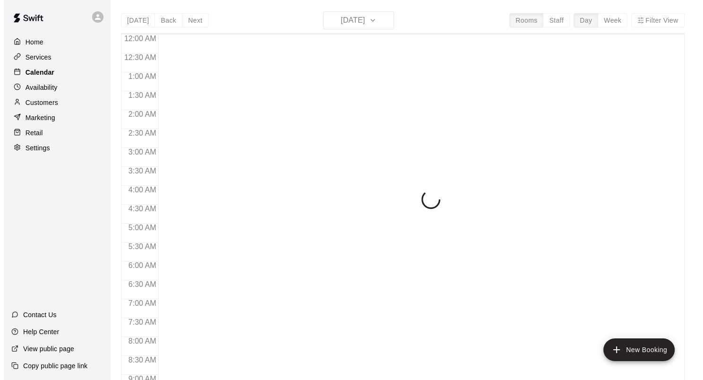
scroll to position [550, 0]
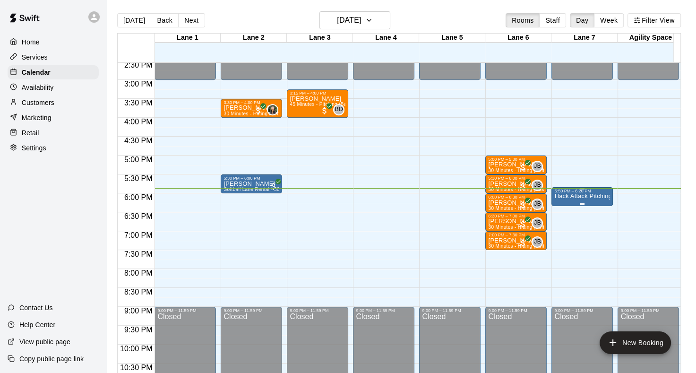
click at [580, 196] on p "Hack Attack Pitching Machine Lane Rental - Baseball" at bounding box center [582, 196] width 56 height 0
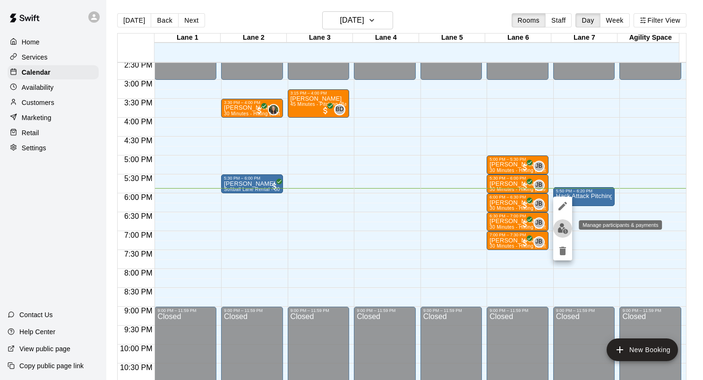
click at [559, 228] on img "edit" at bounding box center [562, 228] width 11 height 11
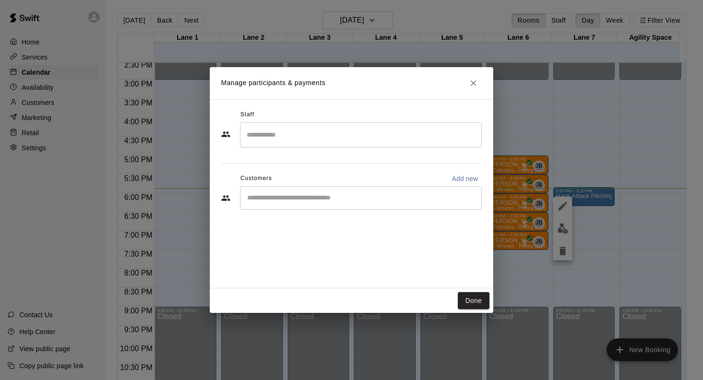
click at [323, 200] on input "Start typing to search customers..." at bounding box center [360, 197] width 233 height 9
type input "*"
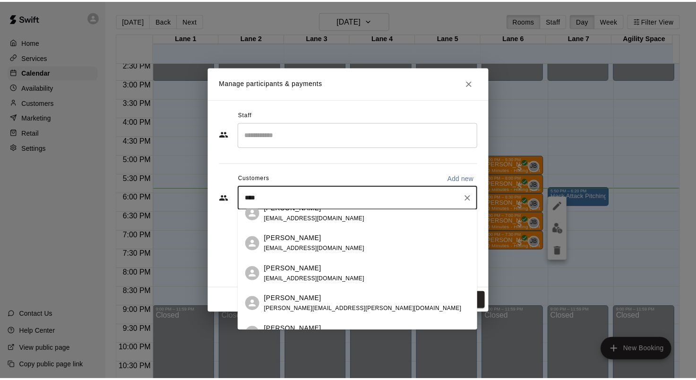
scroll to position [0, 0]
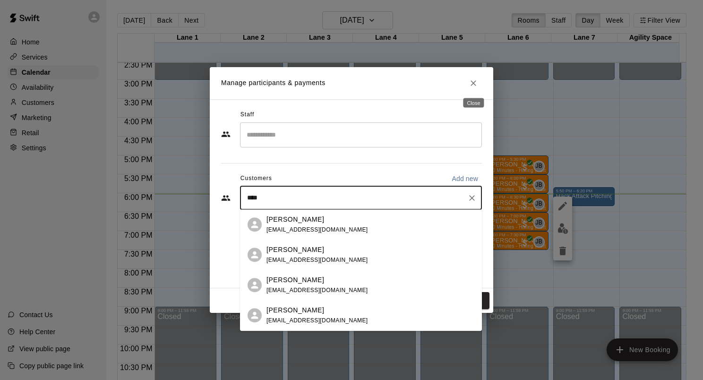
type input "****"
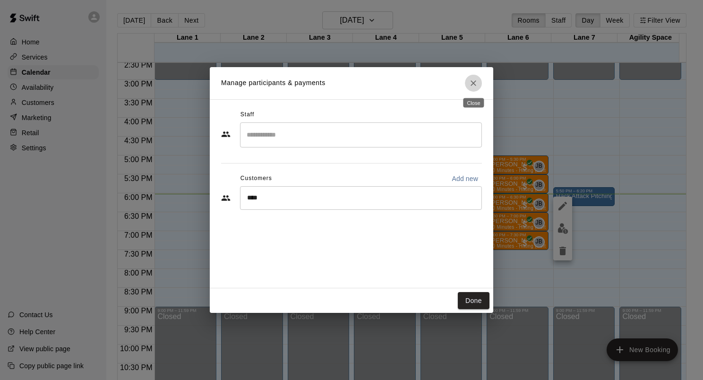
click at [471, 81] on icon "Close" at bounding box center [474, 83] width 6 height 6
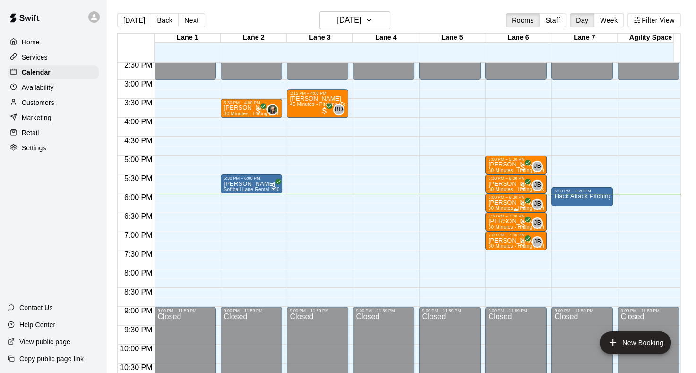
click at [499, 203] on p "[PERSON_NAME]" at bounding box center [516, 203] width 56 height 0
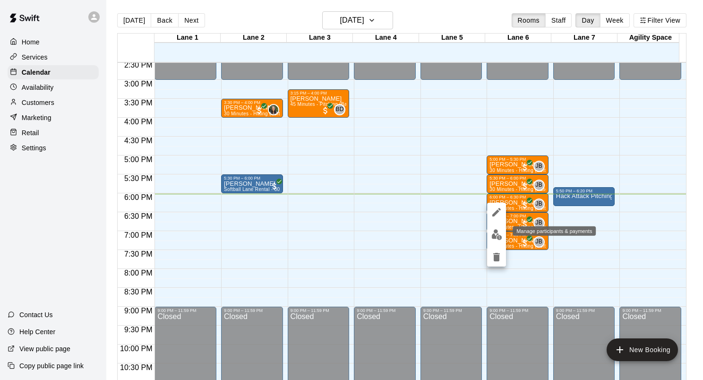
click at [493, 231] on img "edit" at bounding box center [496, 234] width 11 height 11
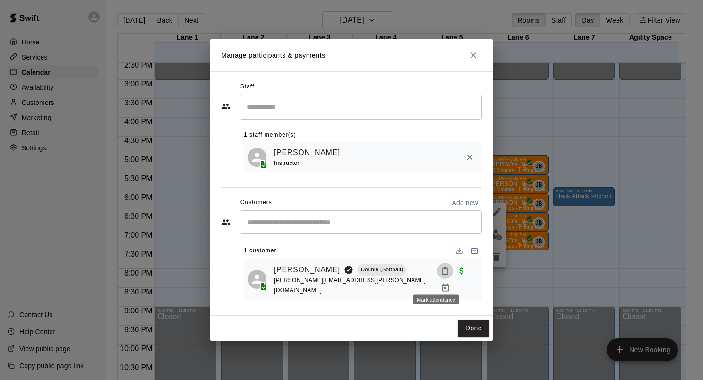
click at [442, 274] on icon "Mark attendance" at bounding box center [445, 271] width 6 height 7
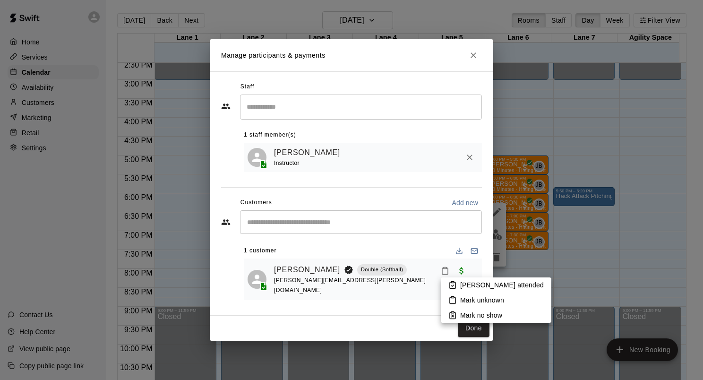
click at [462, 287] on p "[PERSON_NAME] attended" at bounding box center [502, 284] width 84 height 9
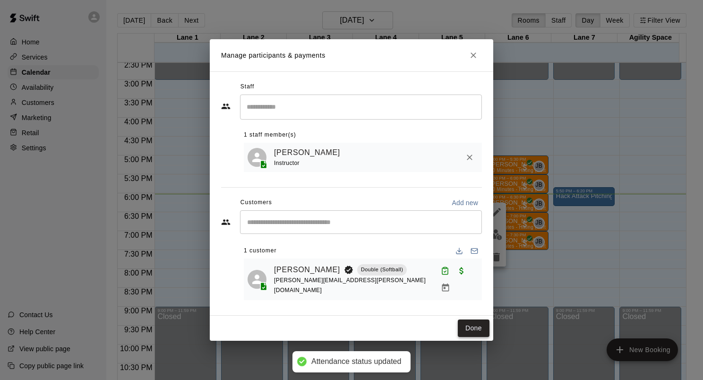
click at [471, 326] on button "Done" at bounding box center [474, 327] width 32 height 17
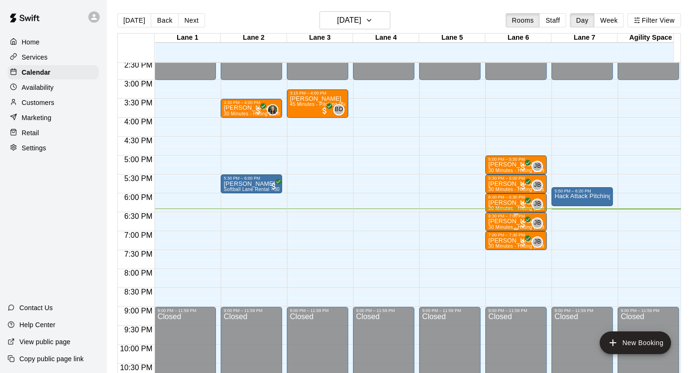
click at [495, 221] on p "[PERSON_NAME]" at bounding box center [516, 221] width 56 height 0
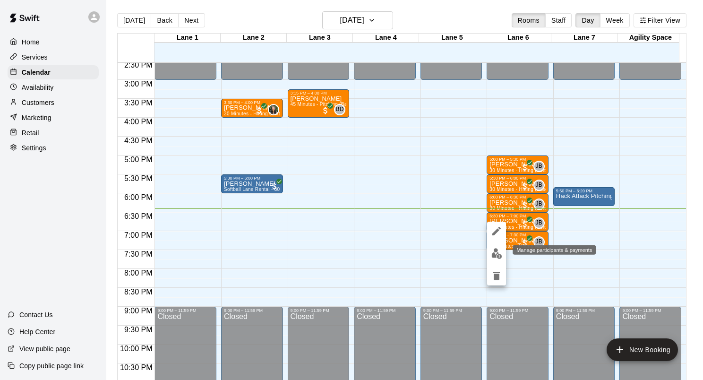
click at [499, 252] on img "edit" at bounding box center [496, 253] width 11 height 11
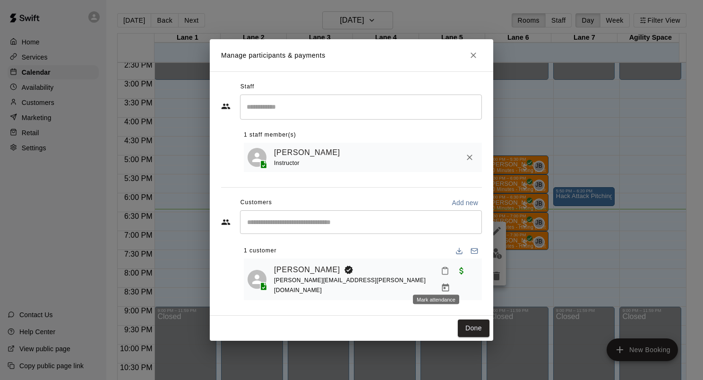
click at [441, 275] on icon "Mark attendance" at bounding box center [445, 270] width 9 height 9
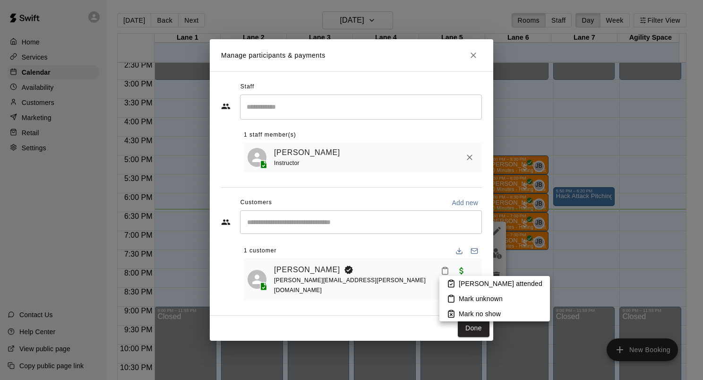
click at [472, 286] on p "[PERSON_NAME] attended" at bounding box center [501, 283] width 84 height 9
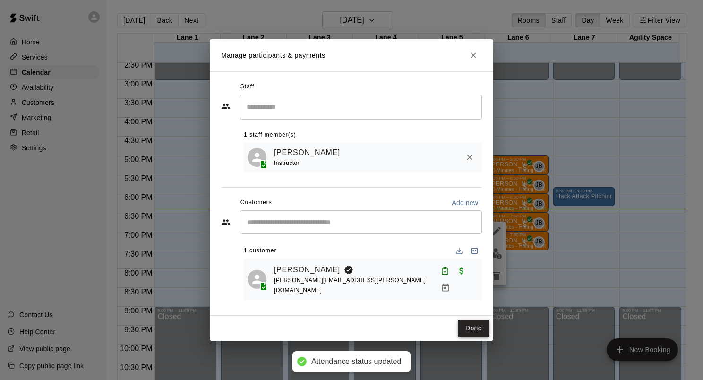
click at [466, 323] on button "Done" at bounding box center [474, 327] width 32 height 17
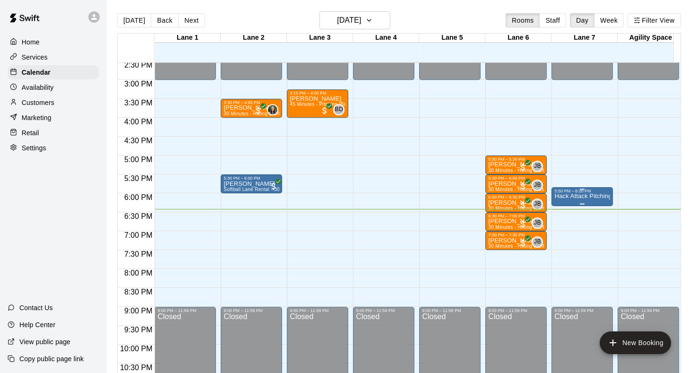
click at [570, 196] on p "Hack Attack Pitching Machine Lane Rental - Baseball" at bounding box center [582, 196] width 56 height 0
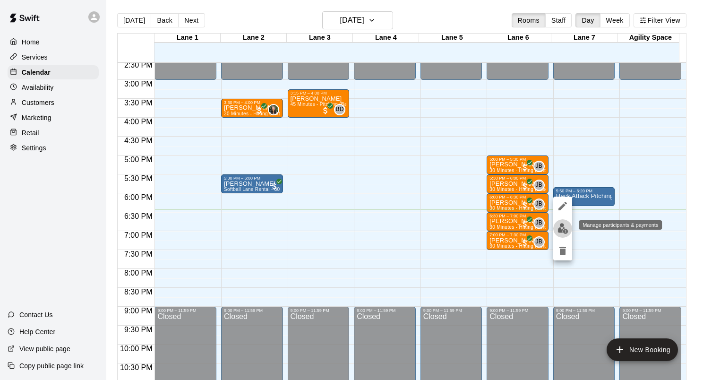
click at [564, 232] on img "edit" at bounding box center [562, 228] width 11 height 11
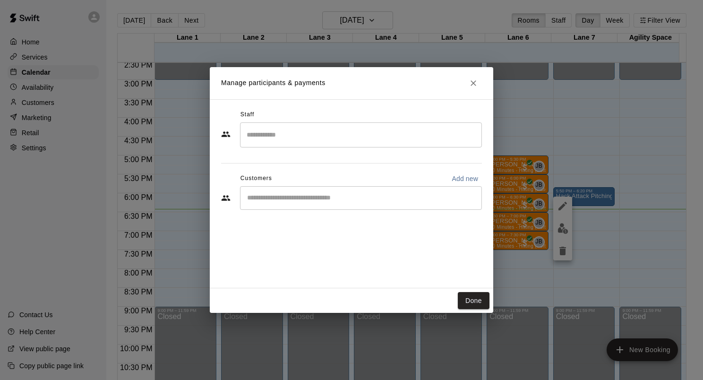
click at [40, 109] on div "Manage participants & payments Staff ​ Customers Add new ​ Done" at bounding box center [351, 190] width 703 height 380
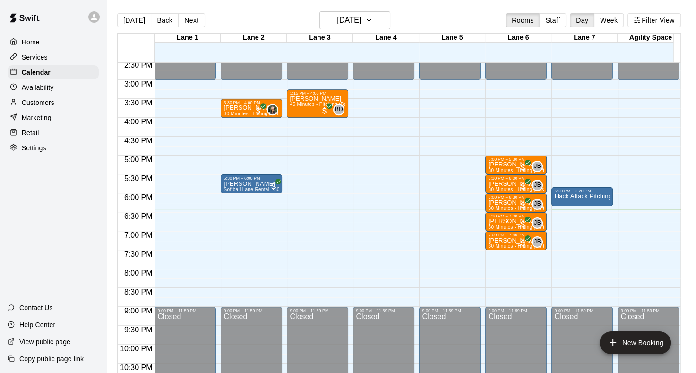
click at [43, 103] on p "Customers" at bounding box center [38, 102] width 33 height 9
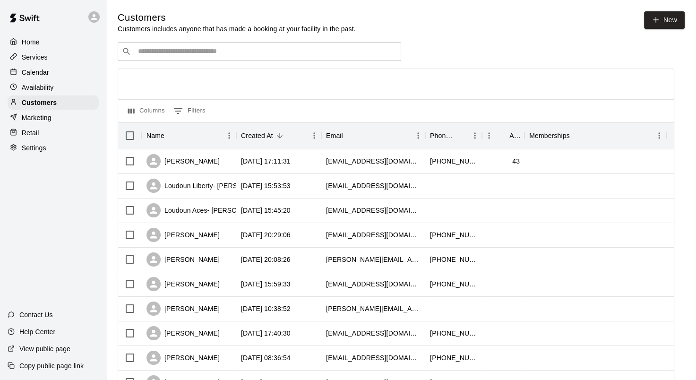
click at [242, 51] on input "Search customers by name or email" at bounding box center [266, 51] width 262 height 9
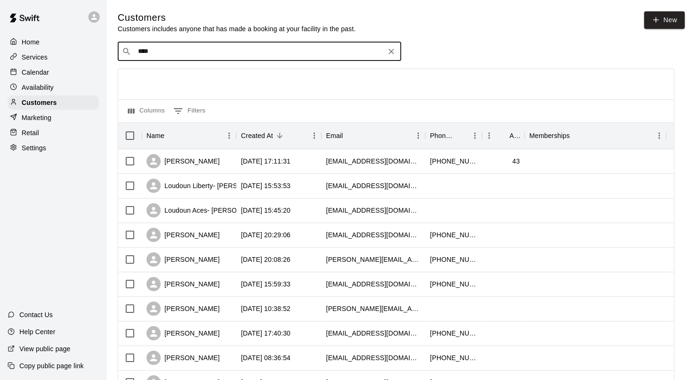
type input "***"
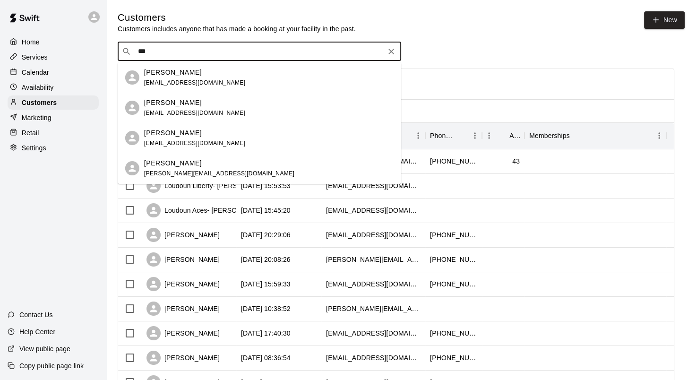
click at [179, 77] on p "[PERSON_NAME]" at bounding box center [173, 73] width 58 height 10
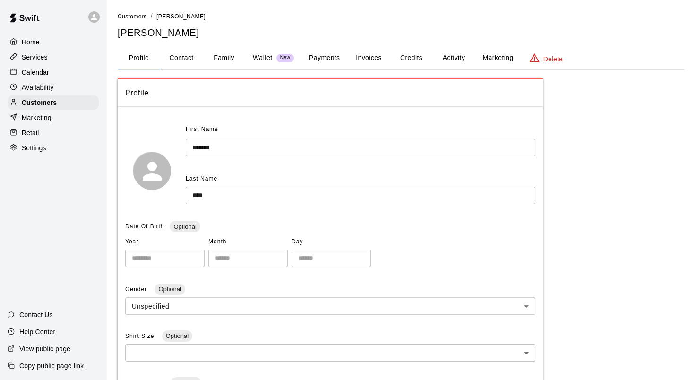
click at [236, 58] on button "Family" at bounding box center [224, 58] width 43 height 23
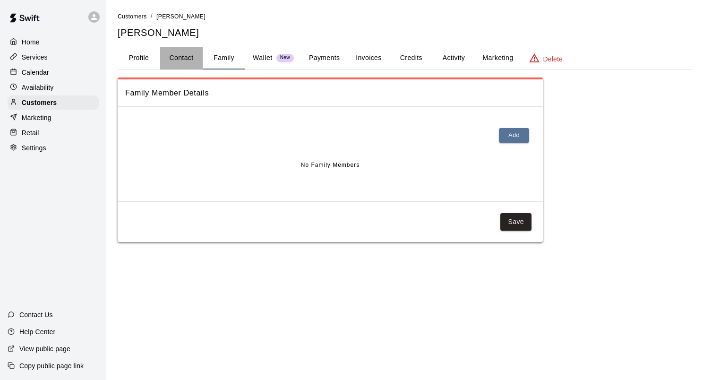
click at [193, 53] on button "Contact" at bounding box center [181, 58] width 43 height 23
select select "**"
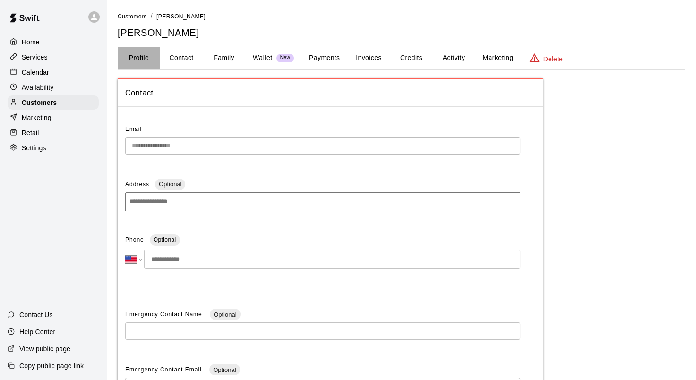
click at [150, 51] on button "Profile" at bounding box center [139, 58] width 43 height 23
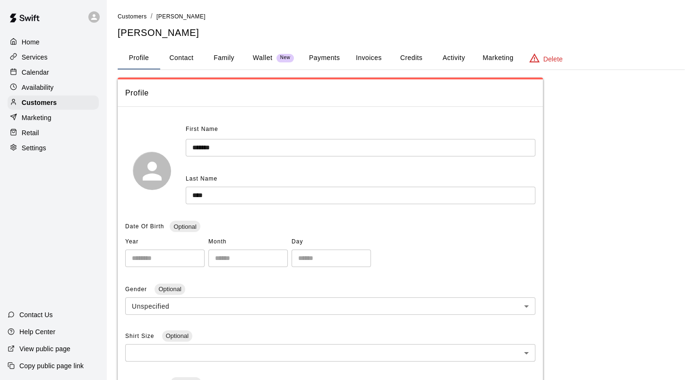
click at [332, 57] on button "Payments" at bounding box center [324, 58] width 46 height 23
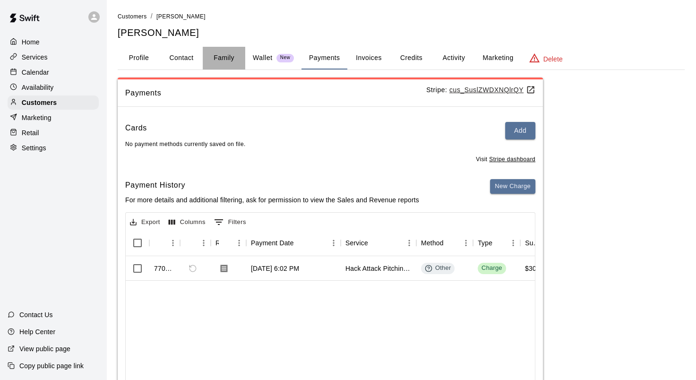
click at [223, 54] on button "Family" at bounding box center [224, 58] width 43 height 23
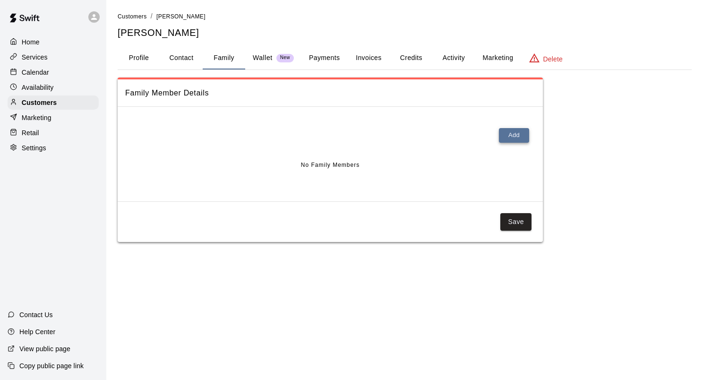
click at [507, 135] on button "Add" at bounding box center [514, 135] width 30 height 15
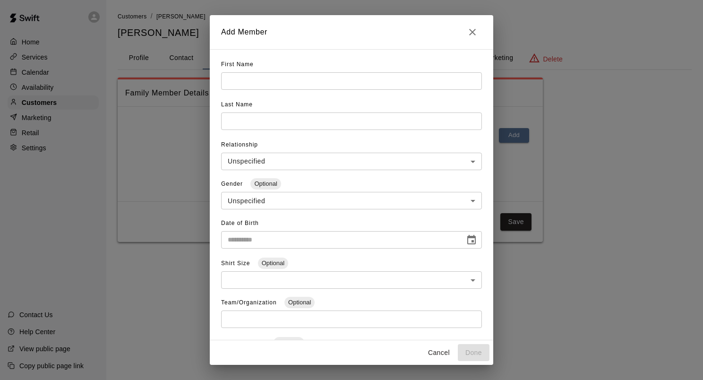
click at [265, 79] on input "text" at bounding box center [351, 80] width 261 height 17
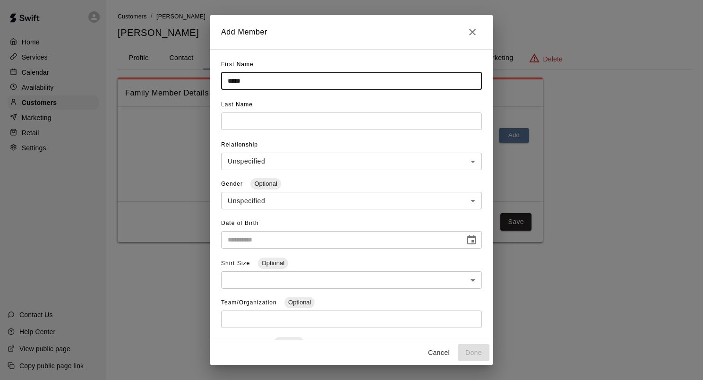
type input "*****"
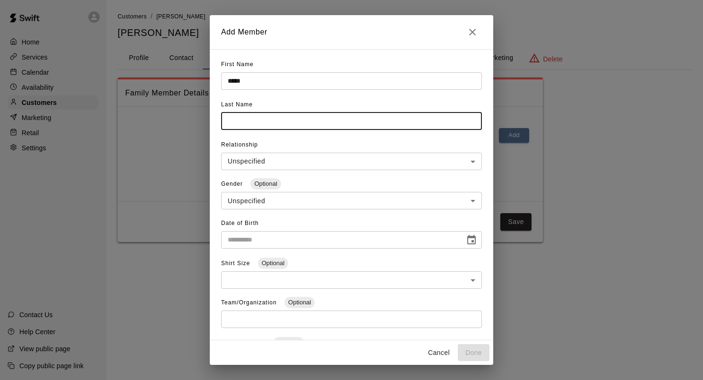
click at [265, 118] on input "text" at bounding box center [351, 120] width 261 height 17
type input "****"
click at [467, 240] on icon "Choose date" at bounding box center [471, 239] width 9 height 9
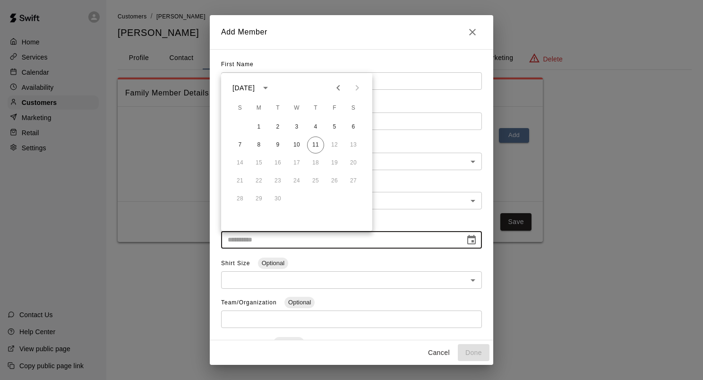
click at [271, 89] on icon "calendar view is open, switch to year view" at bounding box center [265, 87] width 11 height 11
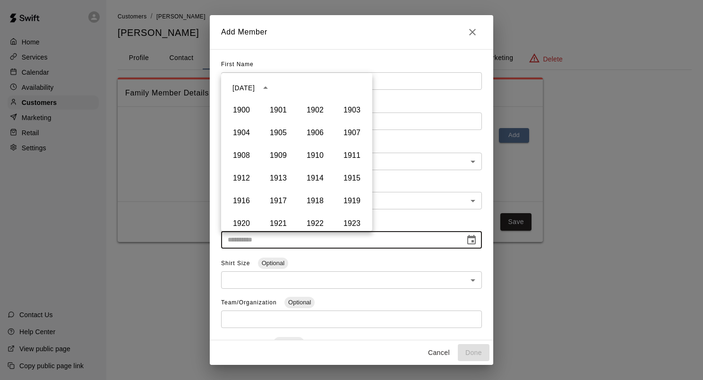
scroll to position [593, 0]
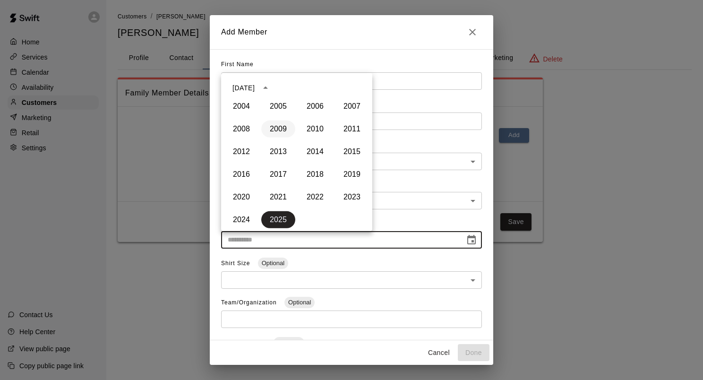
click at [274, 131] on button "2009" at bounding box center [278, 128] width 34 height 17
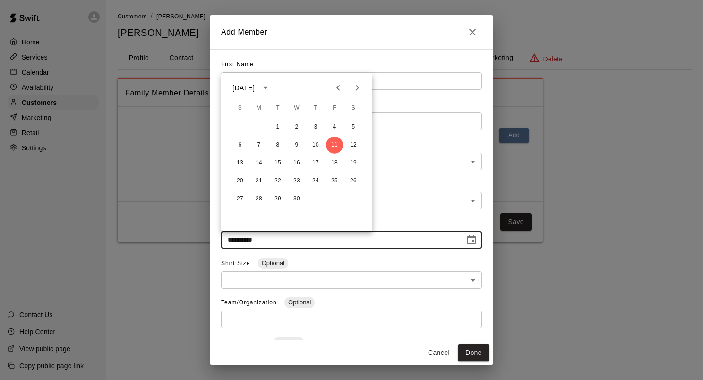
click at [271, 87] on icon "calendar view is open, switch to year view" at bounding box center [265, 87] width 11 height 11
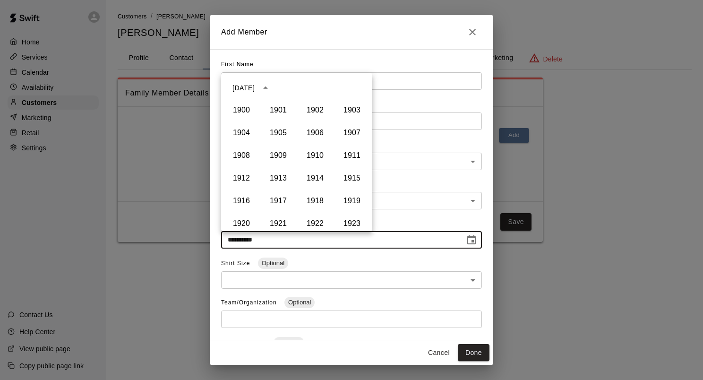
scroll to position [557, 0]
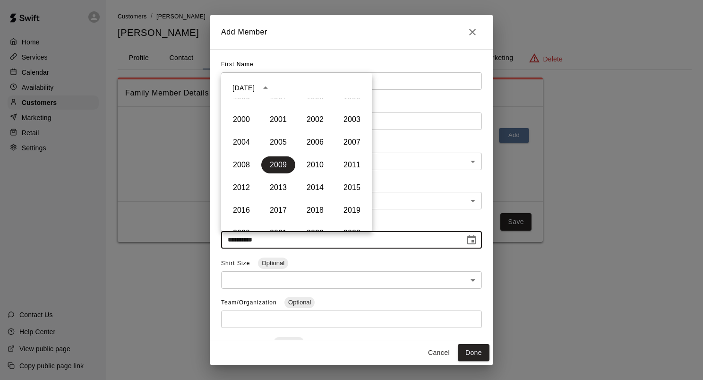
click at [379, 61] on div "First Name ***** ​" at bounding box center [351, 77] width 261 height 40
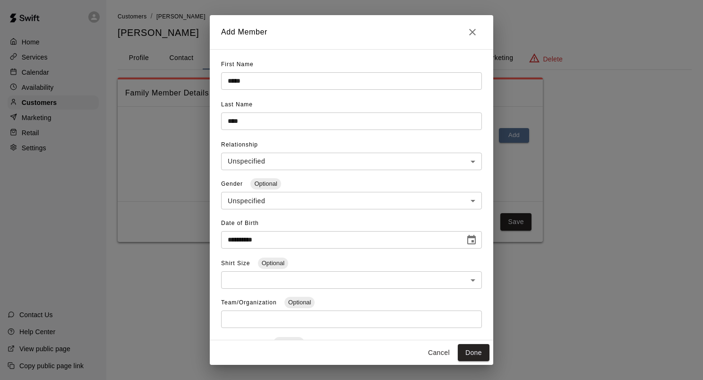
click at [466, 240] on icon "Choose date, selected date is Sep 11, 2009" at bounding box center [471, 239] width 11 height 11
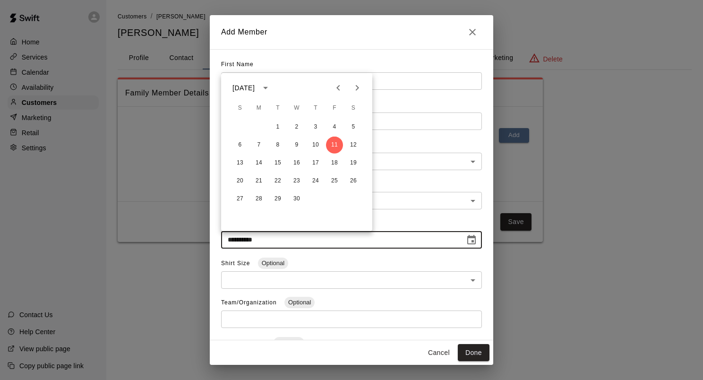
click at [358, 87] on icon "Next month" at bounding box center [356, 87] width 11 height 11
click at [276, 141] on button "8" at bounding box center [277, 145] width 17 height 17
type input "**********"
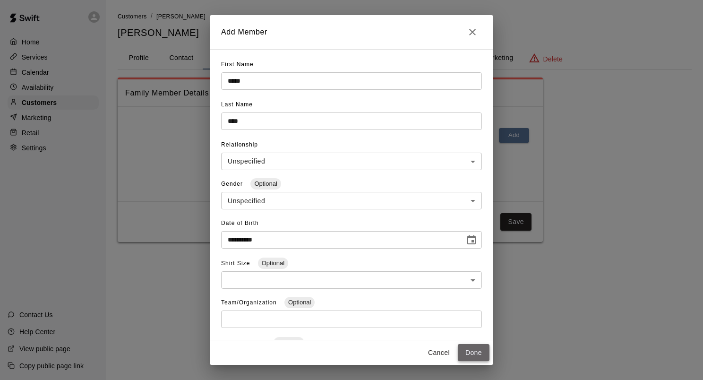
click at [478, 357] on button "Done" at bounding box center [474, 352] width 32 height 17
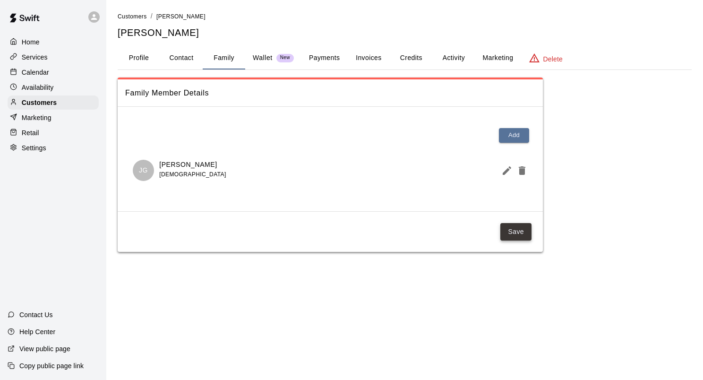
click at [521, 231] on button "Save" at bounding box center [515, 231] width 31 height 17
click at [325, 58] on button "Payments" at bounding box center [324, 58] width 46 height 23
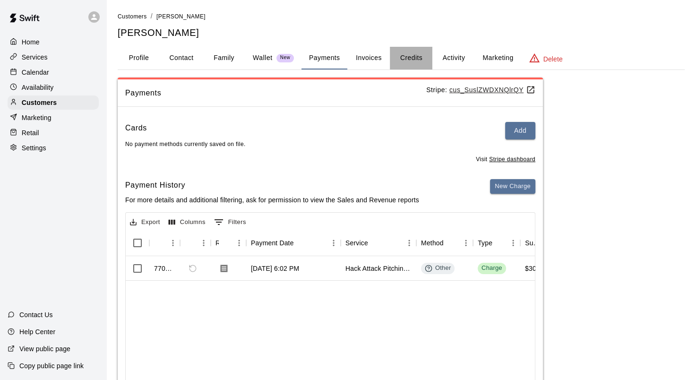
click at [418, 55] on button "Credits" at bounding box center [411, 58] width 43 height 23
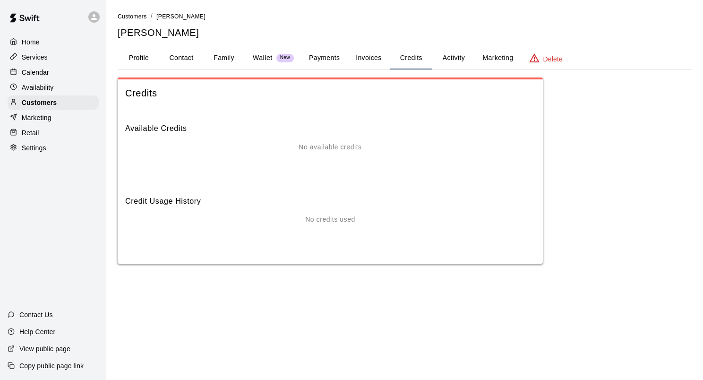
click at [375, 56] on button "Invoices" at bounding box center [368, 58] width 43 height 23
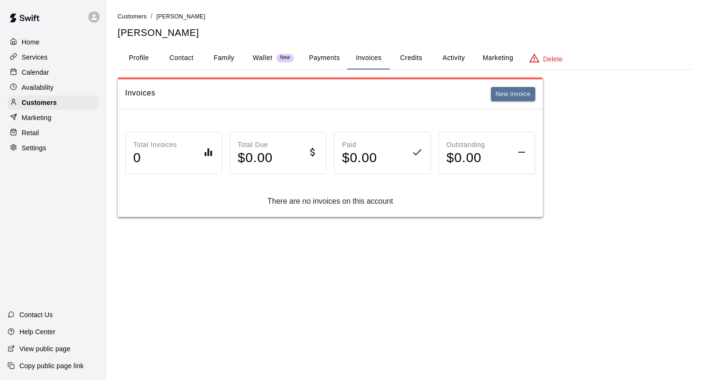
click at [333, 59] on button "Payments" at bounding box center [324, 58] width 46 height 23
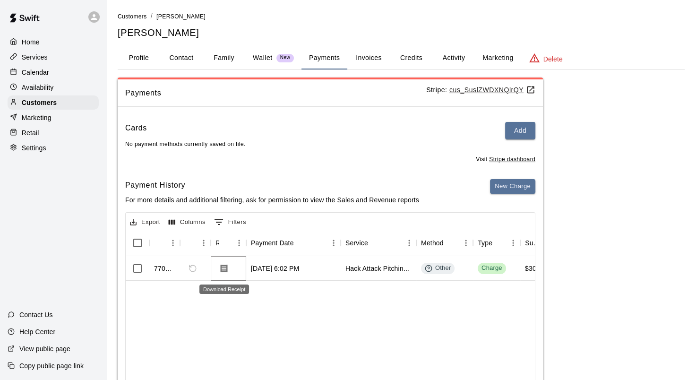
click at [225, 269] on icon "Download Receipt" at bounding box center [223, 268] width 9 height 9
click at [512, 132] on button "Add" at bounding box center [520, 130] width 30 height 17
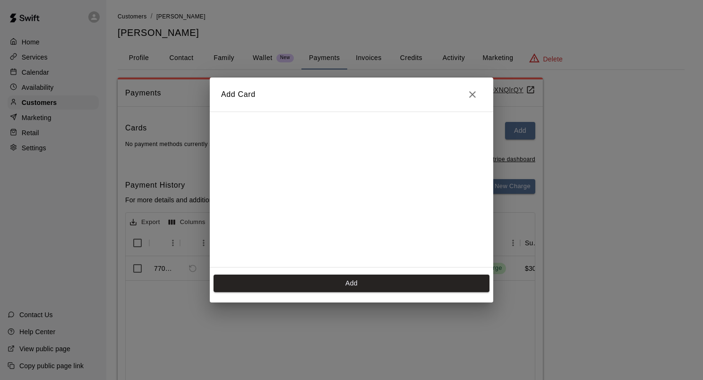
scroll to position [0, 0]
click at [397, 111] on div at bounding box center [351, 189] width 283 height 156
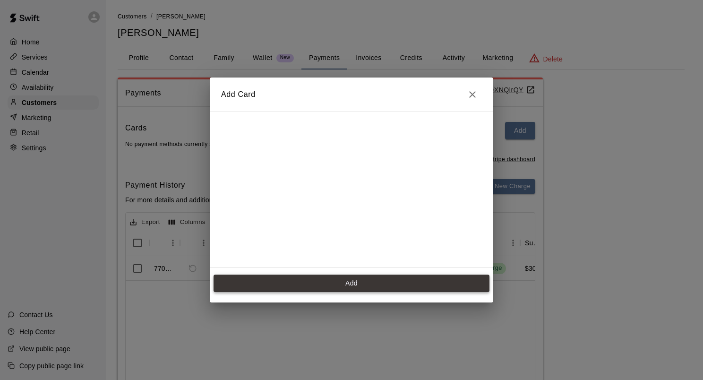
scroll to position [132, 0]
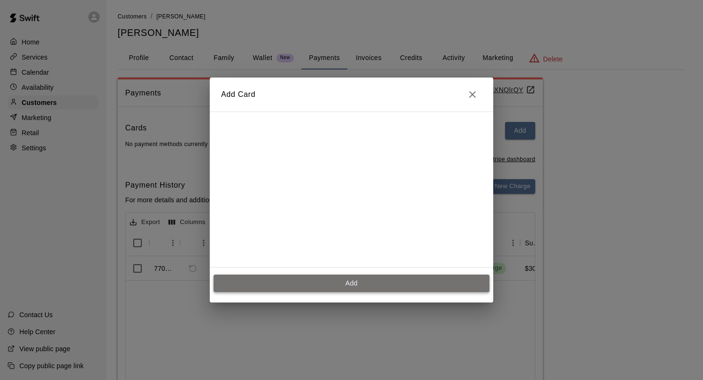
click at [377, 286] on button "Add" at bounding box center [352, 282] width 276 height 17
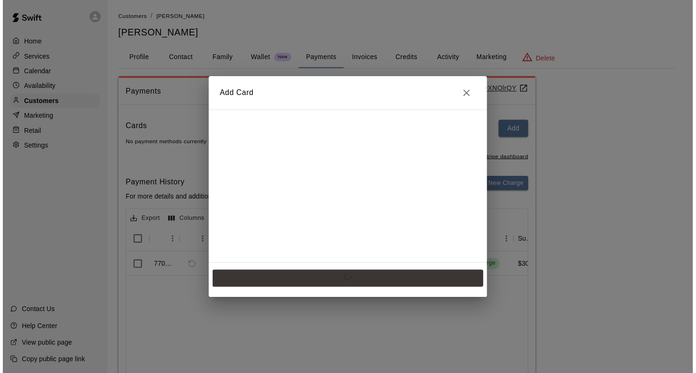
scroll to position [0, 0]
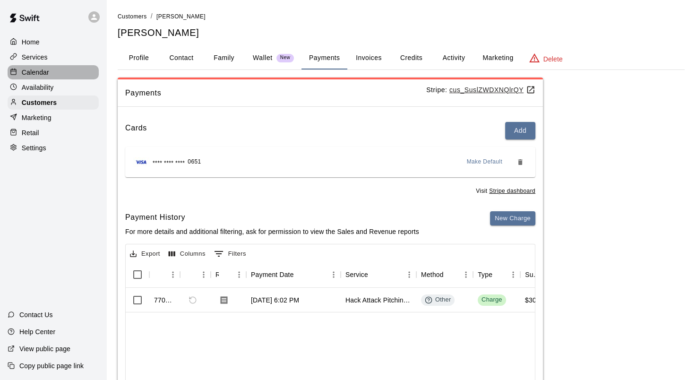
click at [36, 76] on p "Calendar" at bounding box center [35, 72] width 27 height 9
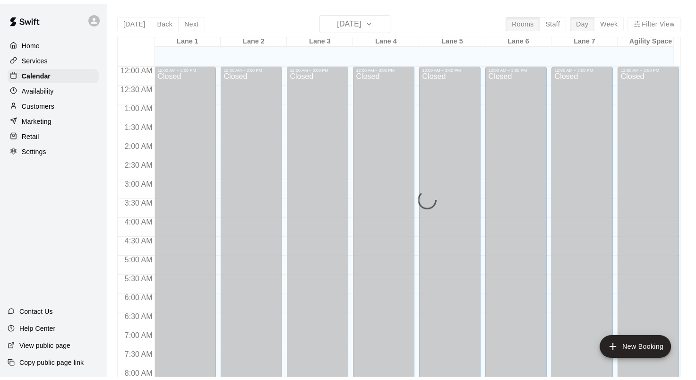
scroll to position [550, 0]
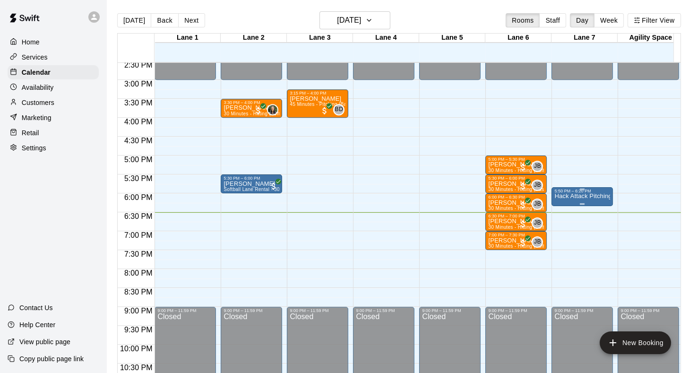
click at [571, 196] on p "Hack Attack Pitching Machine Lane Rental - Baseball" at bounding box center [582, 196] width 56 height 0
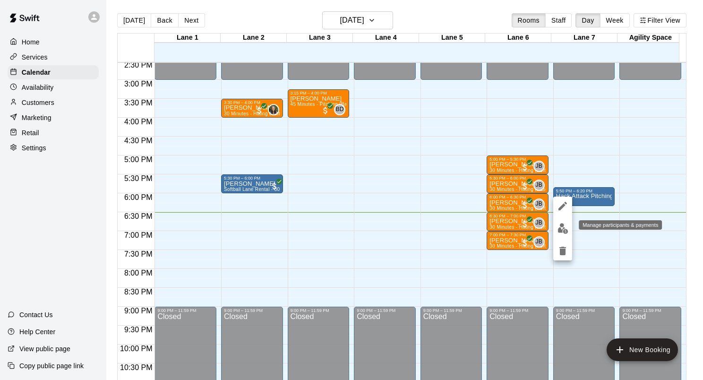
click at [567, 227] on img "edit" at bounding box center [562, 228] width 11 height 11
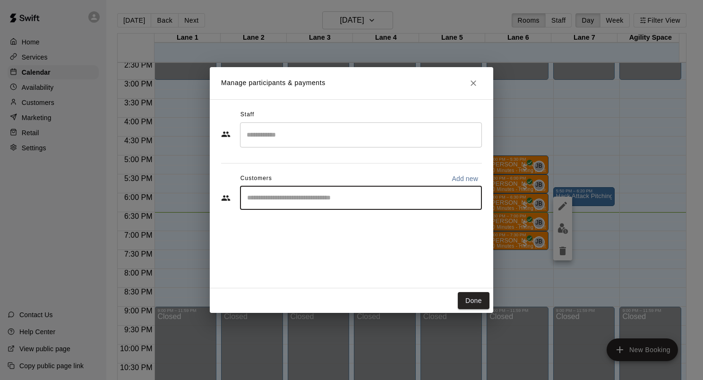
click at [282, 198] on input "Start typing to search customers..." at bounding box center [360, 197] width 233 height 9
type input "****"
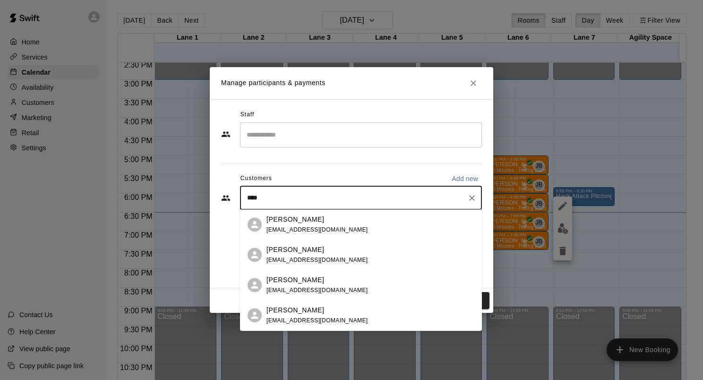
click at [282, 227] on span "bgray@bg-cap.com" at bounding box center [317, 229] width 102 height 7
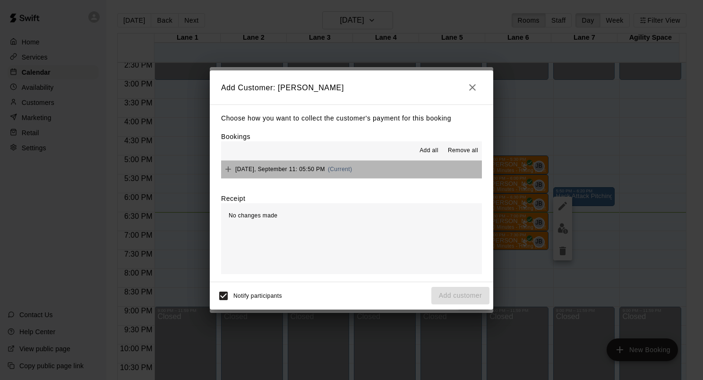
click at [395, 164] on button "Thursday, September 11: 05:50 PM (Current)" at bounding box center [351, 169] width 261 height 17
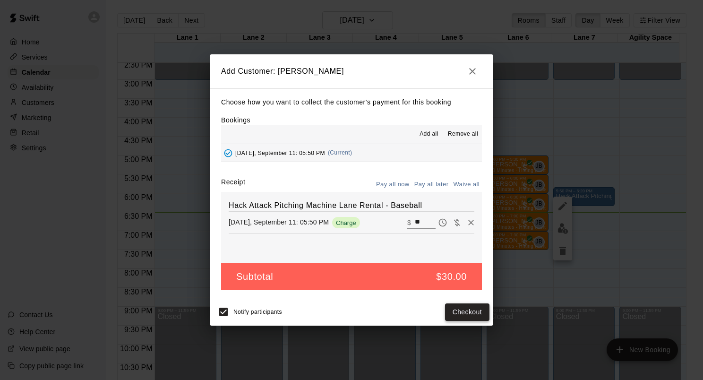
click at [456, 311] on button "Checkout" at bounding box center [467, 311] width 44 height 17
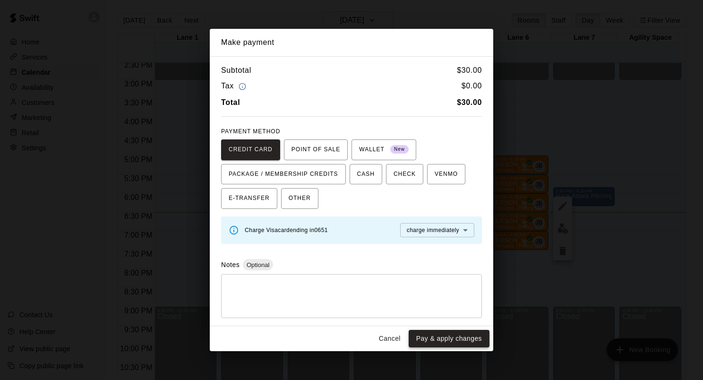
click at [466, 336] on button "Pay & apply changes" at bounding box center [449, 338] width 81 height 17
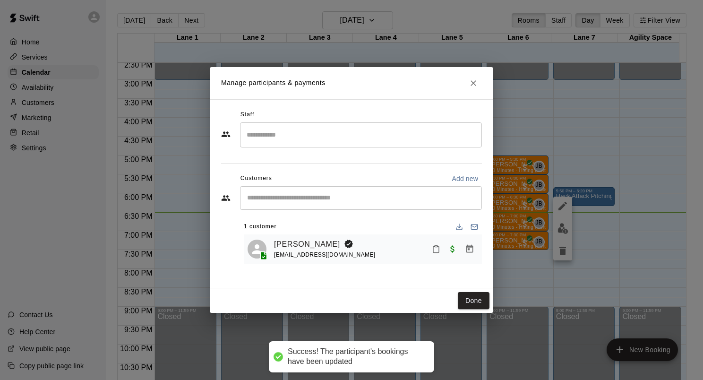
click at [438, 255] on button "Mark attendance" at bounding box center [436, 249] width 16 height 16
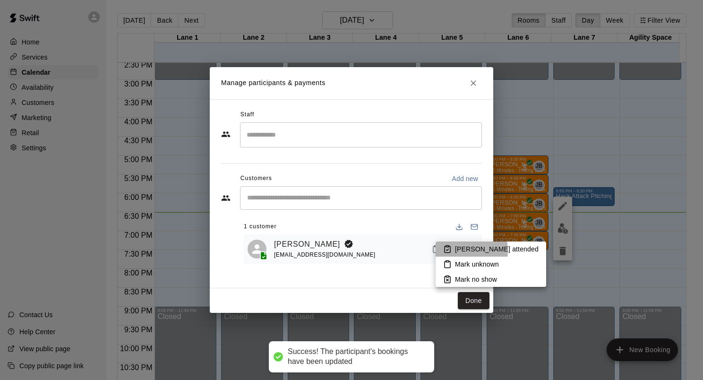
click at [455, 250] on p "[PERSON_NAME] attended" at bounding box center [497, 248] width 84 height 9
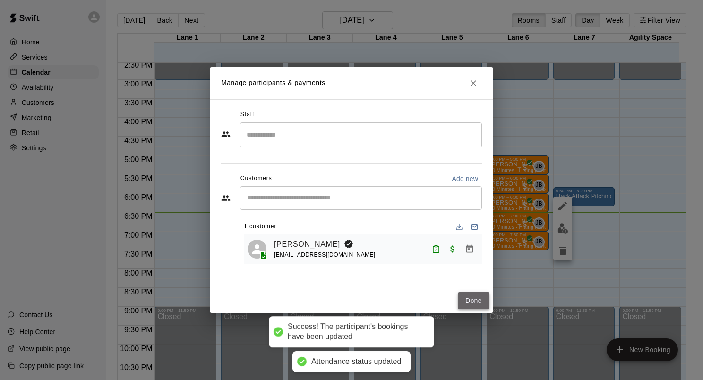
click at [479, 302] on button "Done" at bounding box center [474, 300] width 32 height 17
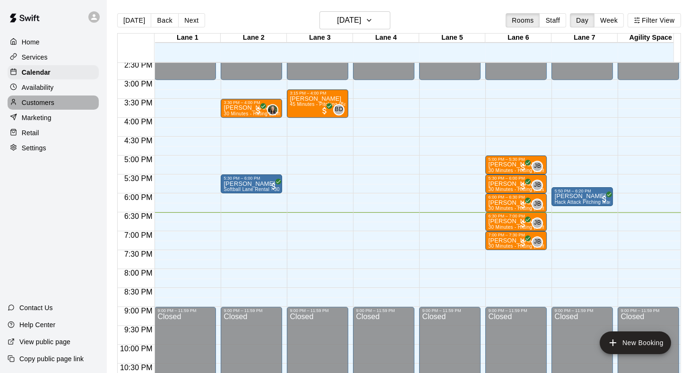
click at [30, 107] on p "Customers" at bounding box center [38, 102] width 33 height 9
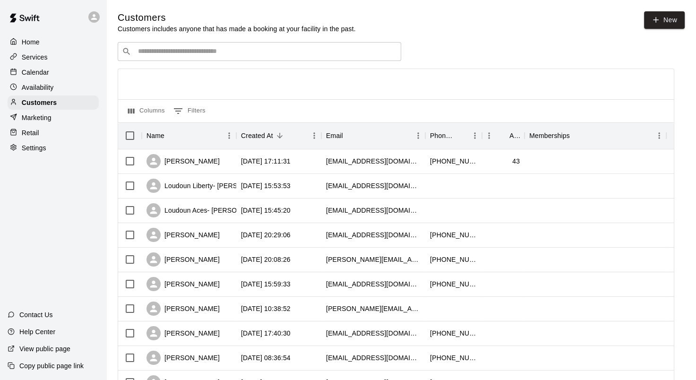
click at [166, 51] on input "Search customers by name or email" at bounding box center [266, 51] width 262 height 9
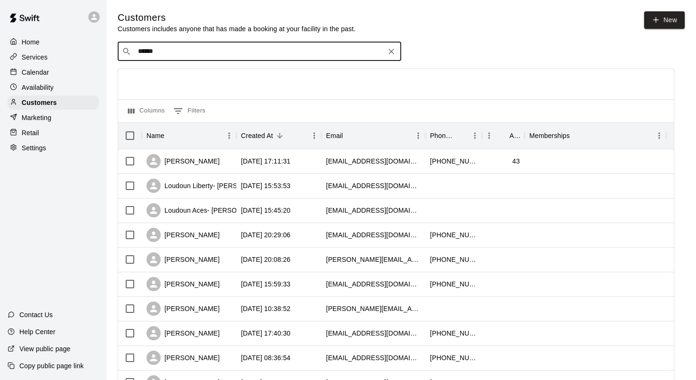
type input "*******"
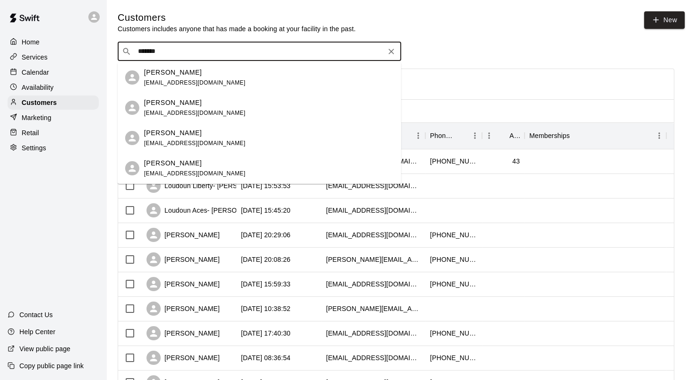
click at [188, 84] on span "bgray@bg-cap.com" at bounding box center [195, 82] width 102 height 7
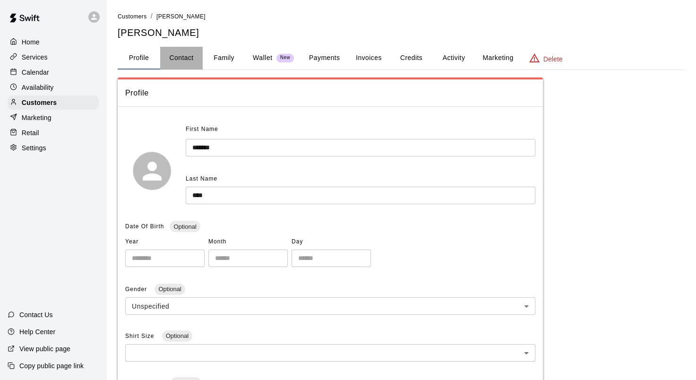
click at [189, 58] on button "Contact" at bounding box center [181, 58] width 43 height 23
select select "**"
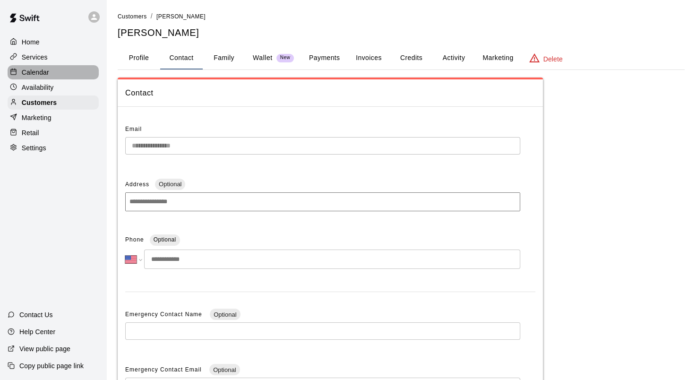
click at [47, 75] on p "Calendar" at bounding box center [35, 72] width 27 height 9
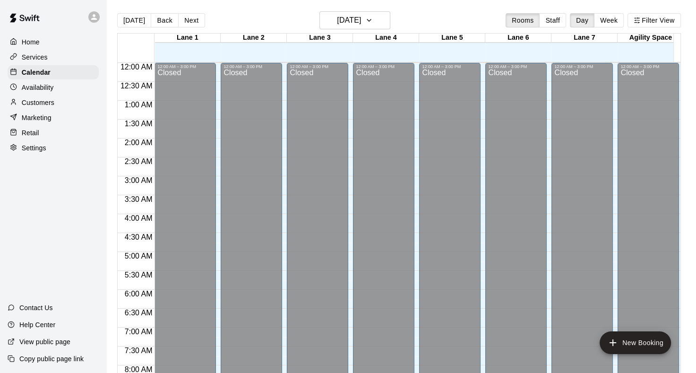
scroll to position [550, 0]
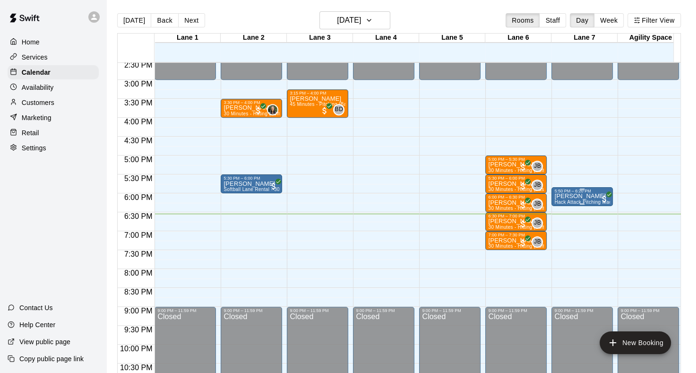
click at [585, 196] on p "[PERSON_NAME]" at bounding box center [582, 196] width 56 height 0
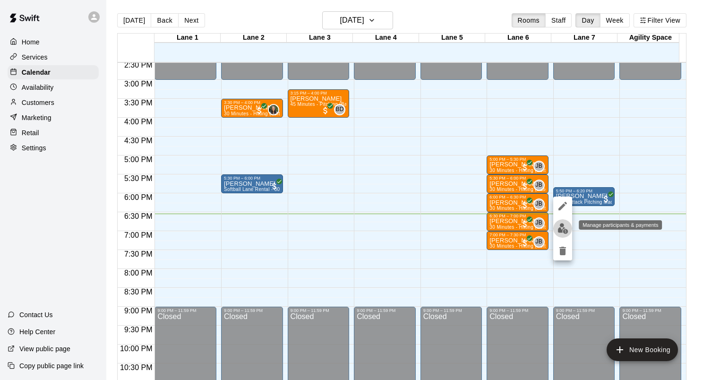
click at [562, 232] on img "edit" at bounding box center [562, 228] width 11 height 11
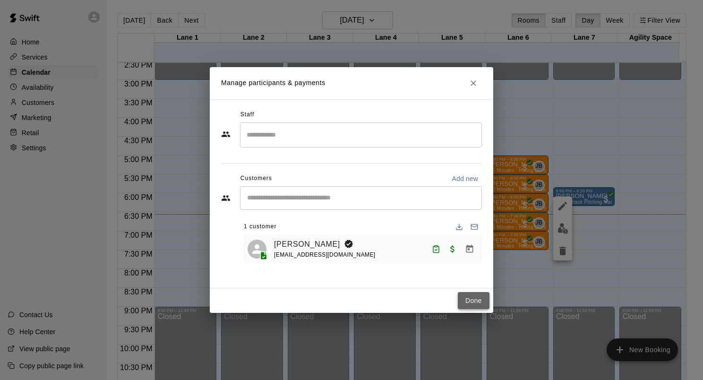
click at [479, 300] on button "Done" at bounding box center [474, 300] width 32 height 17
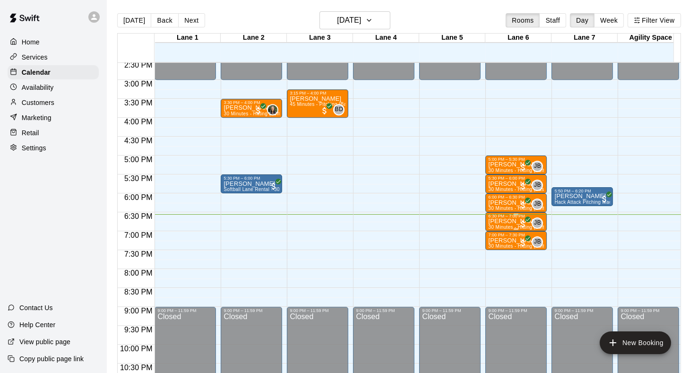
click at [492, 221] on p "[PERSON_NAME]" at bounding box center [516, 221] width 56 height 0
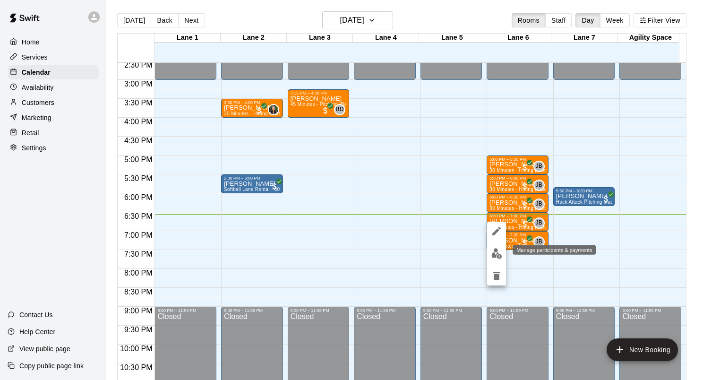
click at [493, 256] on img "edit" at bounding box center [496, 253] width 11 height 11
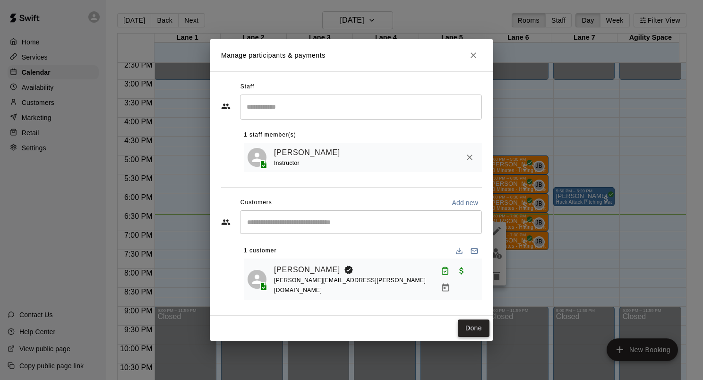
click at [477, 321] on button "Done" at bounding box center [474, 327] width 32 height 17
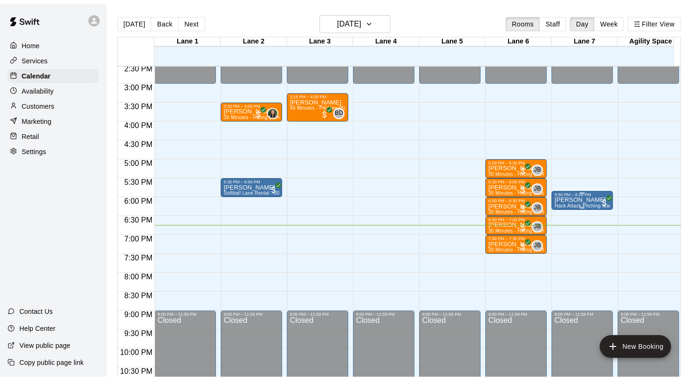
scroll to position [503, 0]
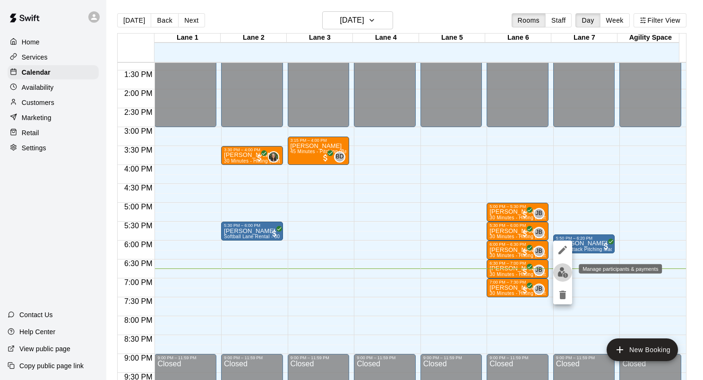
click at [563, 276] on img "edit" at bounding box center [562, 272] width 11 height 11
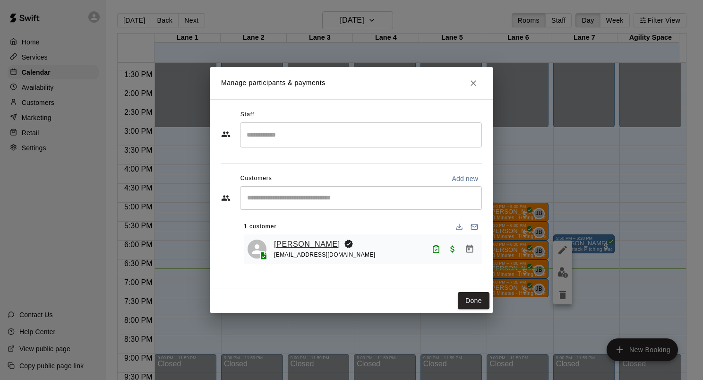
click at [290, 245] on link "[PERSON_NAME]" at bounding box center [307, 244] width 66 height 12
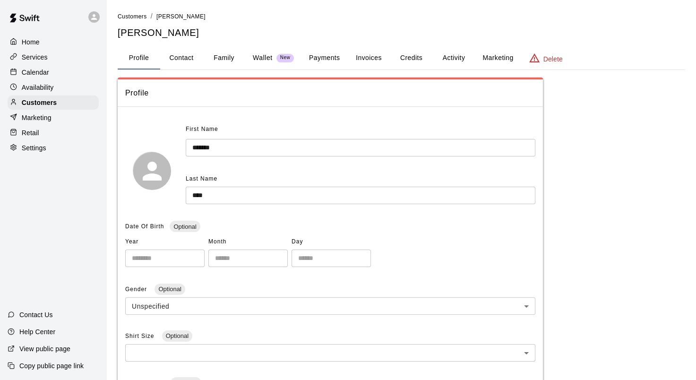
click at [227, 59] on button "Family" at bounding box center [224, 58] width 43 height 23
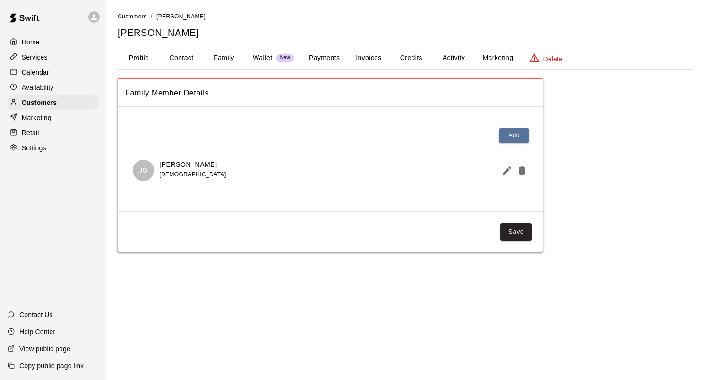
click at [190, 59] on button "Contact" at bounding box center [181, 58] width 43 height 23
select select "**"
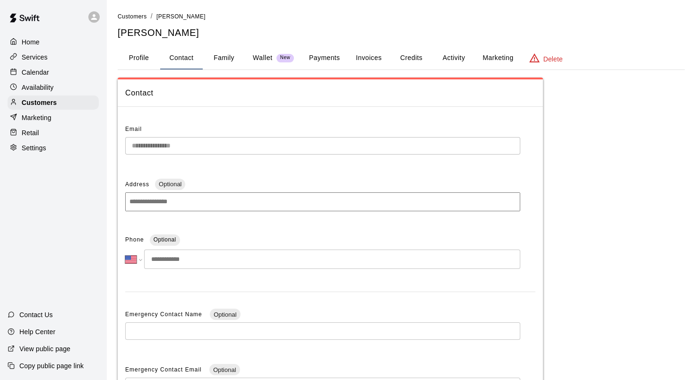
click at [42, 73] on p "Calendar" at bounding box center [35, 72] width 27 height 9
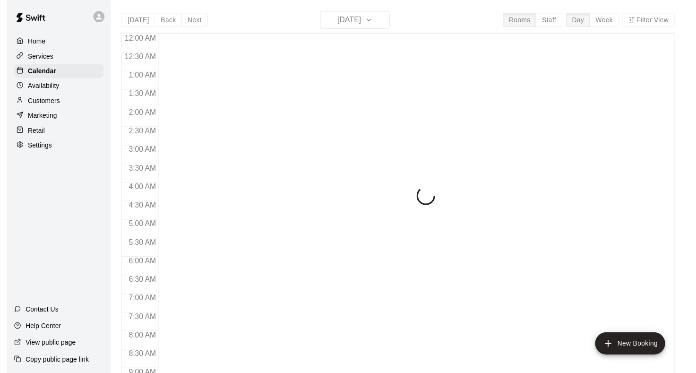
scroll to position [550, 0]
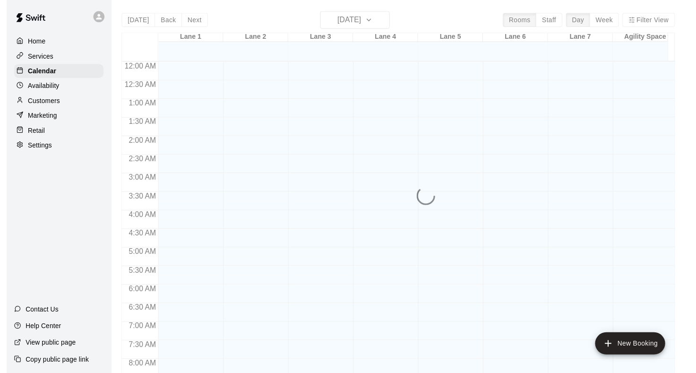
scroll to position [550, 0]
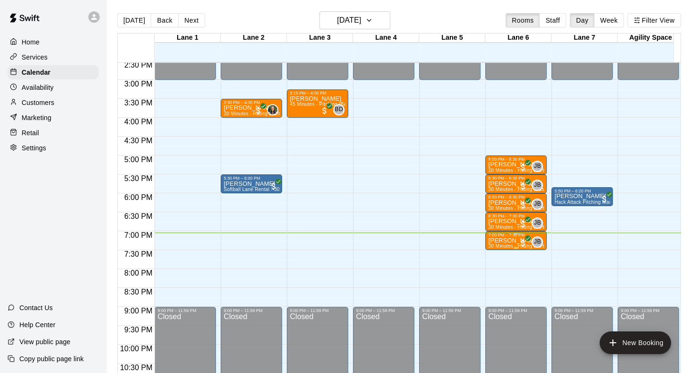
click at [508, 236] on div "7:00 PM – 7:30 PM" at bounding box center [516, 234] width 56 height 5
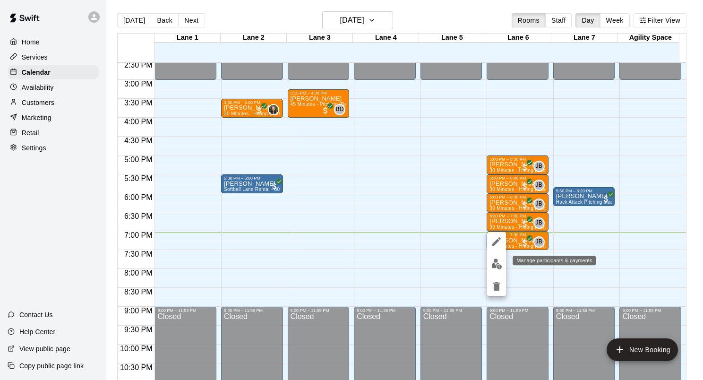
click at [500, 265] on img "edit" at bounding box center [496, 263] width 11 height 11
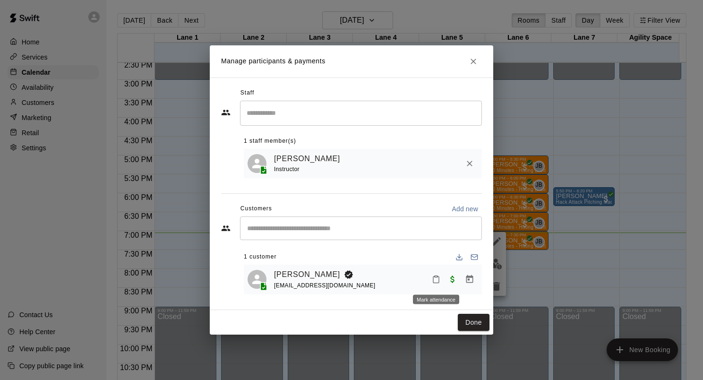
click at [437, 282] on icon "Mark attendance" at bounding box center [436, 279] width 9 height 9
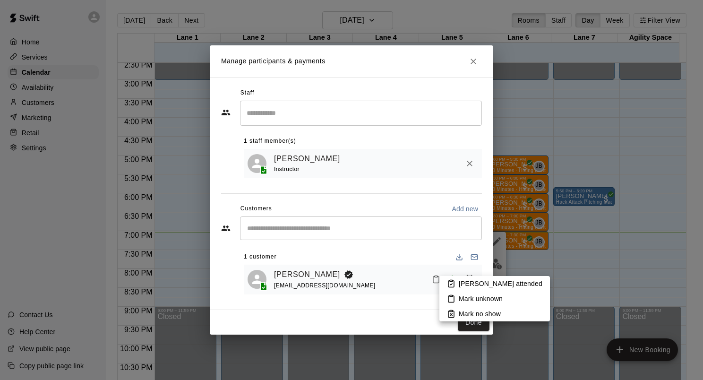
click at [450, 281] on rect at bounding box center [451, 280] width 3 height 1
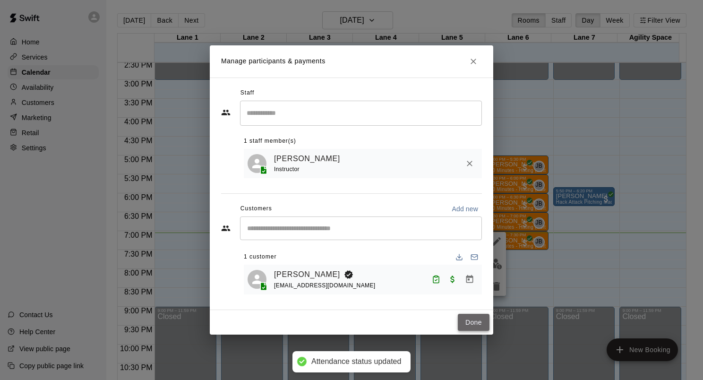
click at [468, 320] on button "Done" at bounding box center [474, 322] width 32 height 17
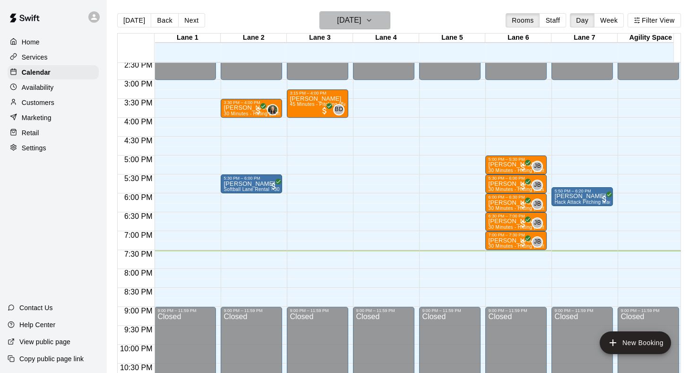
click at [373, 21] on icon "button" at bounding box center [369, 20] width 8 height 11
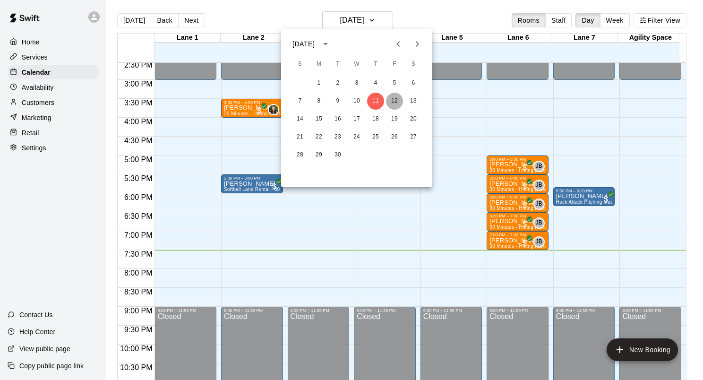
click at [394, 102] on button "12" at bounding box center [394, 101] width 17 height 17
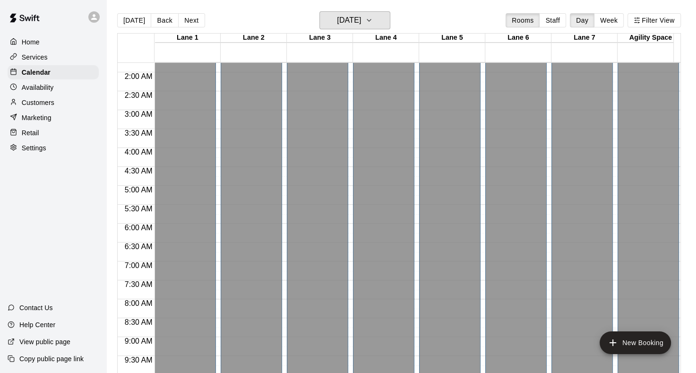
scroll to position [0, 0]
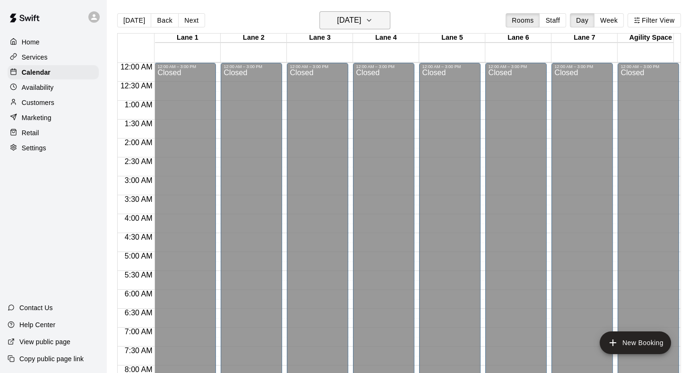
click at [373, 17] on icon "button" at bounding box center [369, 20] width 8 height 11
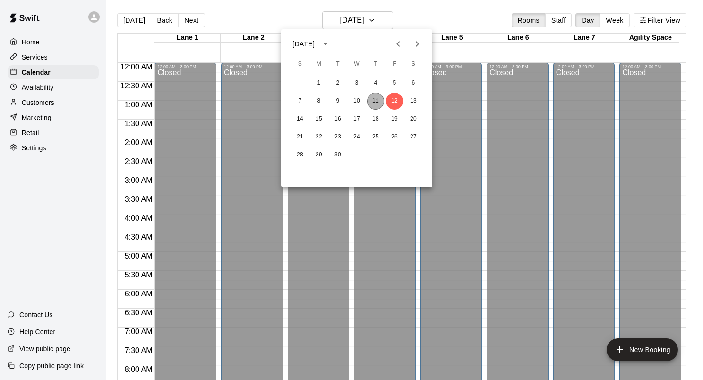
click at [376, 103] on button "11" at bounding box center [375, 101] width 17 height 17
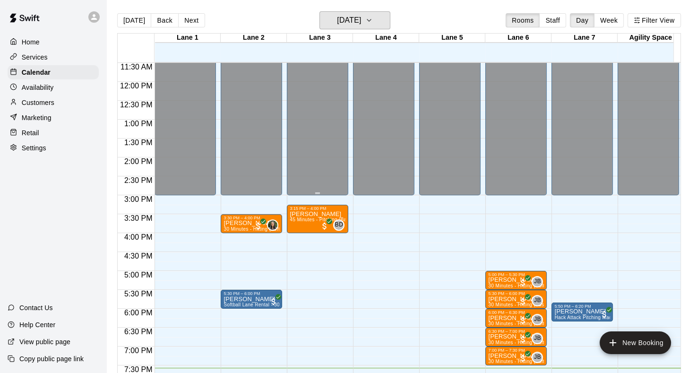
scroll to position [586, 0]
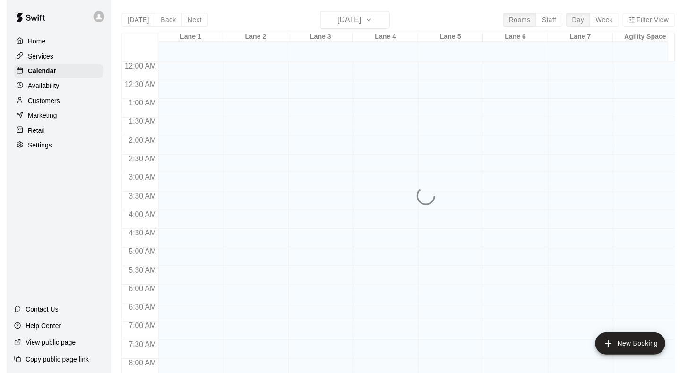
scroll to position [550, 0]
